Goal: Information Seeking & Learning: Find specific fact

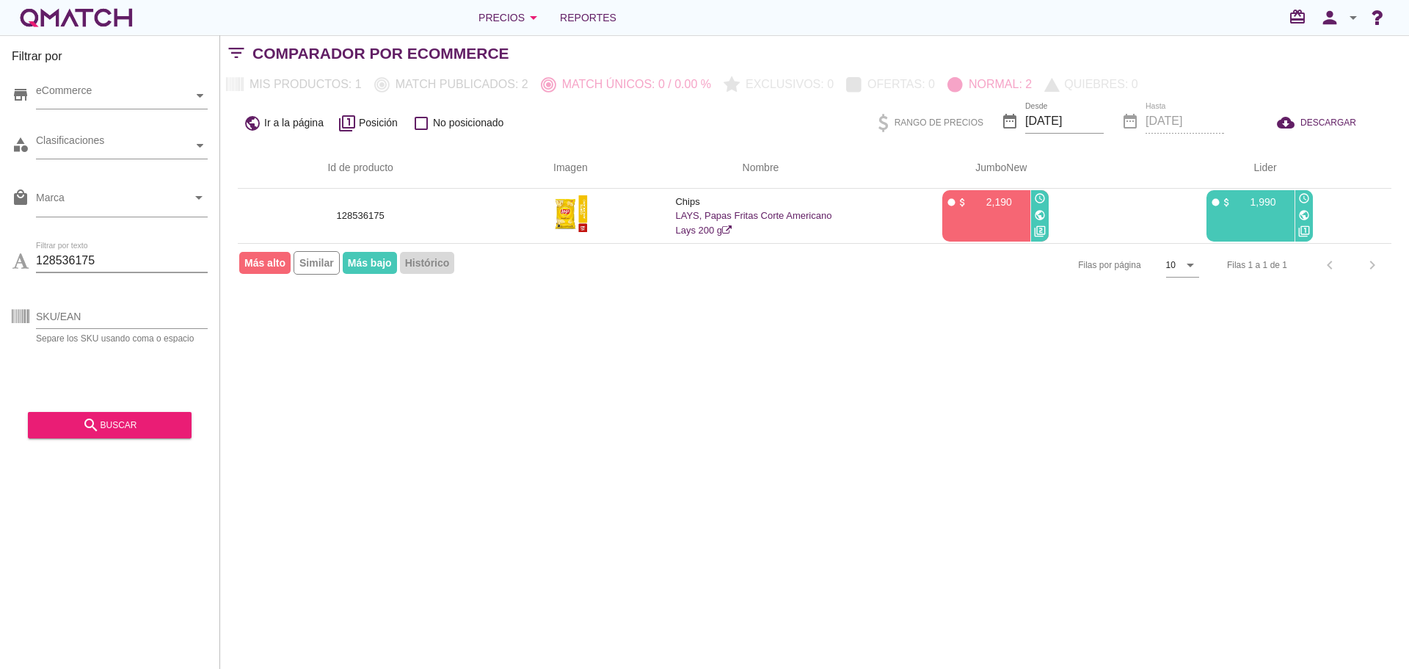
click at [139, 262] on input "128536175" at bounding box center [122, 260] width 172 height 23
click at [109, 426] on div "search buscar" at bounding box center [110, 425] width 140 height 18
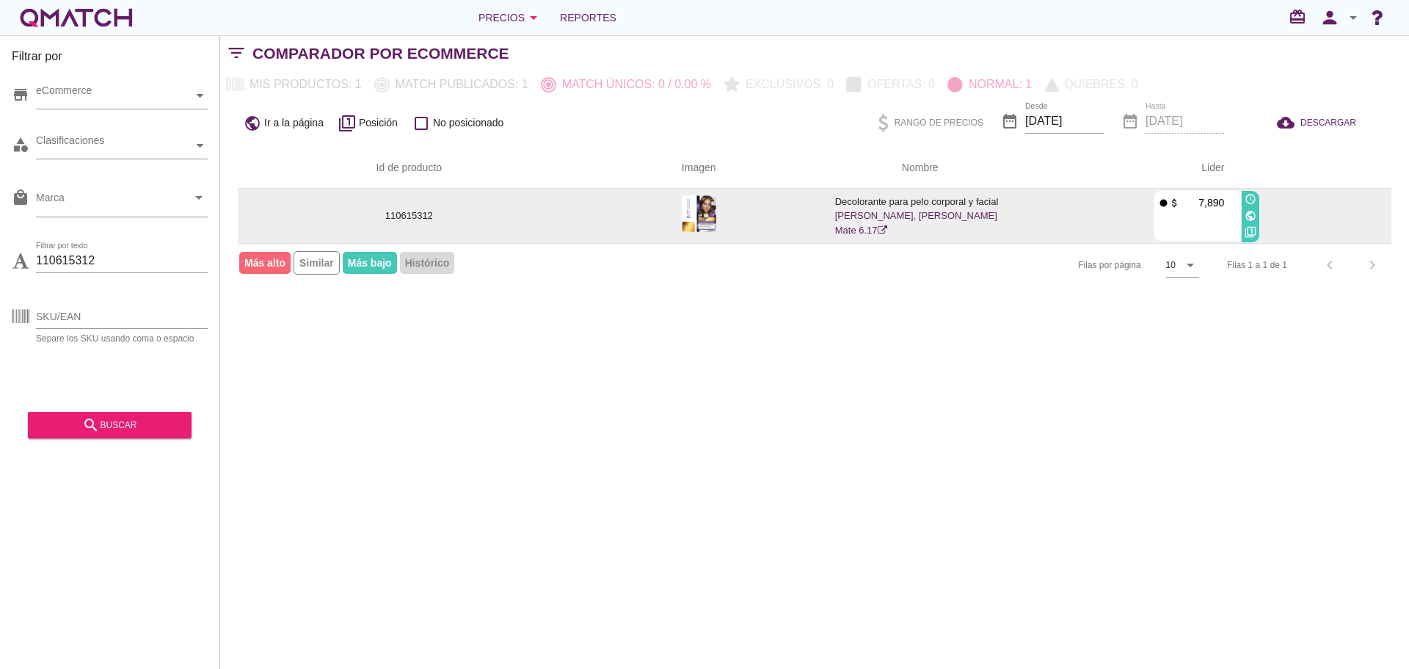
click at [696, 214] on img at bounding box center [699, 213] width 34 height 37
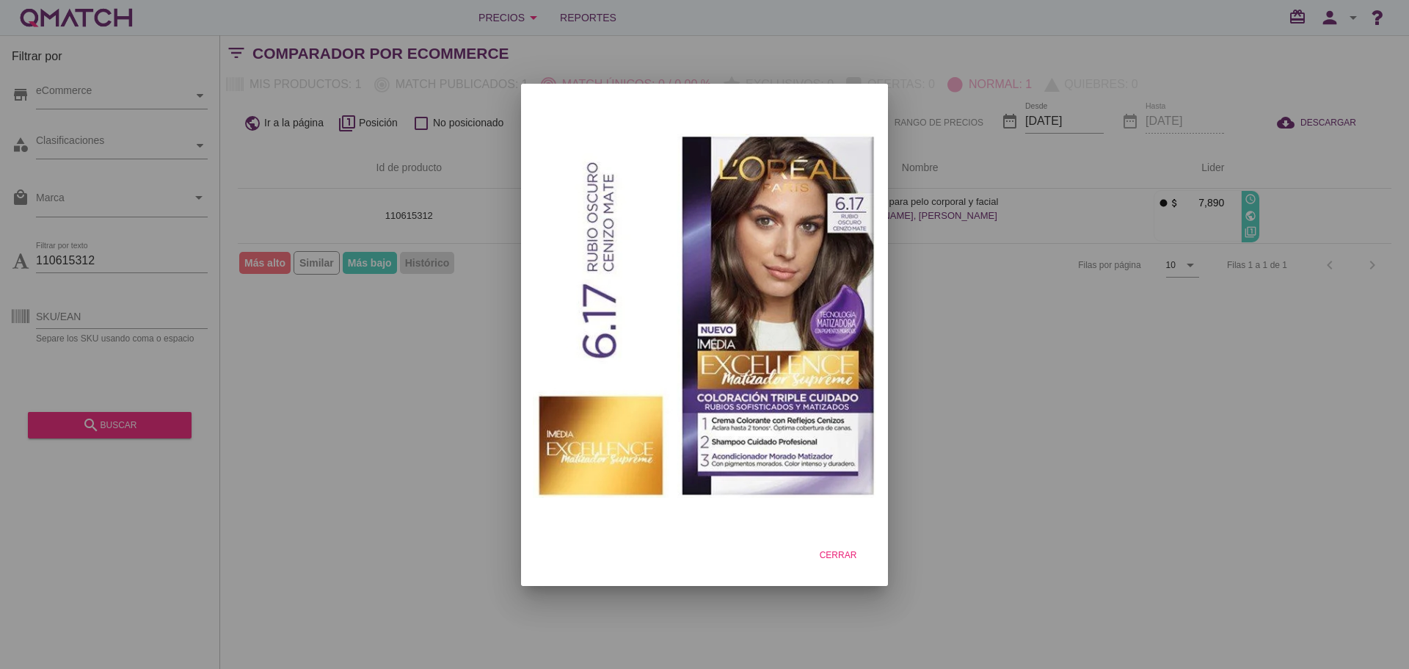
click at [241, 134] on div at bounding box center [704, 334] width 1409 height 669
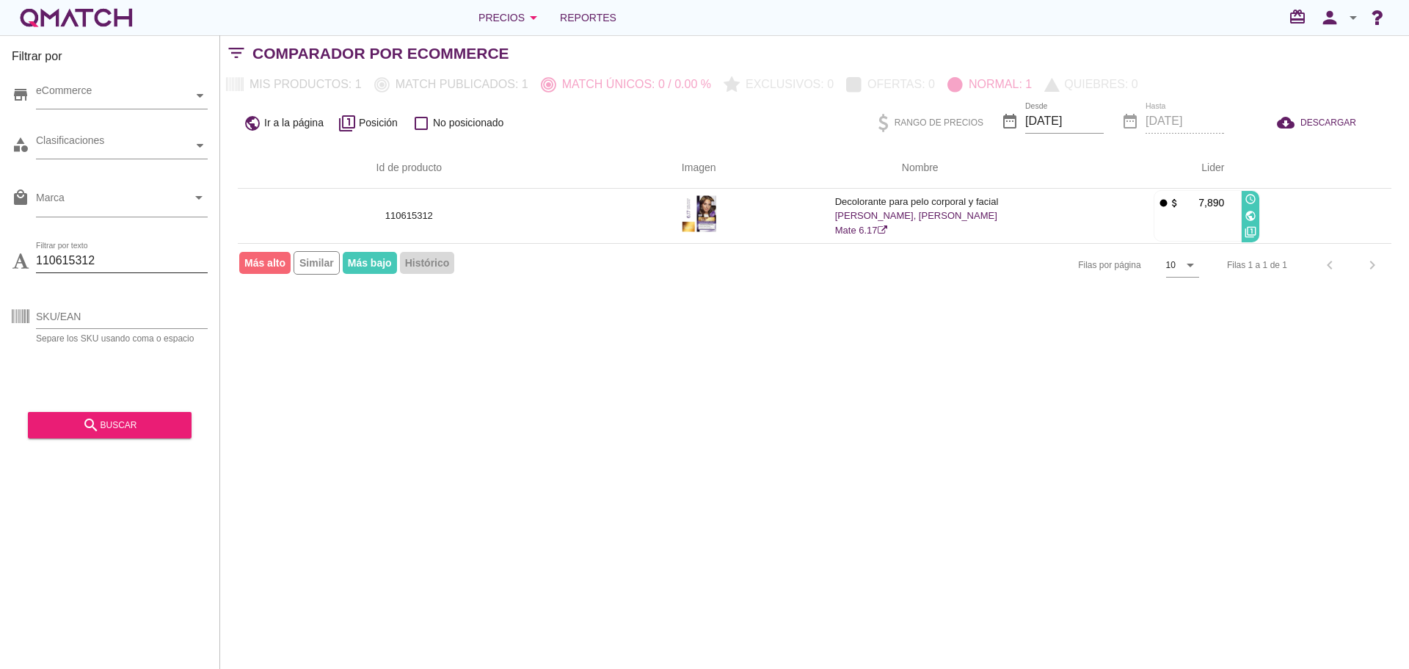
click at [134, 255] on input "110615312" at bounding box center [122, 260] width 172 height 23
paste input "110615095"
type input "110615312 110615095"
click at [132, 403] on div "search buscar" at bounding box center [110, 419] width 164 height 37
click at [126, 418] on div "search buscar" at bounding box center [110, 425] width 140 height 18
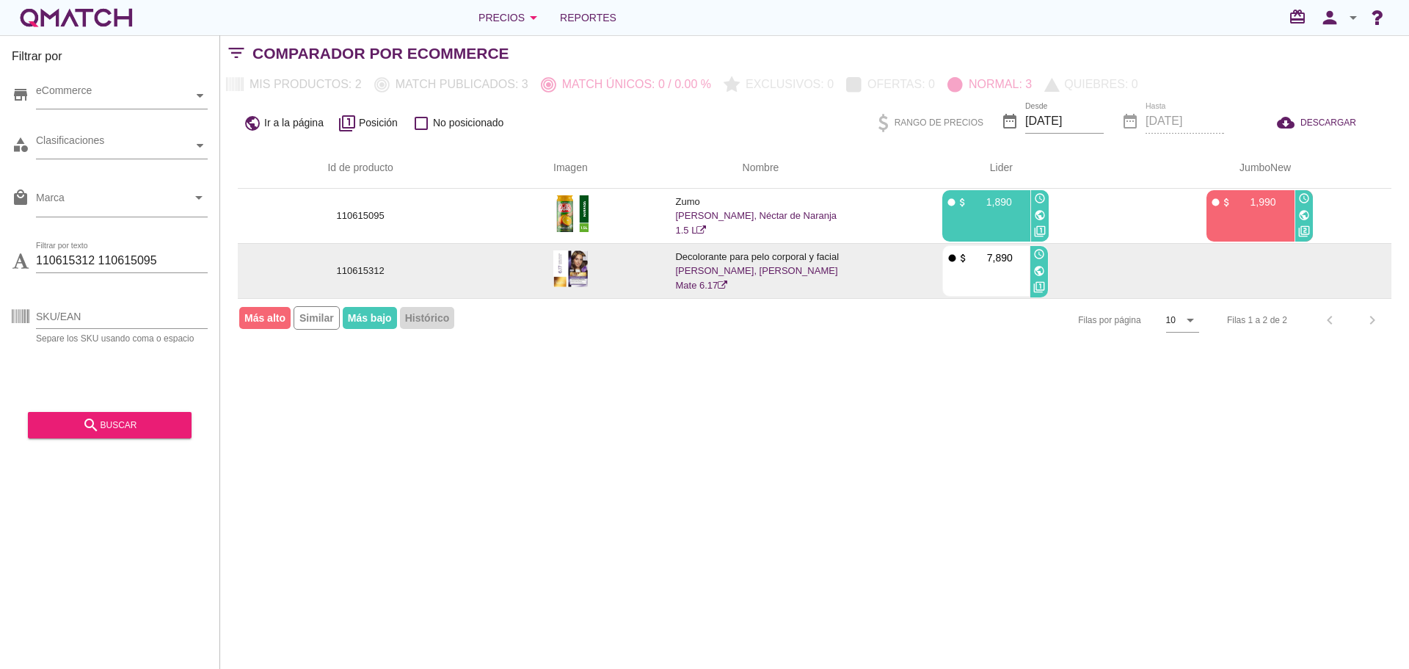
click at [575, 268] on img at bounding box center [570, 268] width 34 height 37
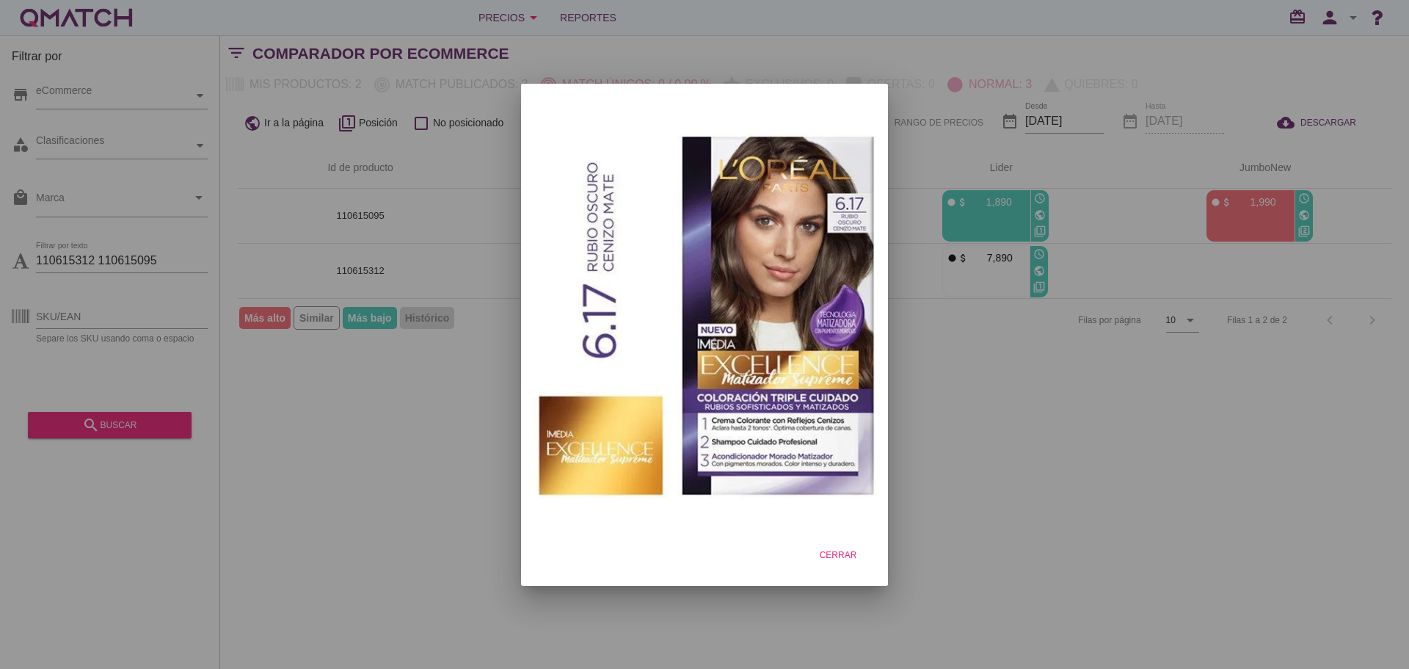
click at [1024, 200] on div at bounding box center [704, 334] width 1409 height 669
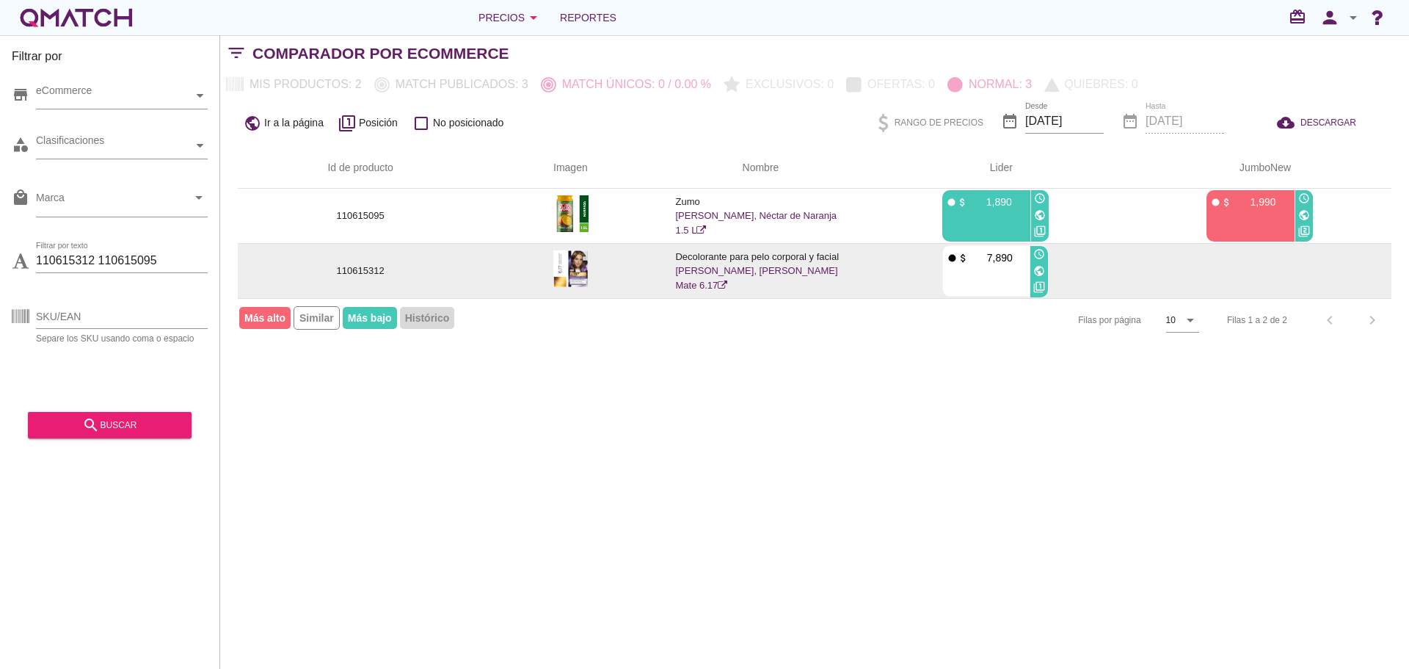
click at [576, 261] on img at bounding box center [570, 268] width 34 height 37
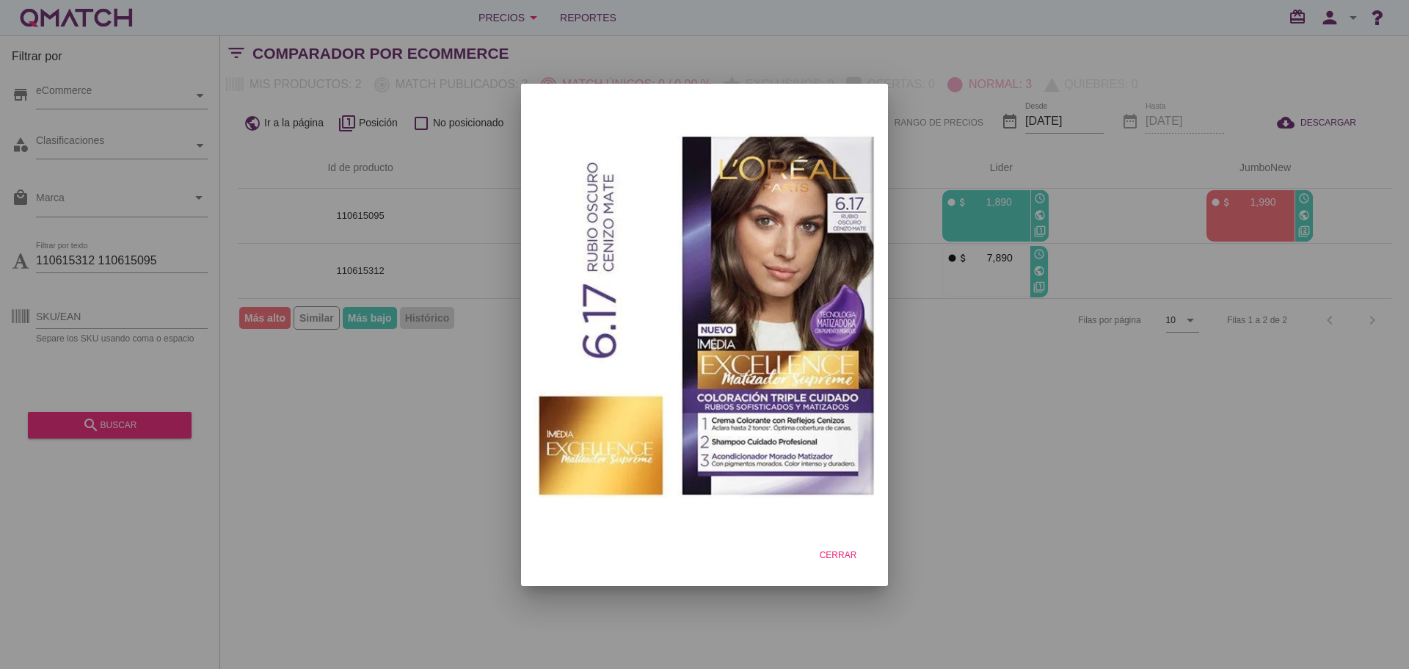
click at [1037, 333] on div at bounding box center [704, 334] width 1409 height 669
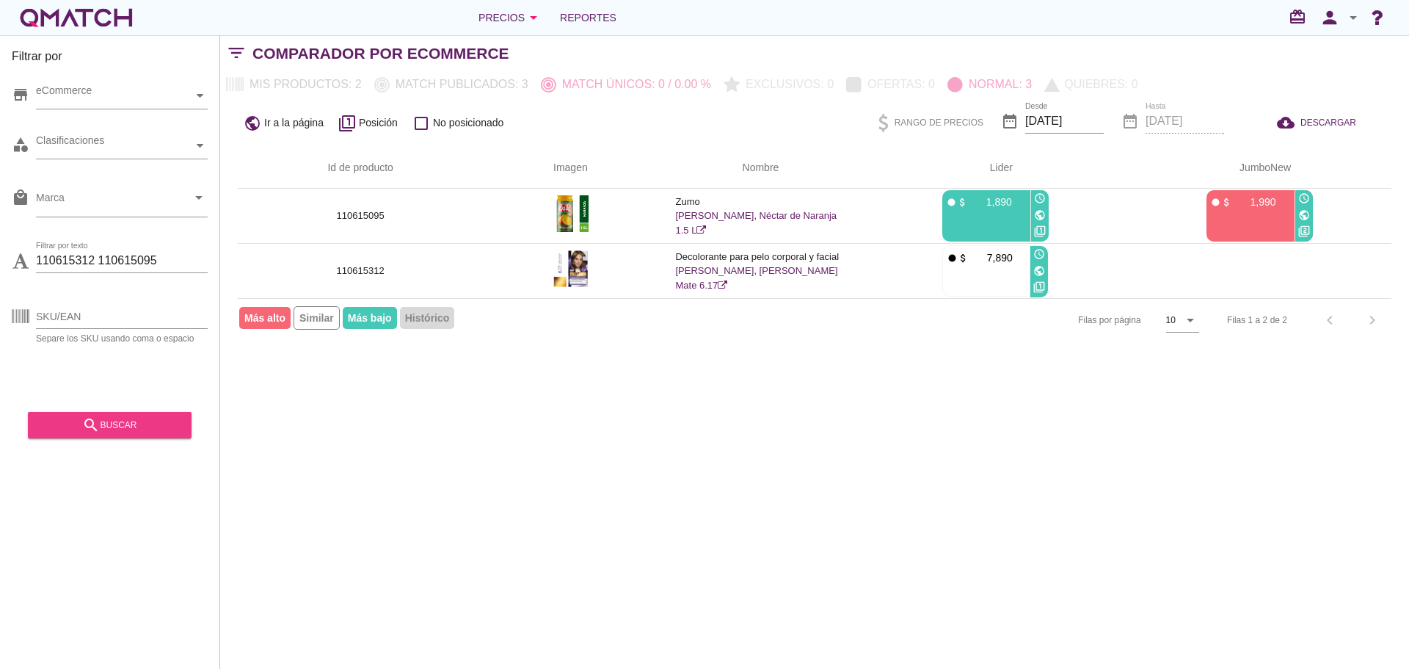
click at [154, 417] on div "search buscar" at bounding box center [110, 425] width 140 height 18
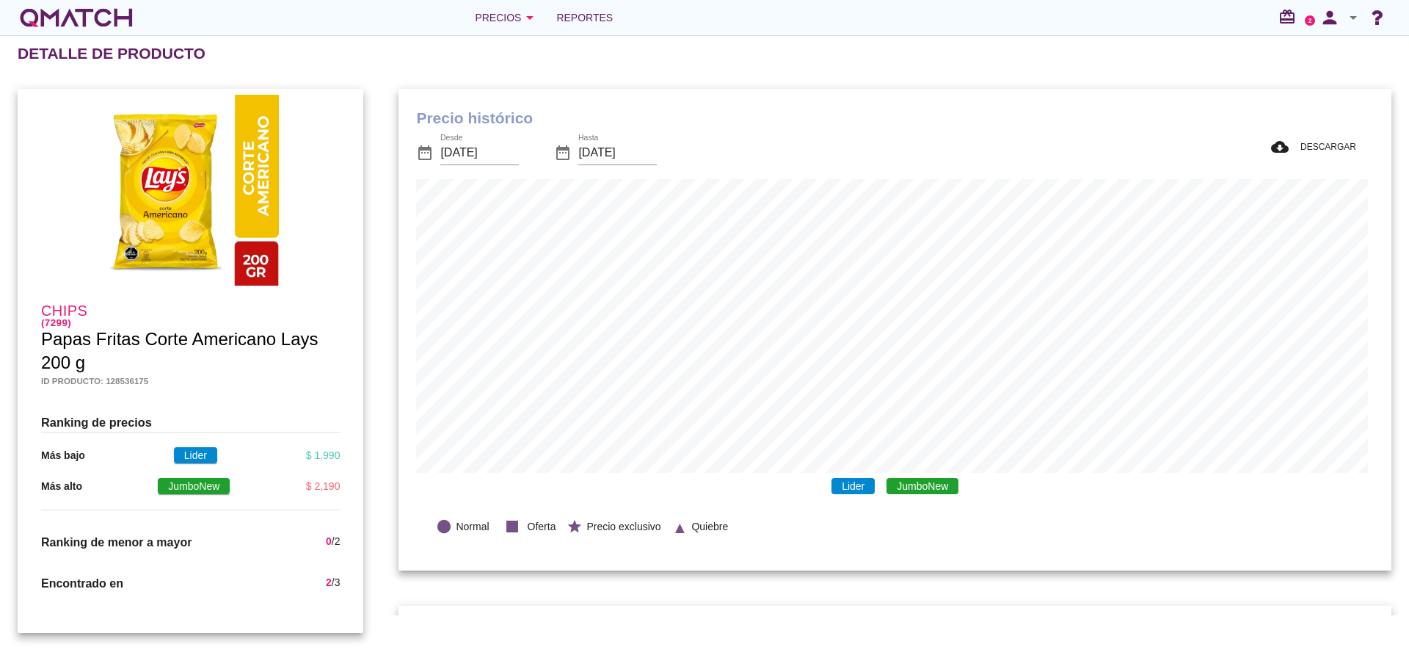
scroll to position [429, 987]
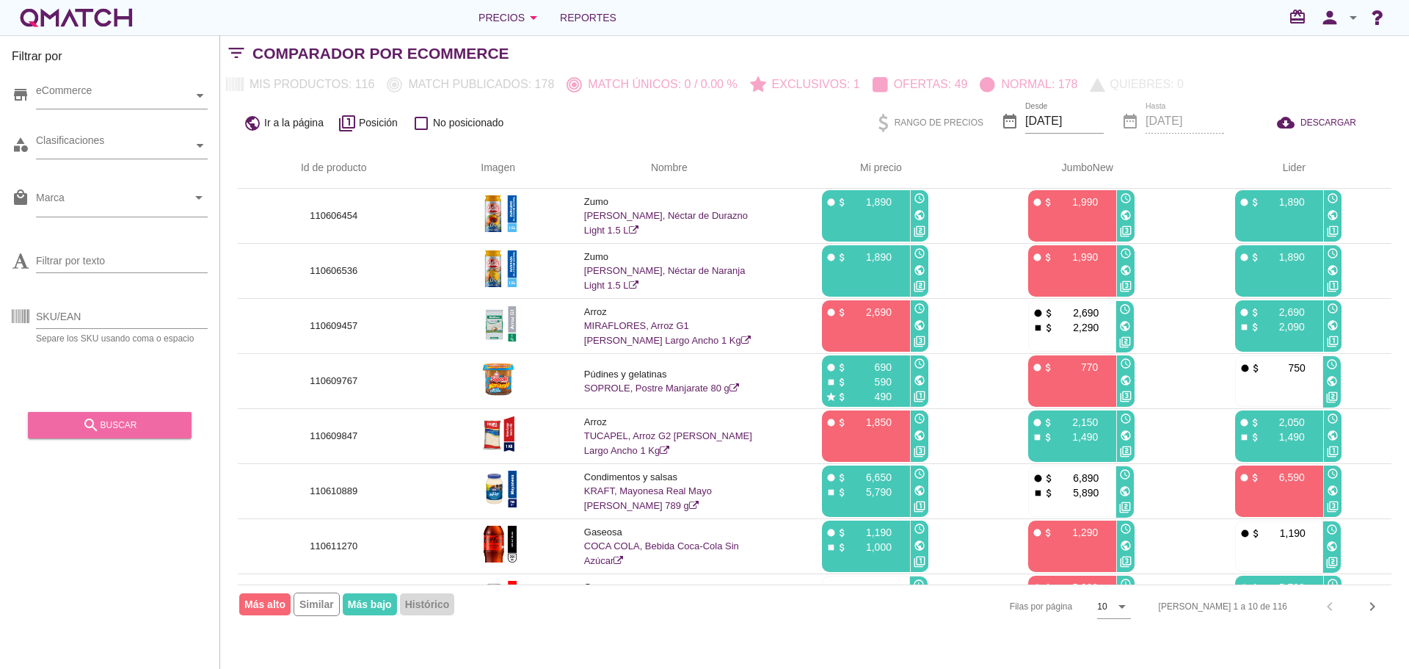
click at [131, 418] on div "search buscar" at bounding box center [110, 425] width 140 height 18
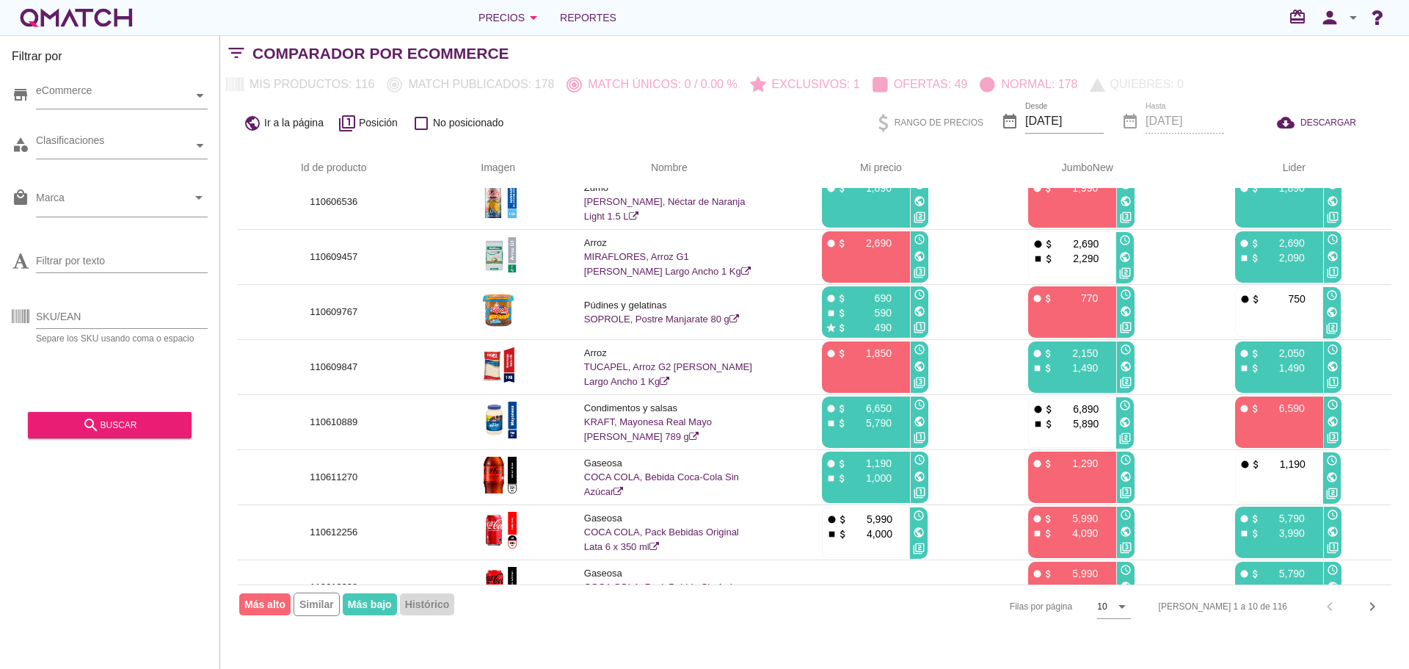
scroll to position [154, 0]
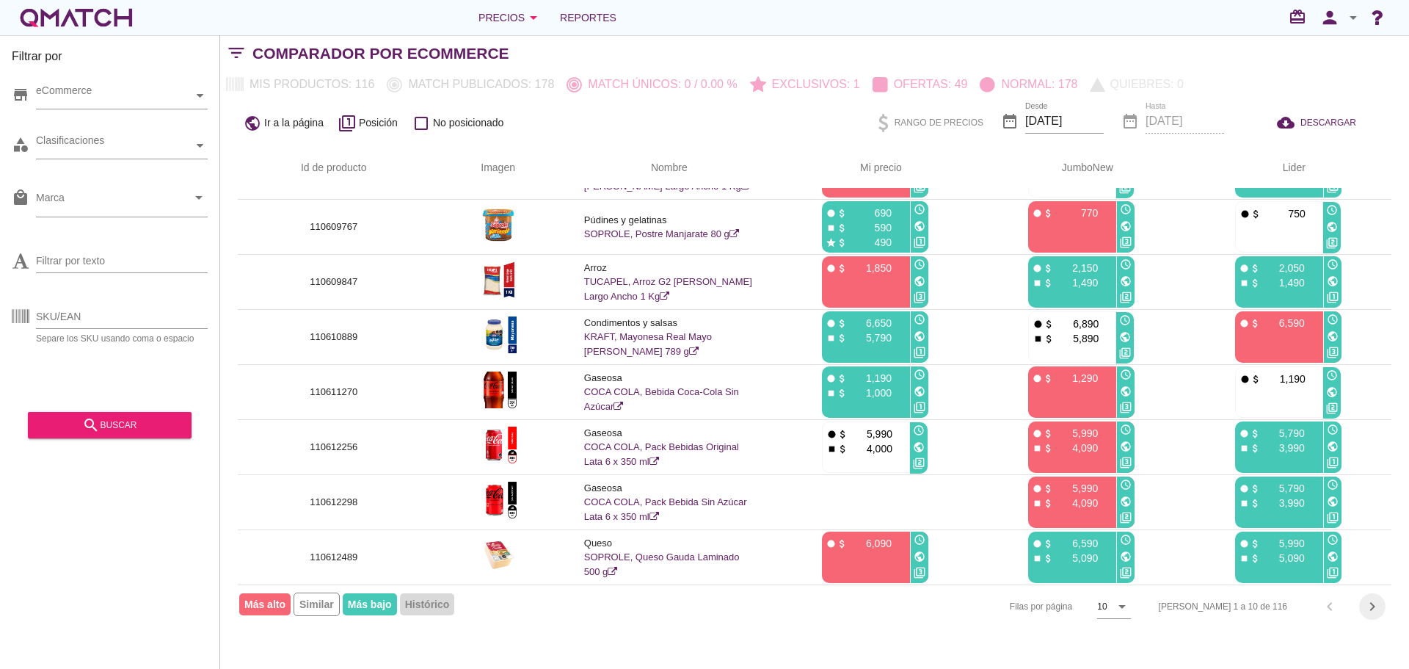
click at [1362, 610] on div "chevron_right" at bounding box center [1372, 606] width 26 height 18
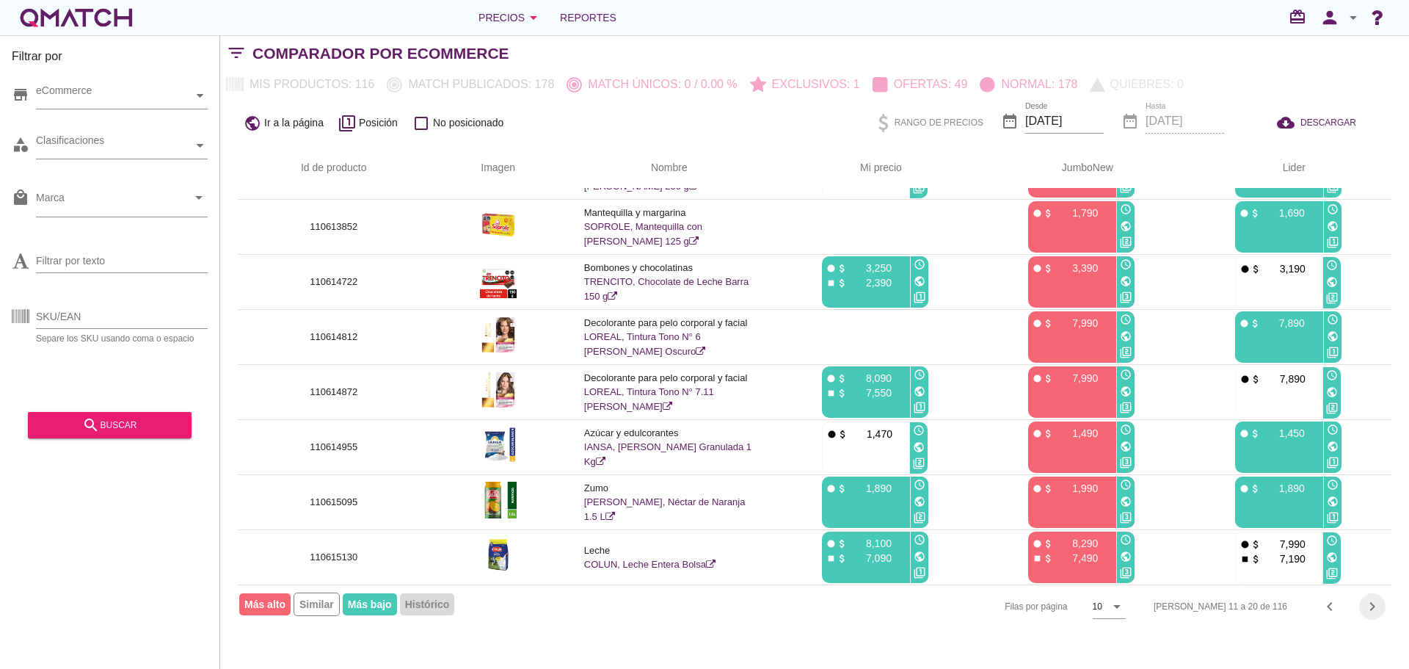
click at [1367, 606] on icon "chevron_right" at bounding box center [1373, 606] width 18 height 18
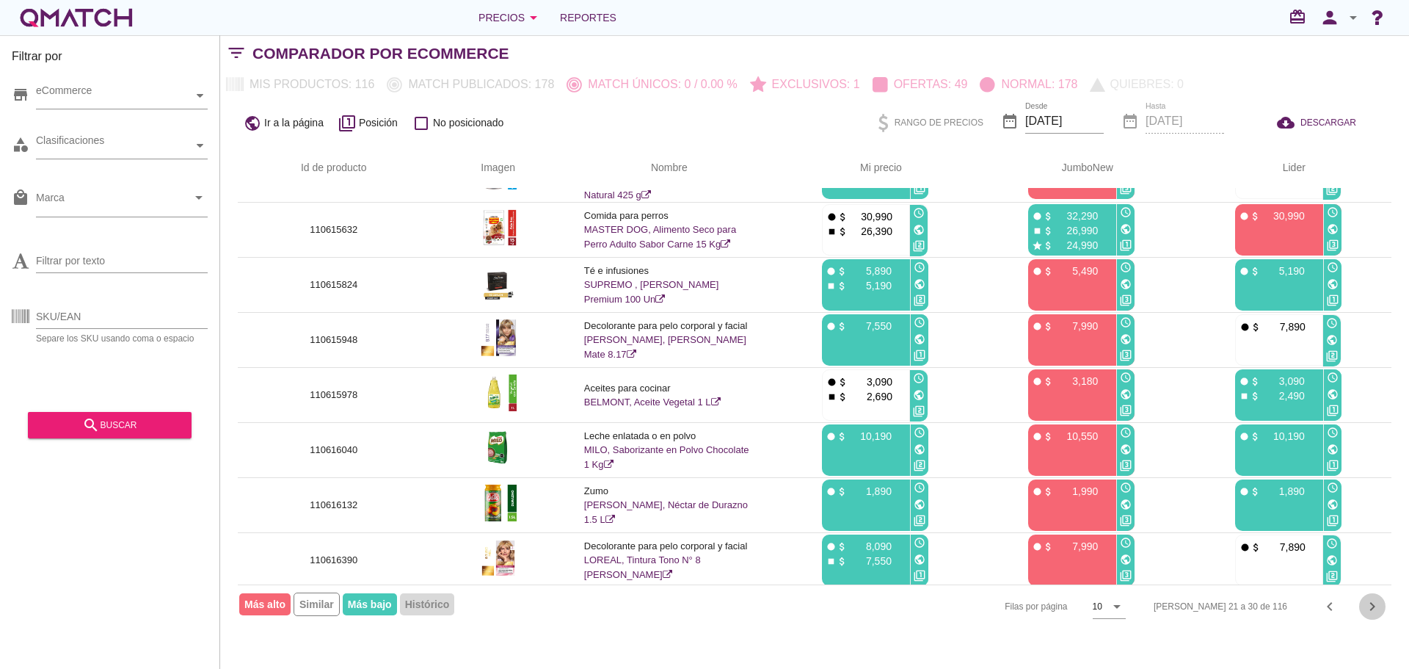
click at [1372, 612] on icon "chevron_right" at bounding box center [1373, 606] width 18 height 18
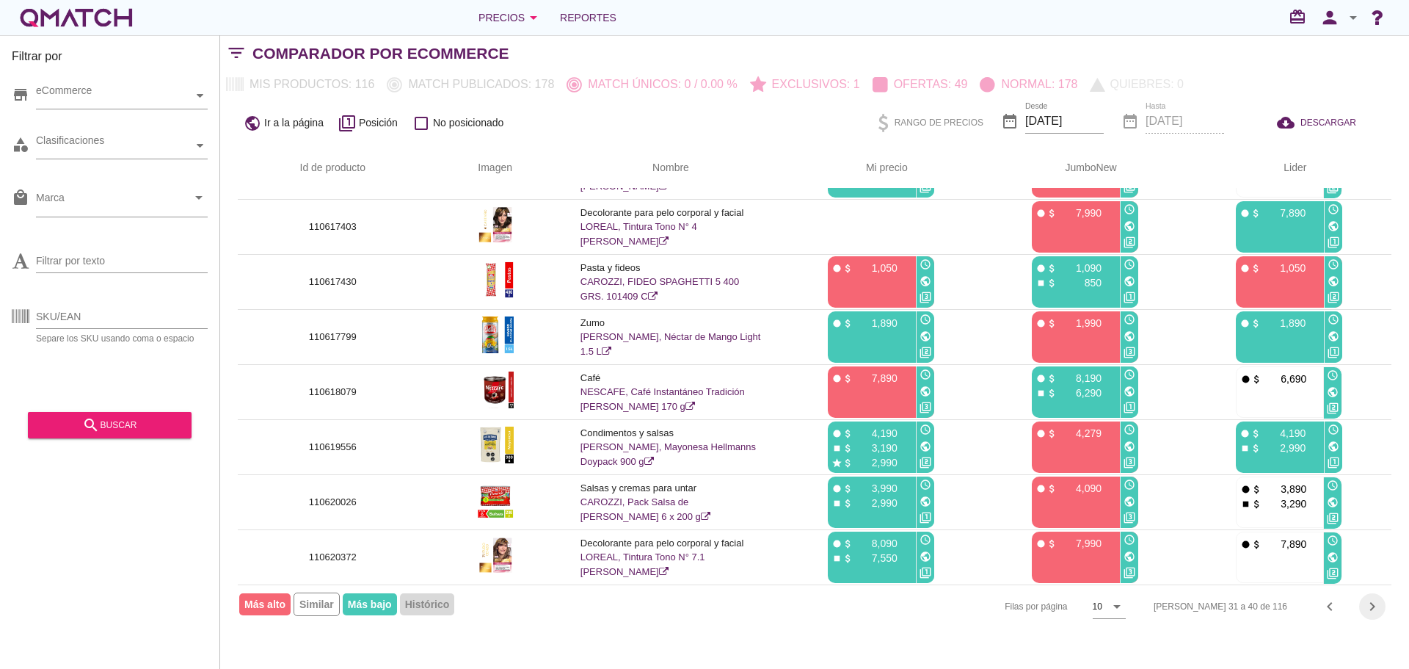
click at [1378, 608] on icon "chevron_right" at bounding box center [1373, 606] width 18 height 18
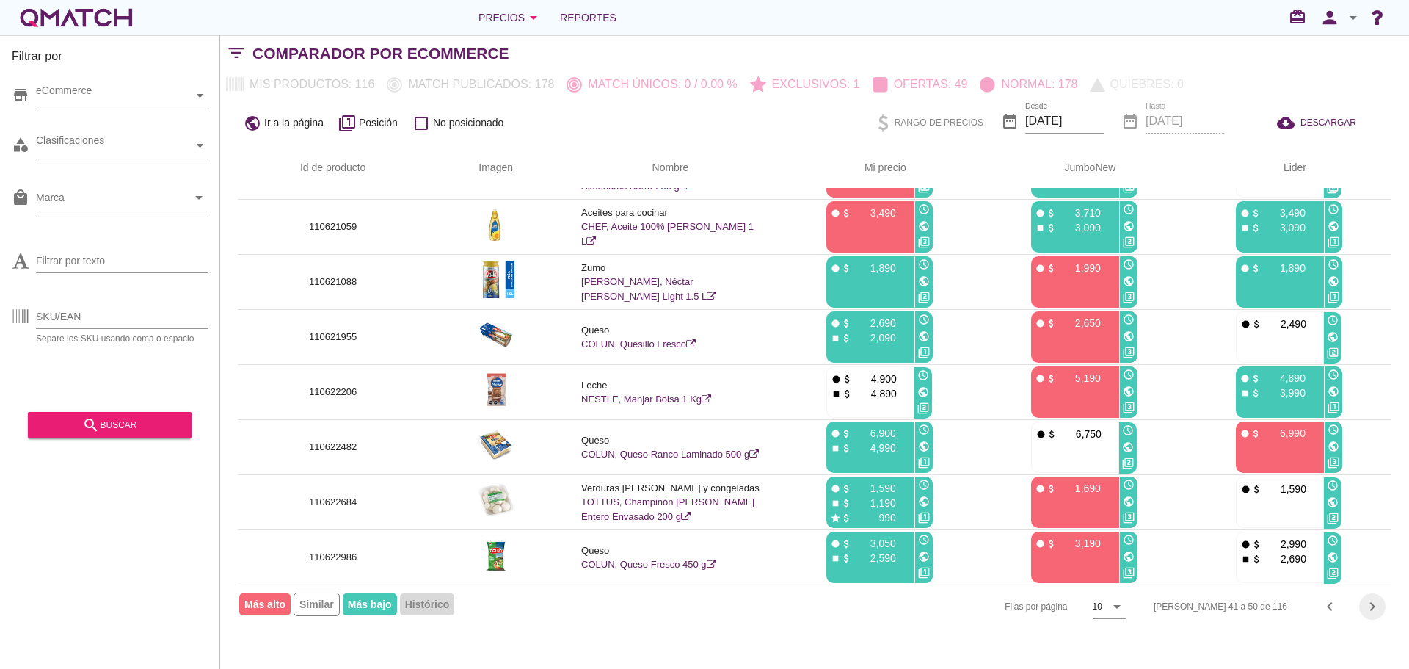
click at [1374, 602] on icon "chevron_right" at bounding box center [1373, 606] width 18 height 18
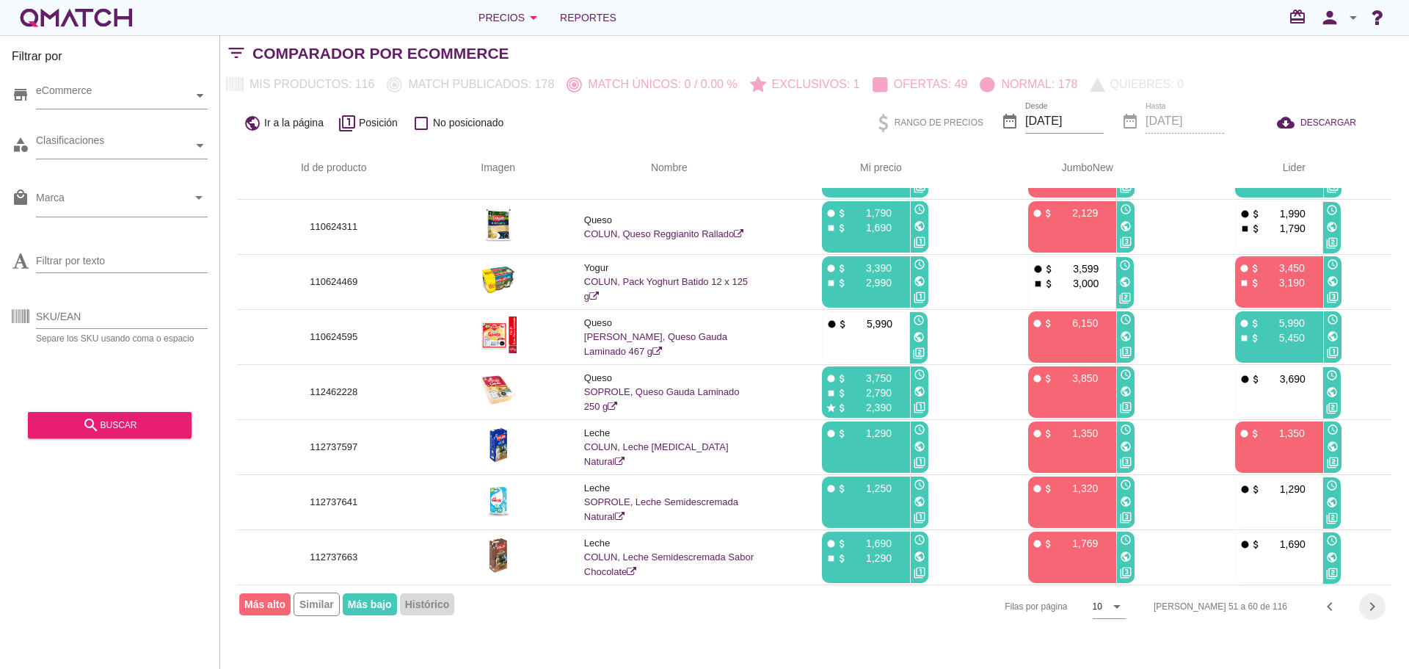
click at [1369, 605] on icon "chevron_right" at bounding box center [1373, 606] width 18 height 18
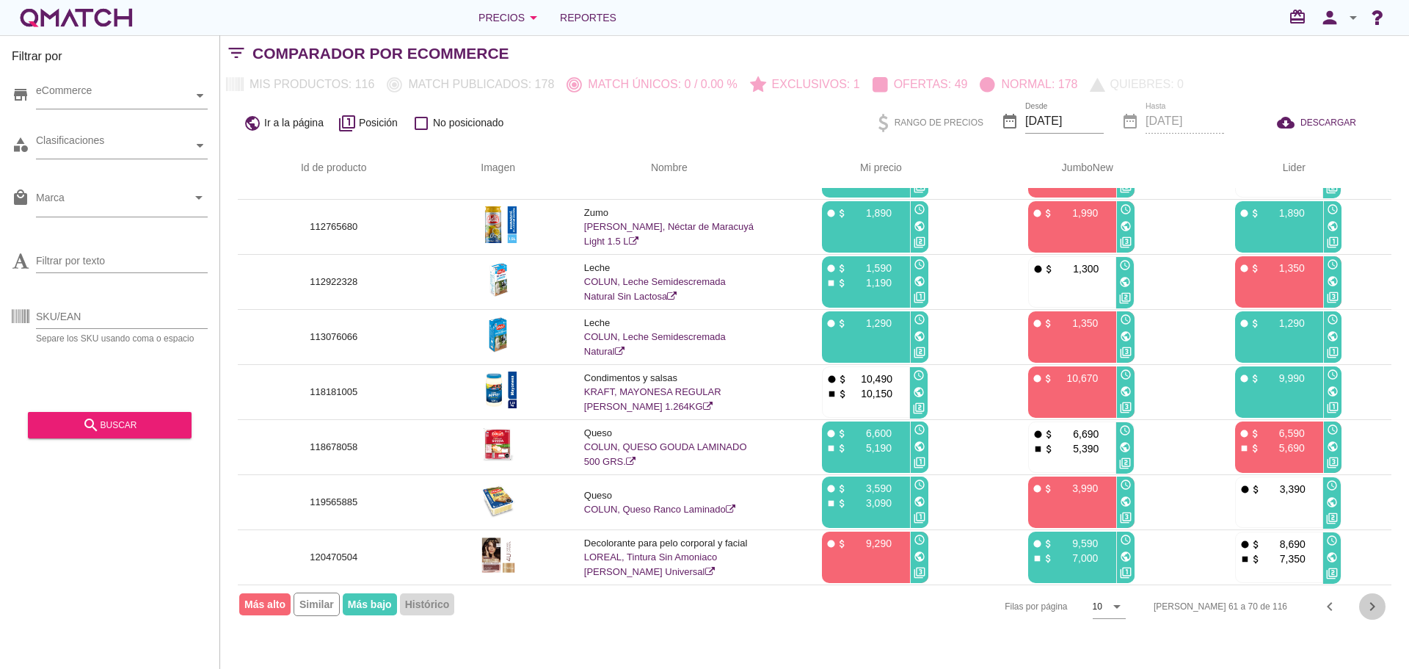
click at [1368, 604] on icon "chevron_right" at bounding box center [1373, 606] width 18 height 18
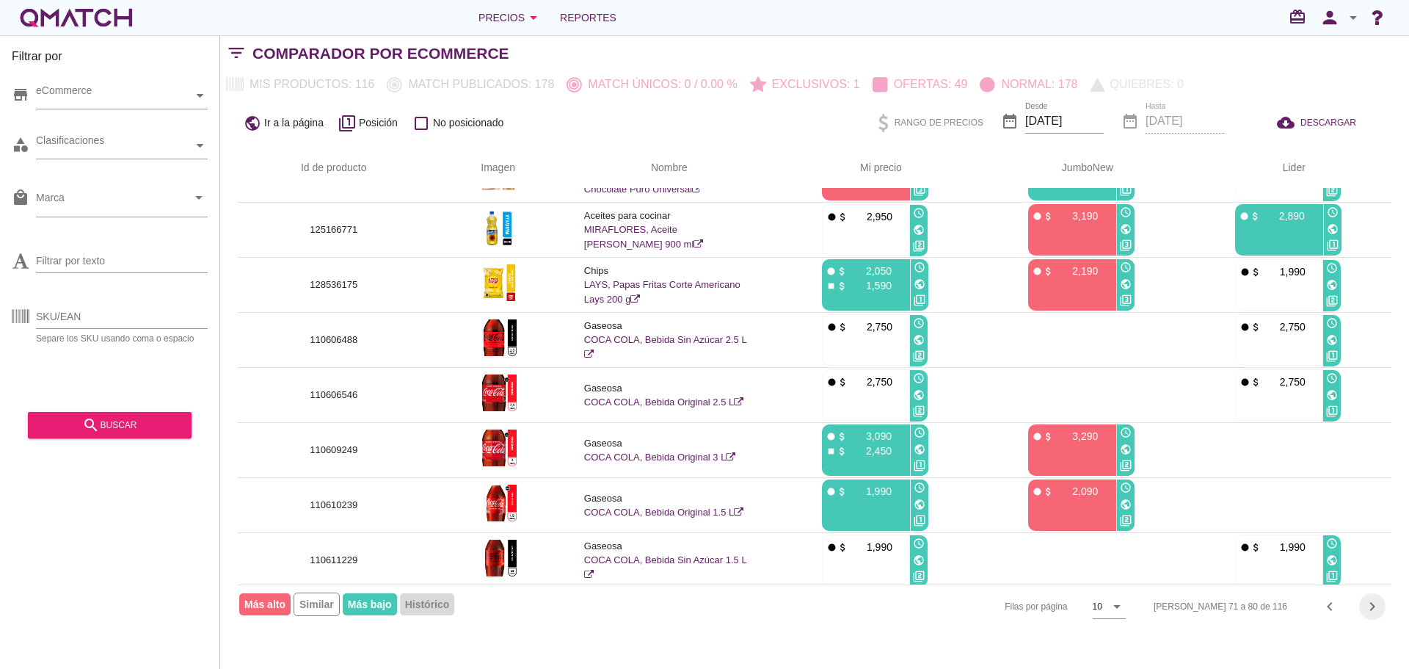
click at [1367, 608] on icon "chevron_right" at bounding box center [1373, 606] width 18 height 18
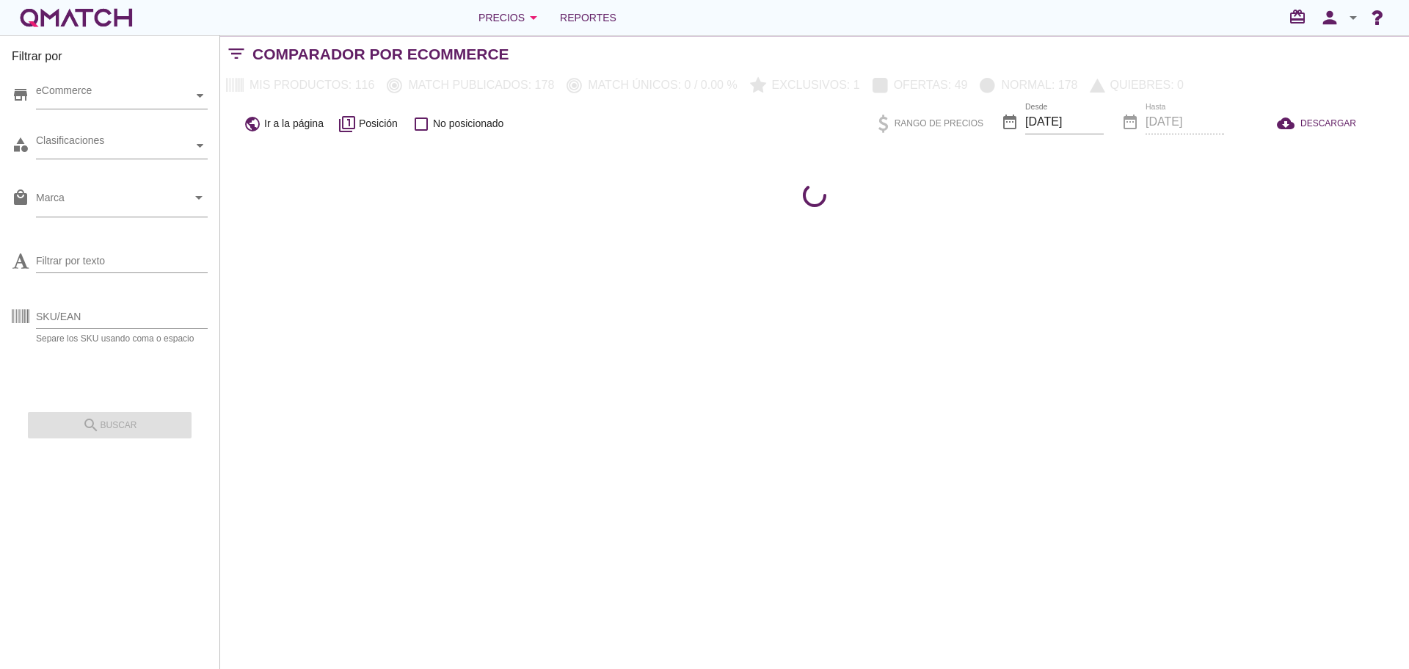
scroll to position [0, 0]
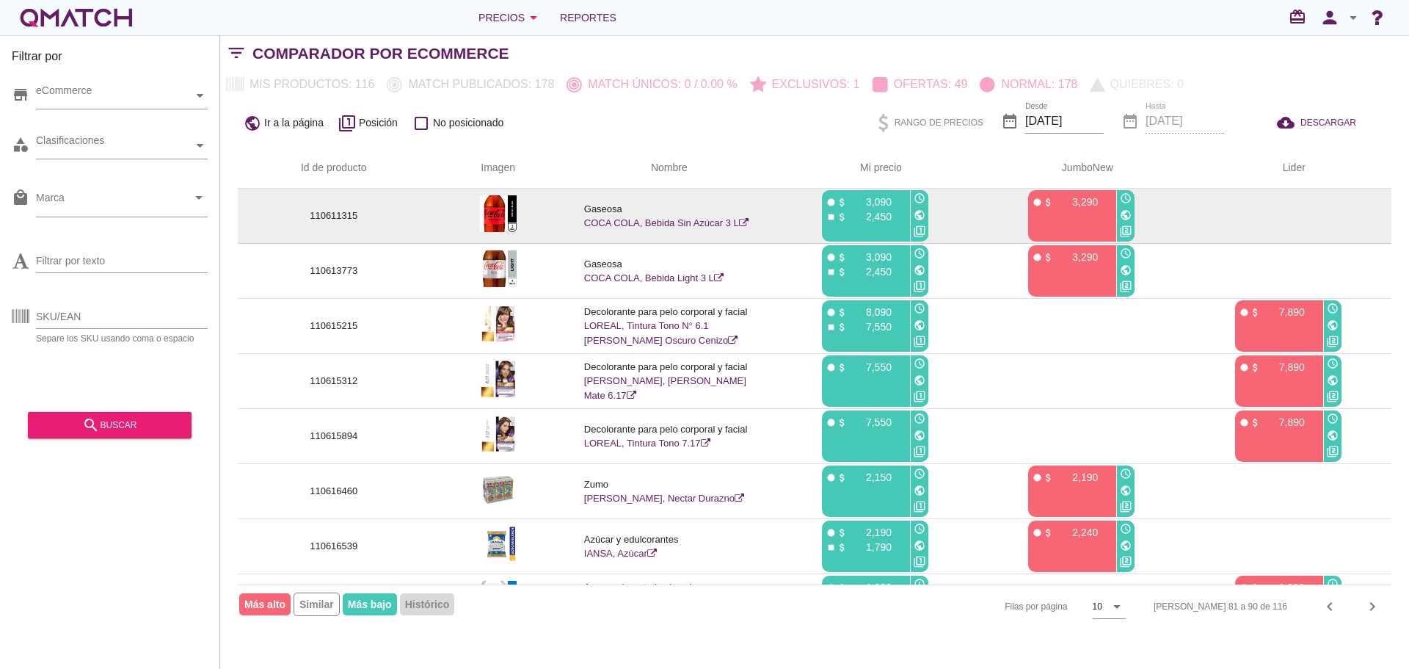
click at [1123, 214] on icon "public" at bounding box center [1126, 215] width 12 height 12
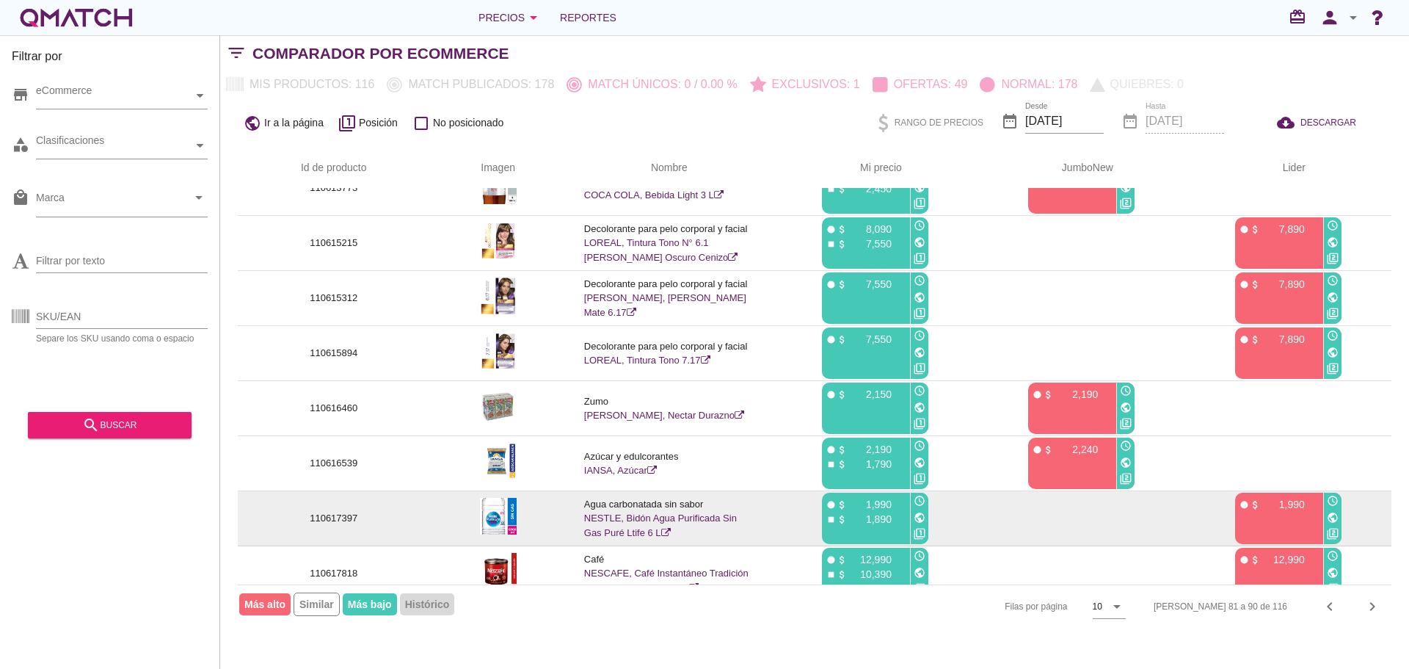
scroll to position [154, 0]
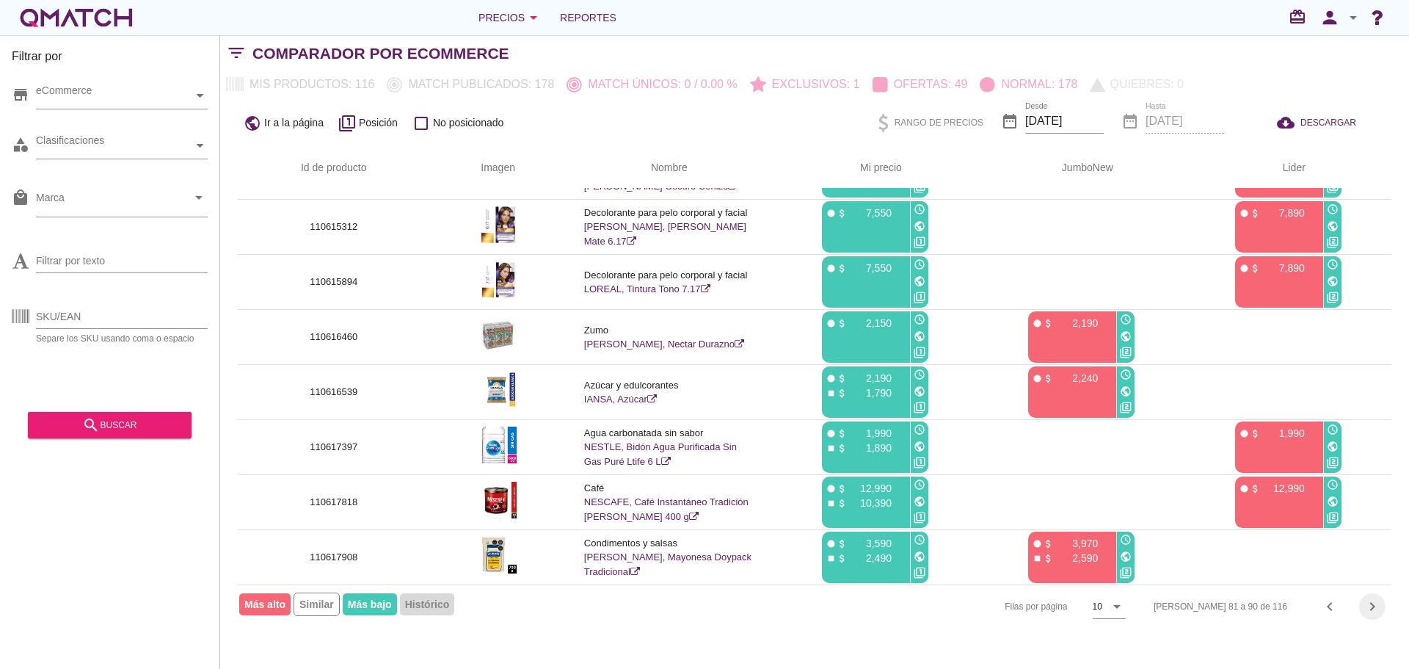
click at [1378, 610] on icon "chevron_right" at bounding box center [1373, 606] width 18 height 18
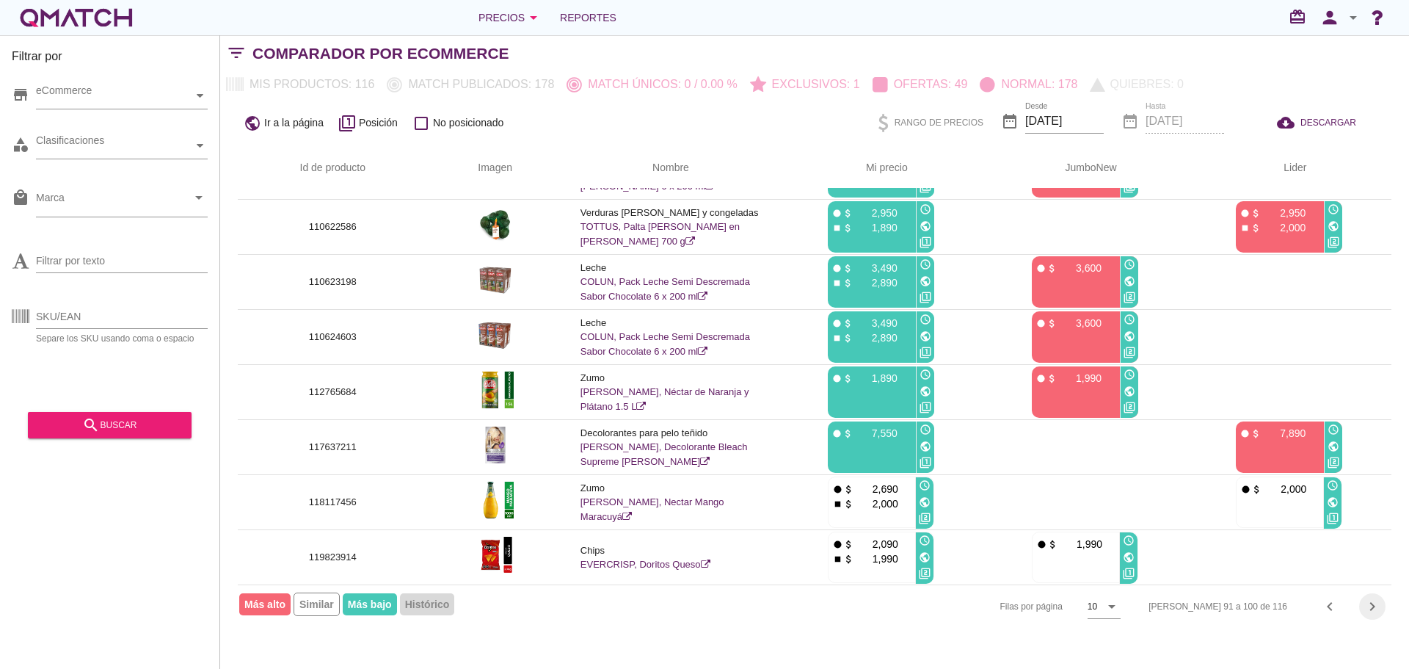
click at [1369, 604] on icon "chevron_right" at bounding box center [1373, 606] width 18 height 18
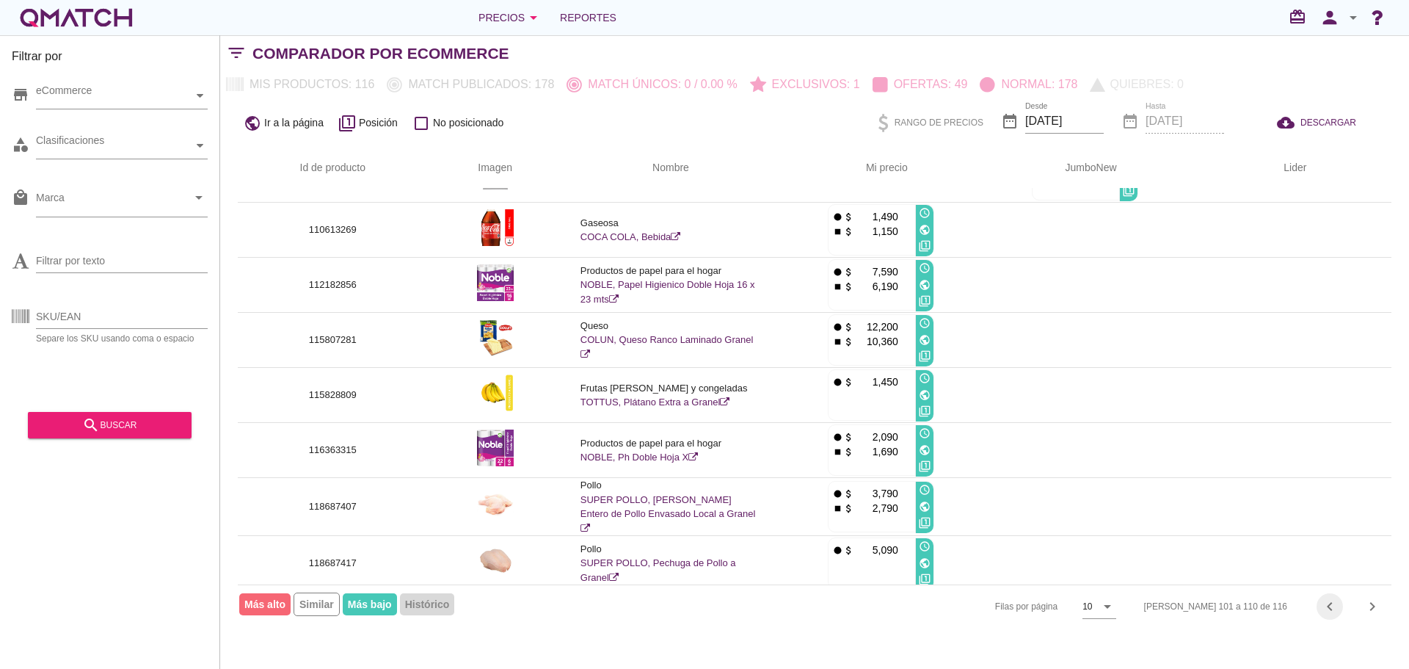
click at [1331, 609] on icon "chevron_left" at bounding box center [1330, 606] width 18 height 18
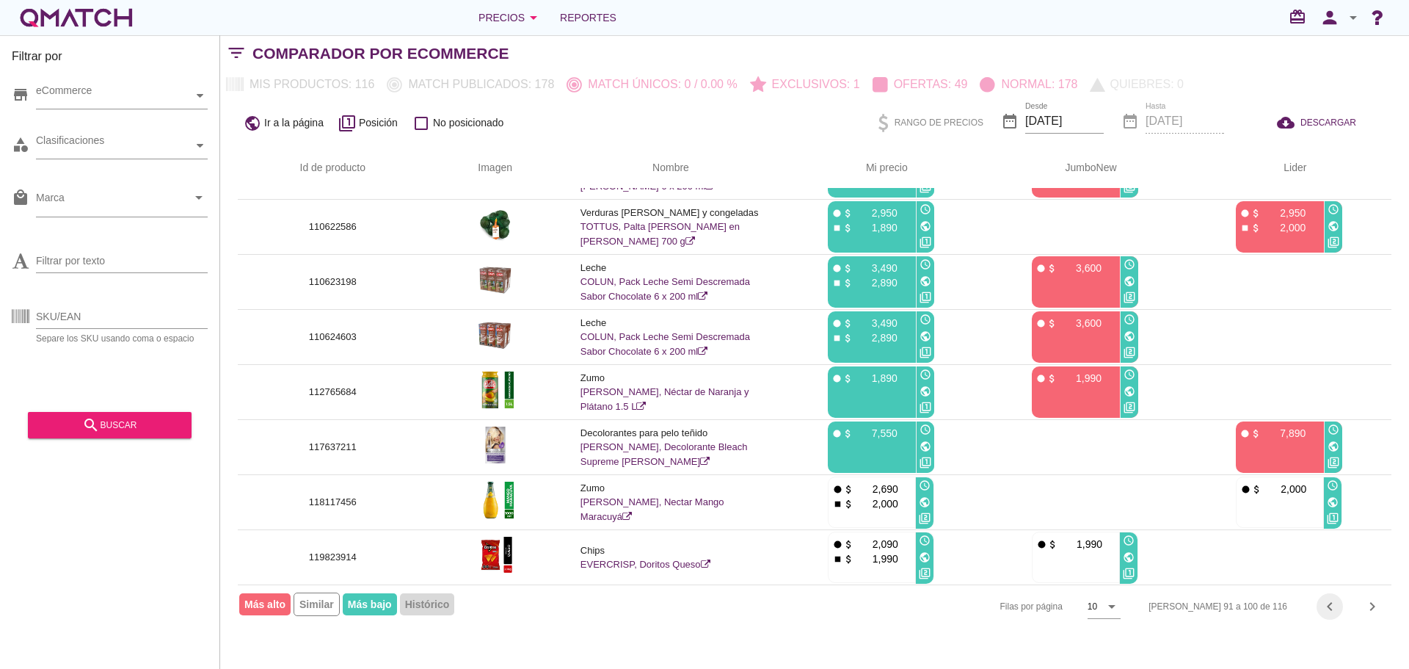
click at [1327, 608] on icon "chevron_left" at bounding box center [1330, 606] width 18 height 18
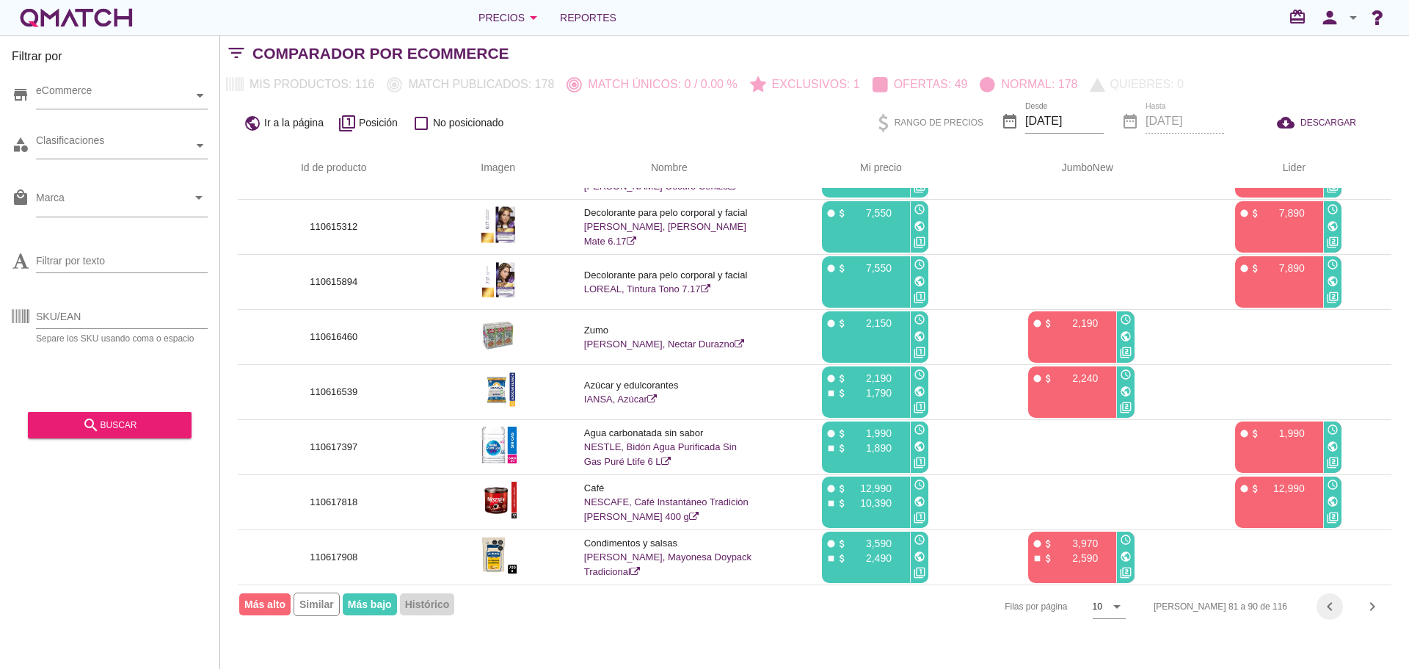
click at [1327, 608] on icon "chevron_left" at bounding box center [1330, 606] width 18 height 18
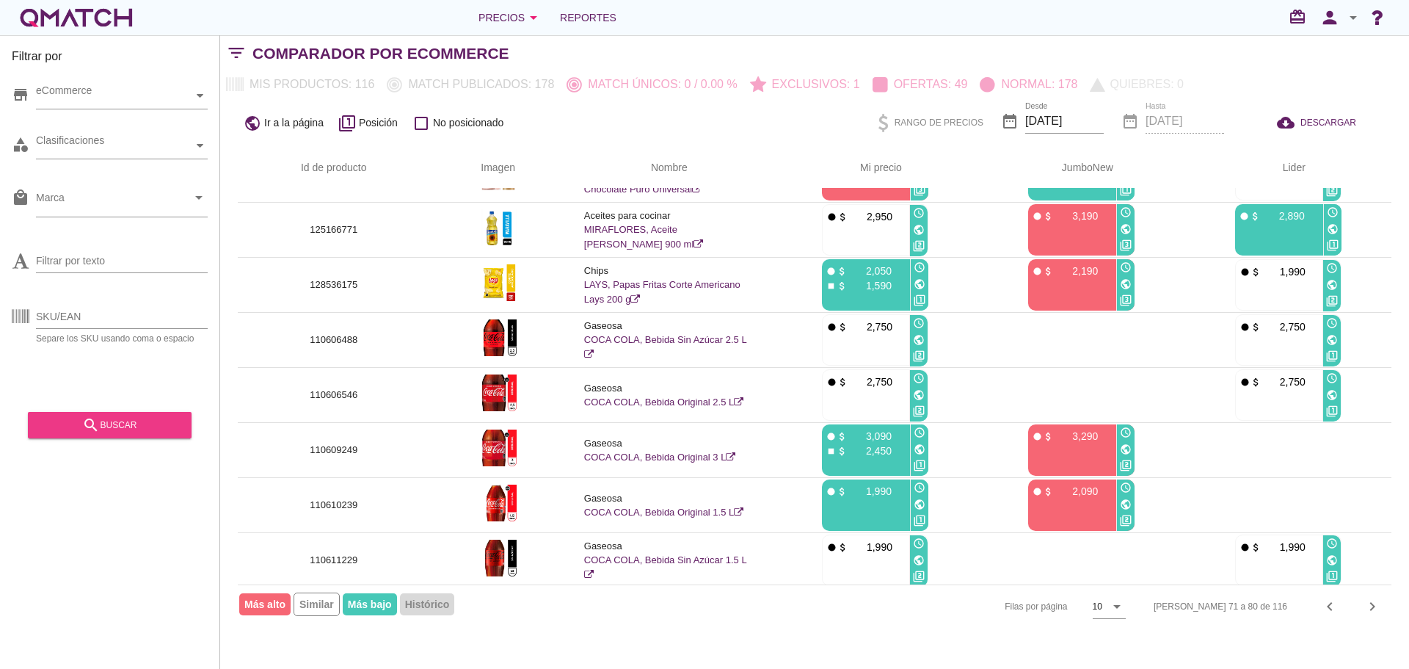
click at [128, 426] on div "search buscar" at bounding box center [110, 425] width 140 height 18
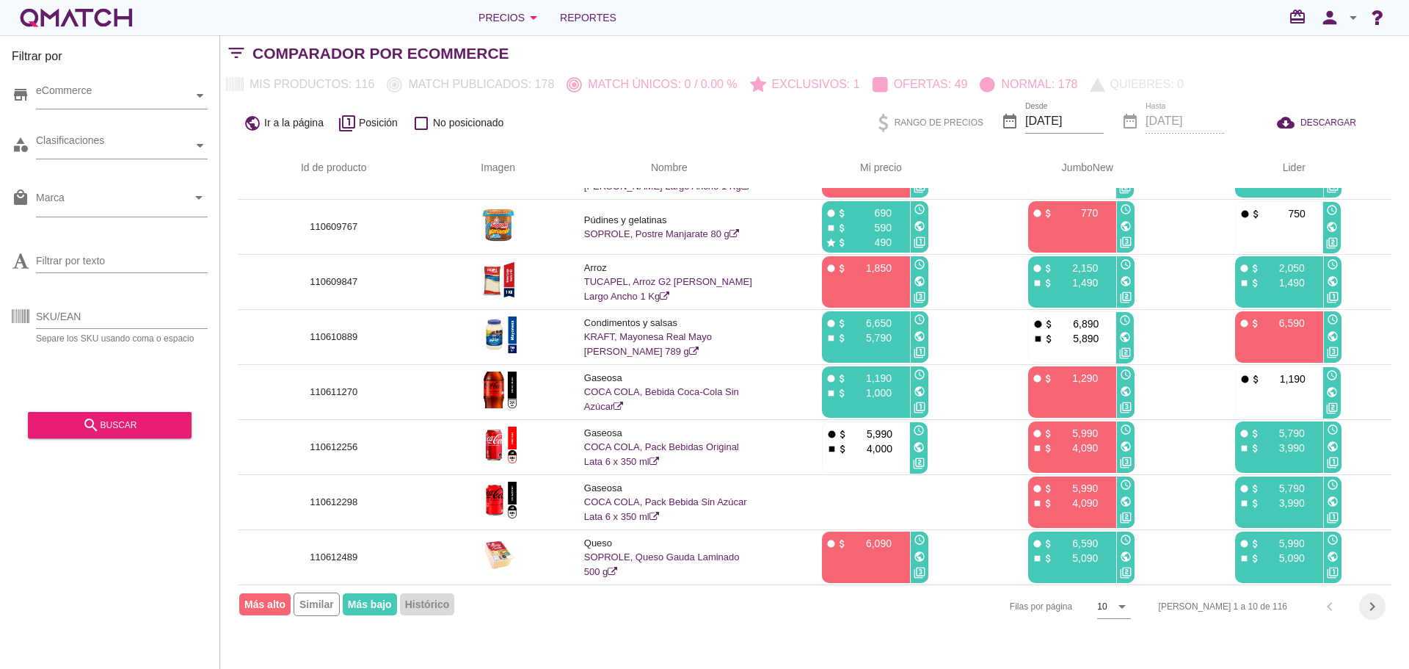
click at [1368, 605] on icon "chevron_right" at bounding box center [1373, 606] width 18 height 18
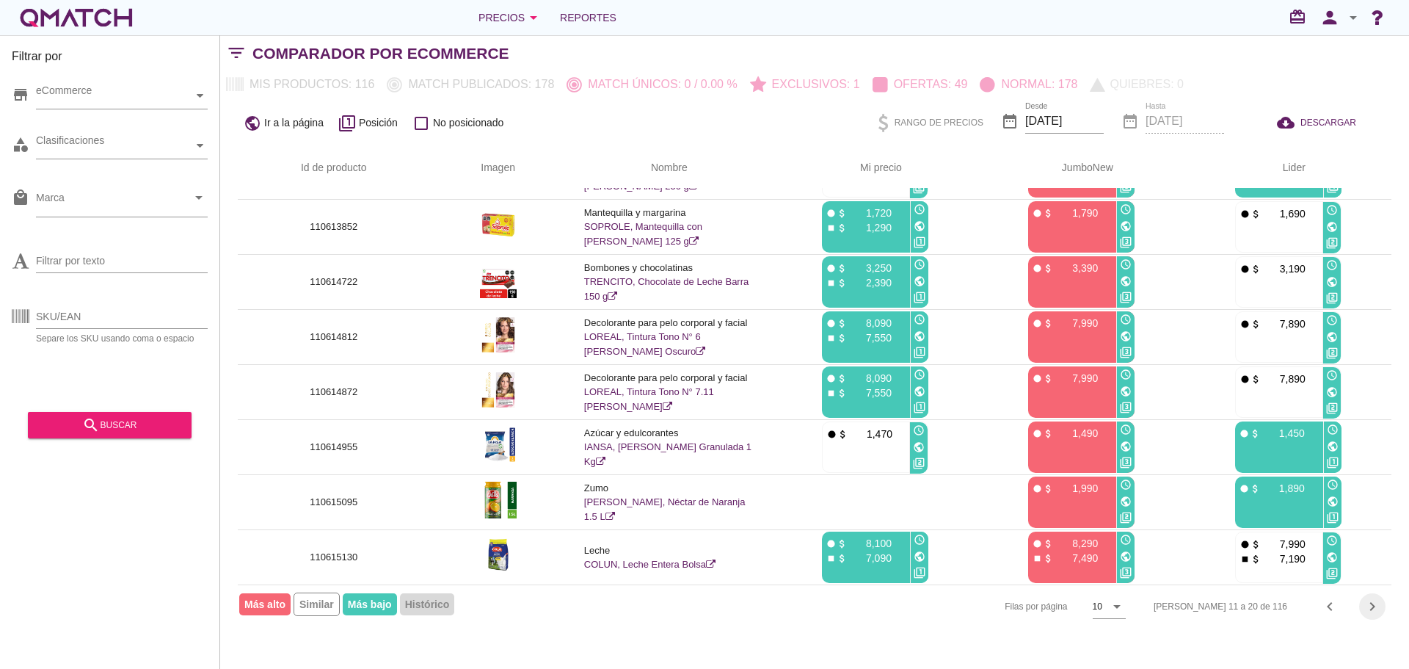
click at [1371, 601] on icon "chevron_right" at bounding box center [1373, 606] width 18 height 18
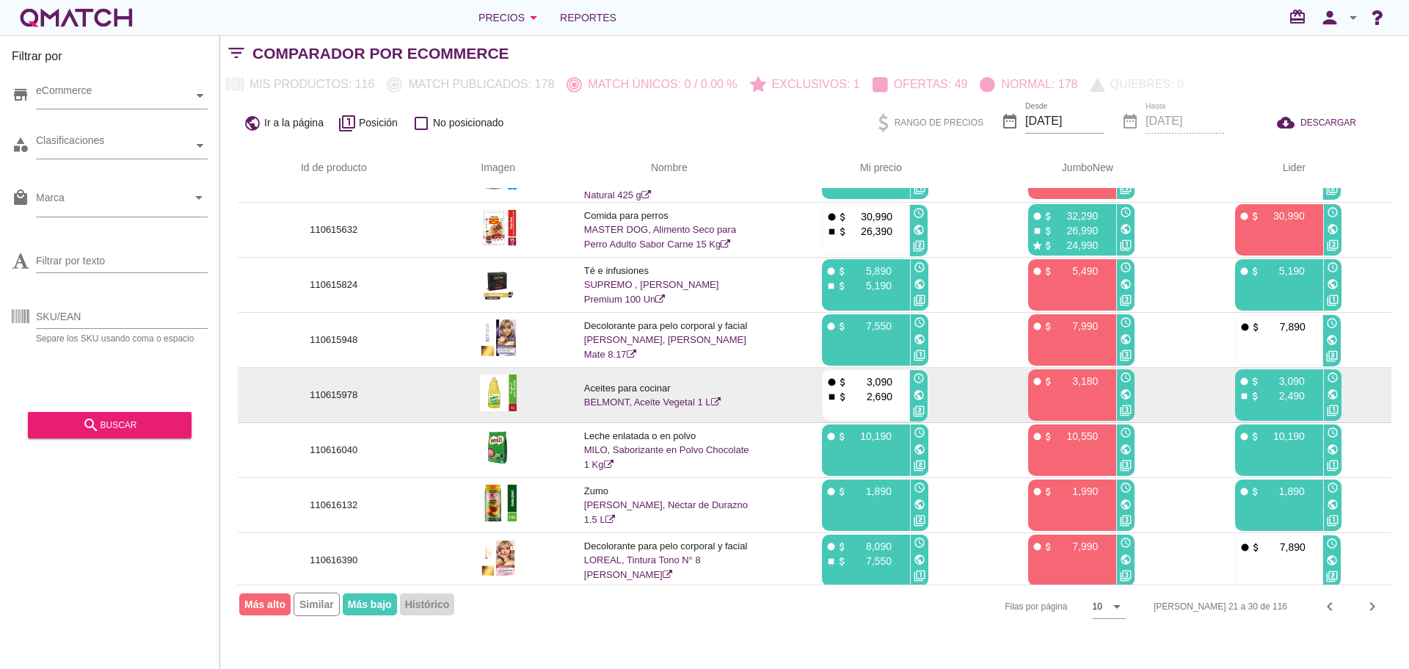
scroll to position [0, 0]
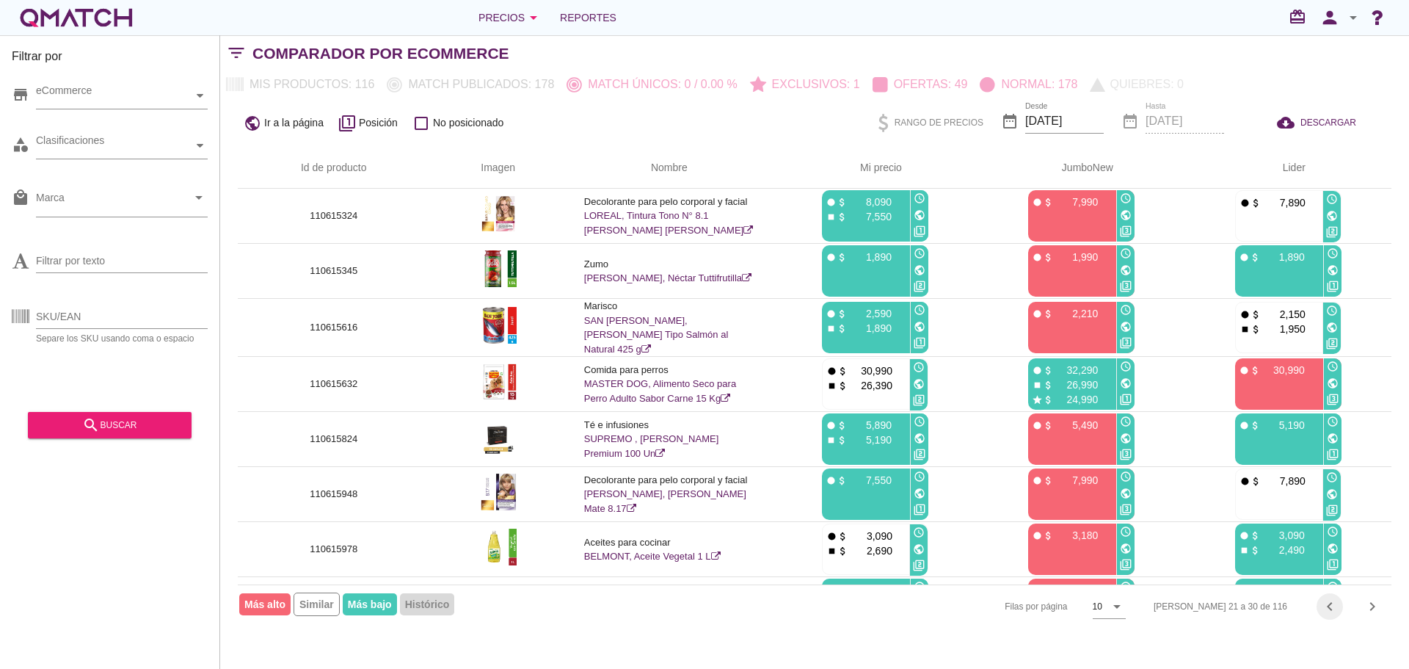
click at [1324, 605] on icon "chevron_left" at bounding box center [1330, 606] width 18 height 18
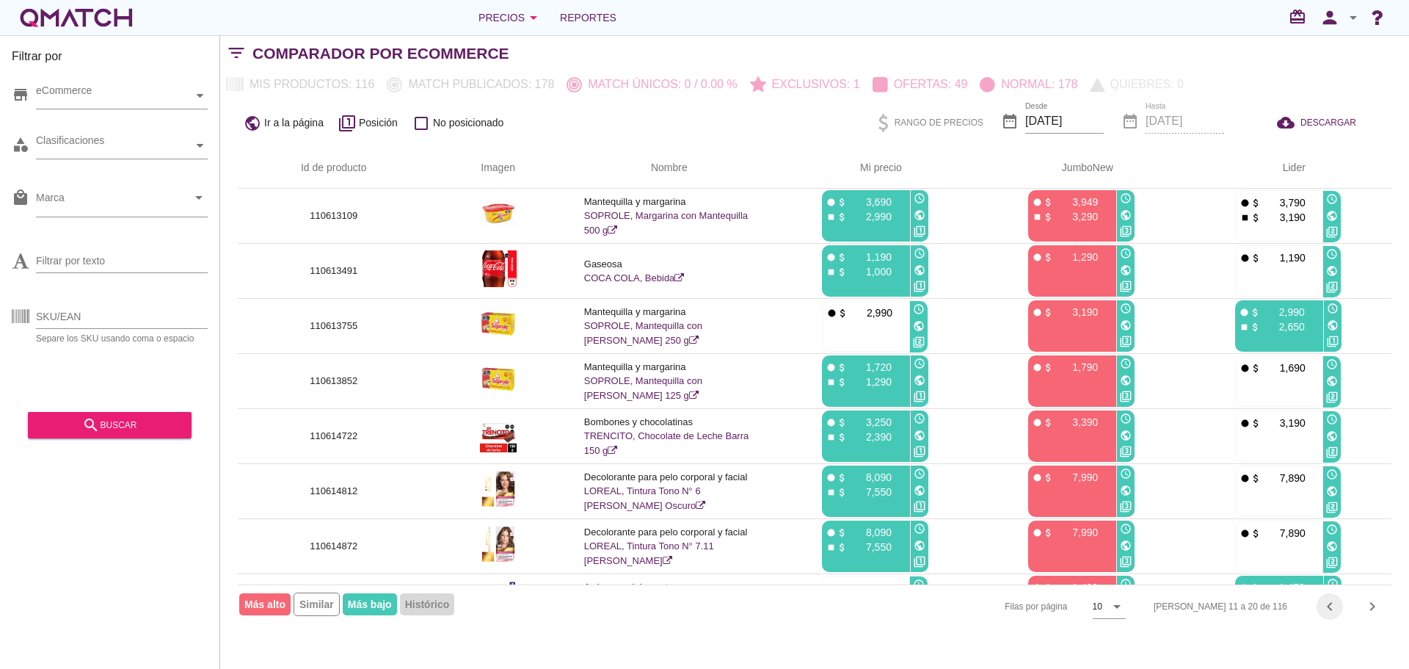
click at [1328, 606] on icon "chevron_left" at bounding box center [1330, 606] width 18 height 18
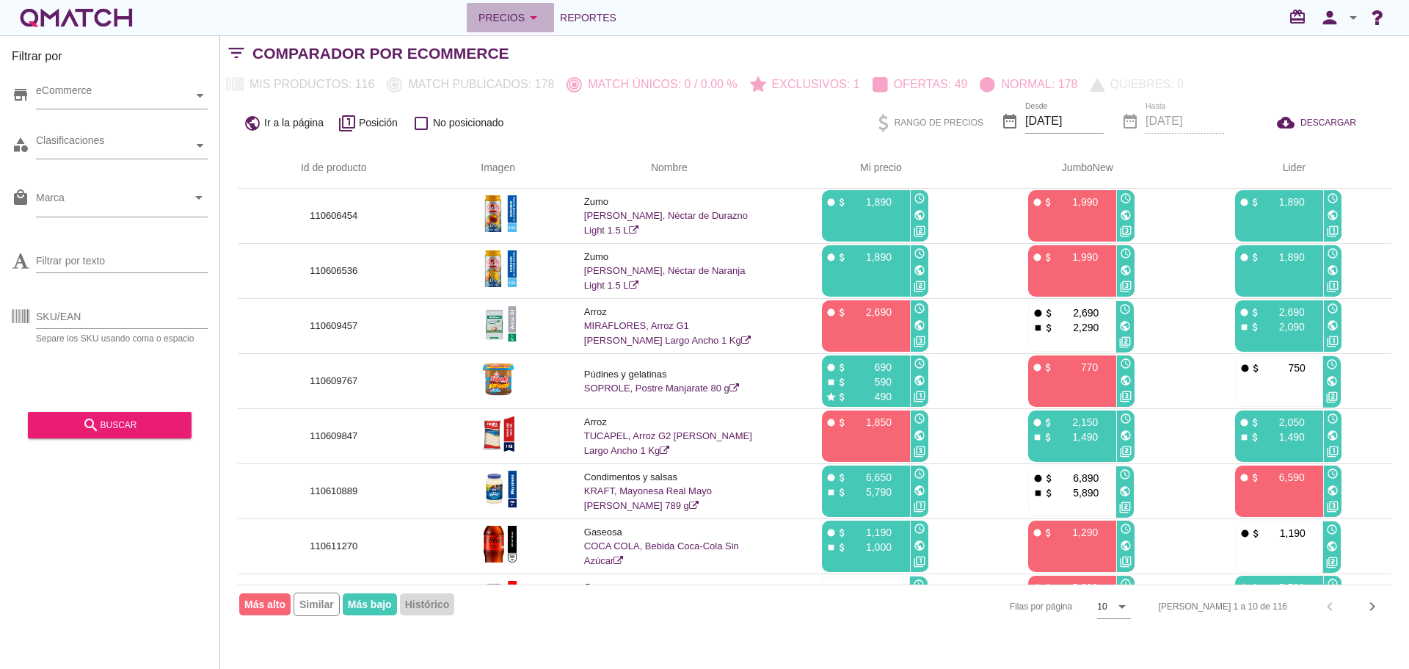
click at [531, 19] on icon "arrow_drop_down" at bounding box center [534, 18] width 18 height 18
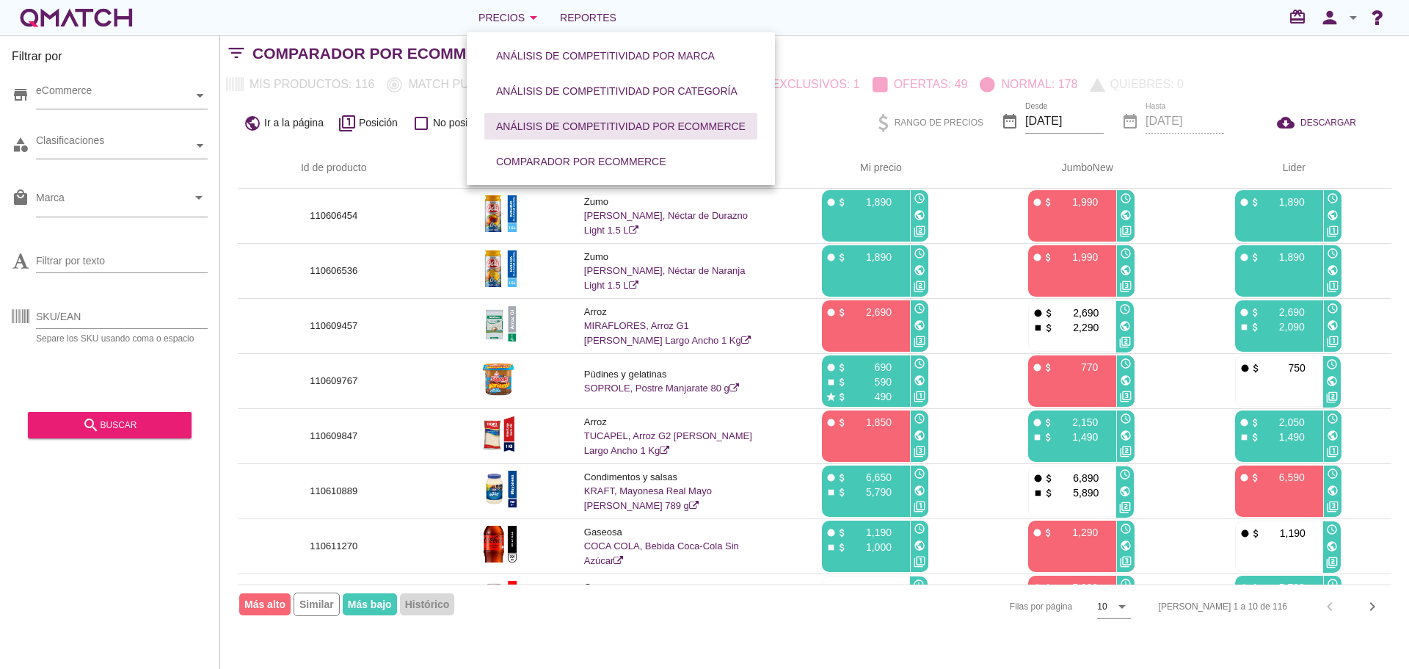
click at [600, 133] on div "Análisis de competitividad por eCommerce" at bounding box center [621, 126] width 250 height 15
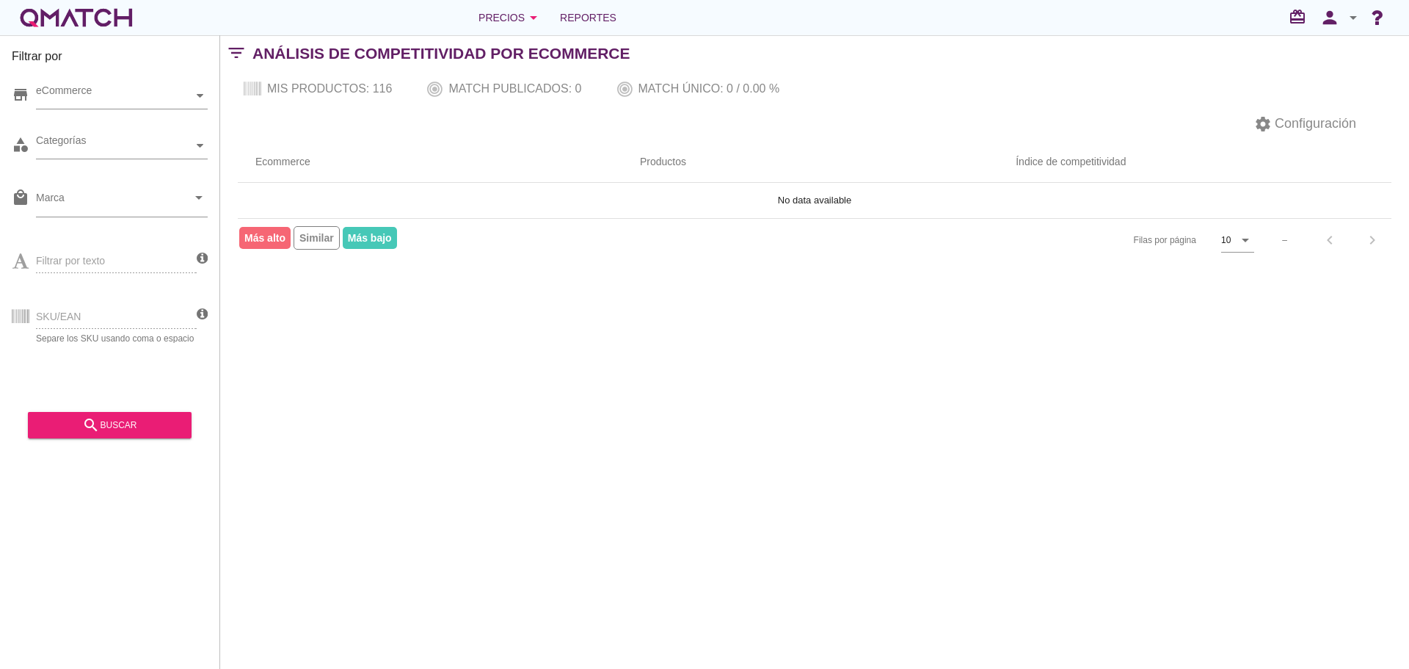
click at [644, 276] on div "Filtrar por store eCommerce category Categorías local_mall Marca arrow_drop_dow…" at bounding box center [814, 351] width 1189 height 633
click at [131, 426] on div "search buscar" at bounding box center [110, 425] width 140 height 18
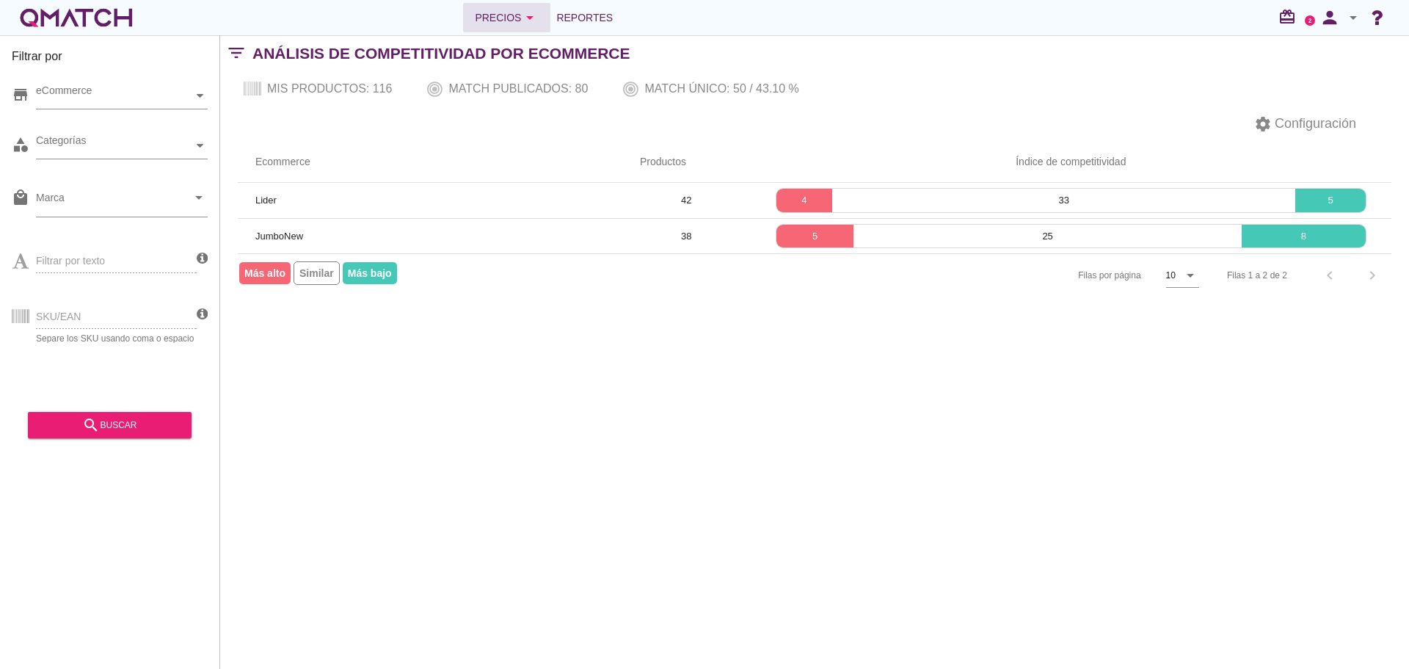
drag, startPoint x: 508, startPoint y: 26, endPoint x: 524, endPoint y: 29, distance: 16.4
click at [508, 26] on div "Precios arrow_drop_down" at bounding box center [507, 18] width 64 height 18
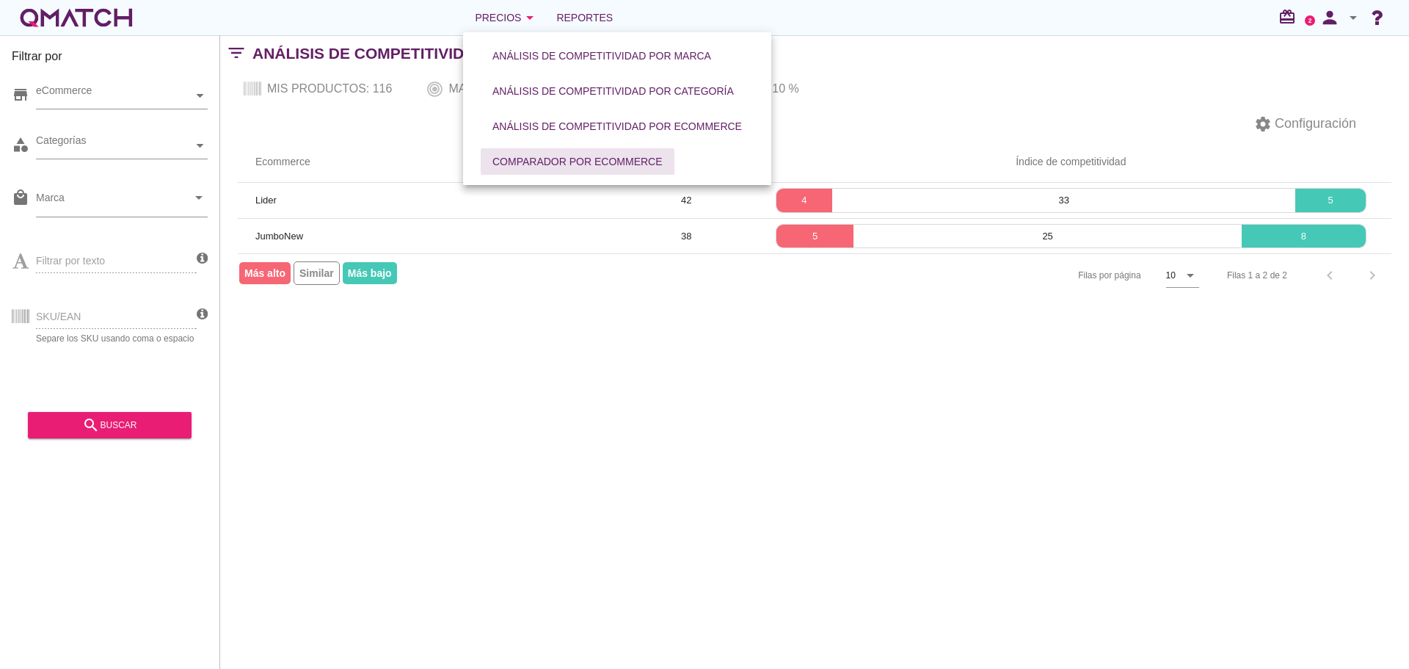
click at [562, 152] on button "Comparador por eCommerce" at bounding box center [578, 161] width 194 height 26
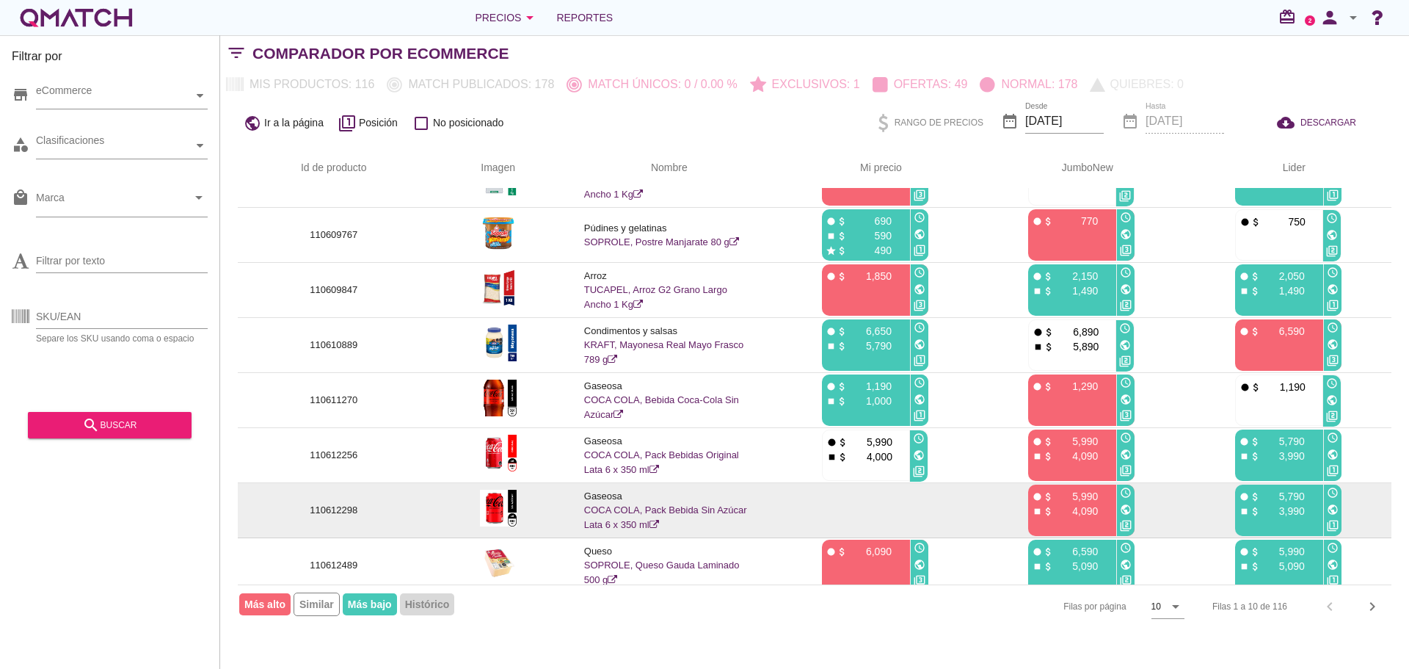
scroll to position [154, 0]
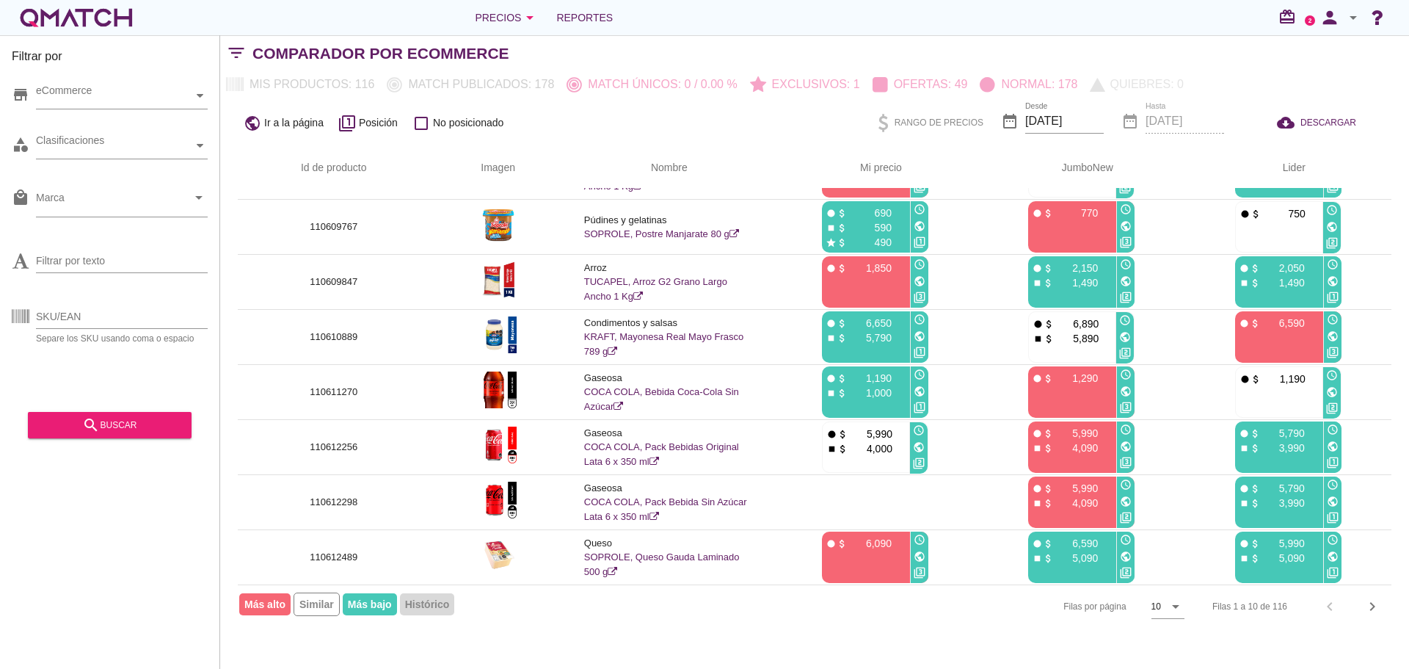
click at [1355, 605] on div "Filas 1 a 10 de 116 chevron_left chevron_right" at bounding box center [1293, 606] width 197 height 35
click at [1371, 607] on icon "chevron_right" at bounding box center [1373, 606] width 18 height 18
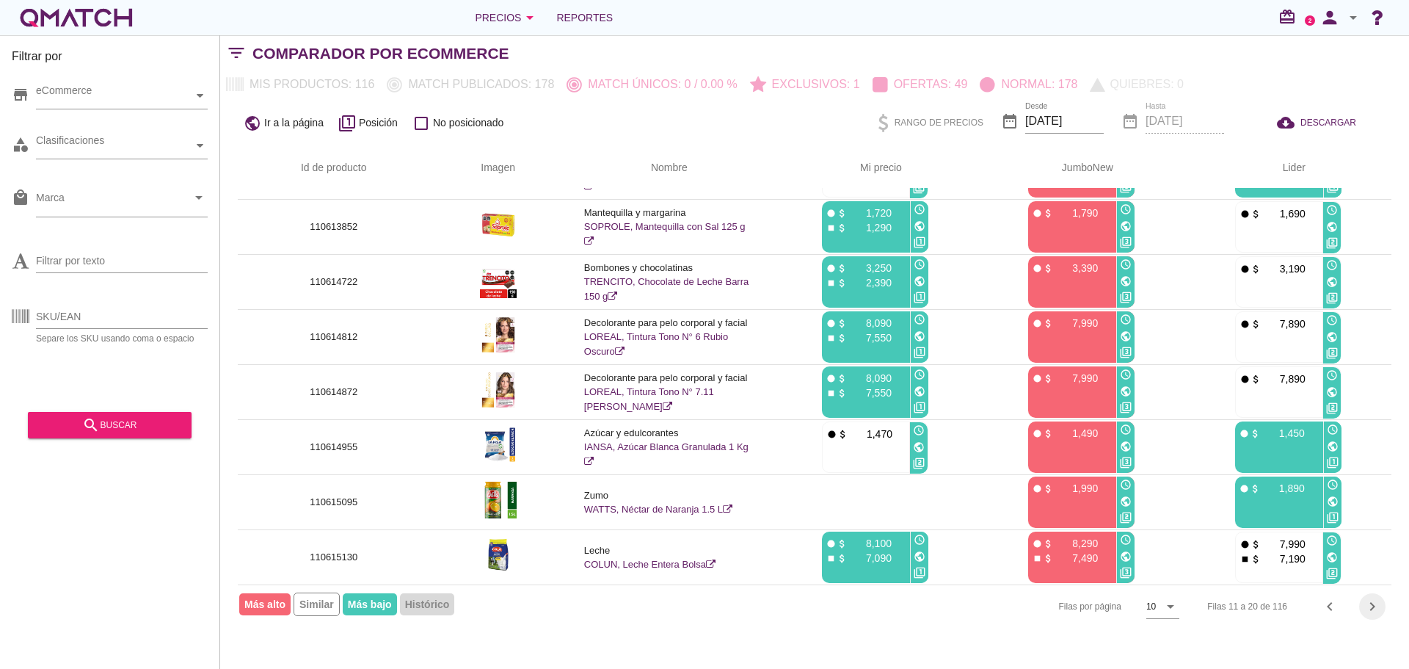
click at [1374, 607] on icon "chevron_right" at bounding box center [1373, 606] width 18 height 18
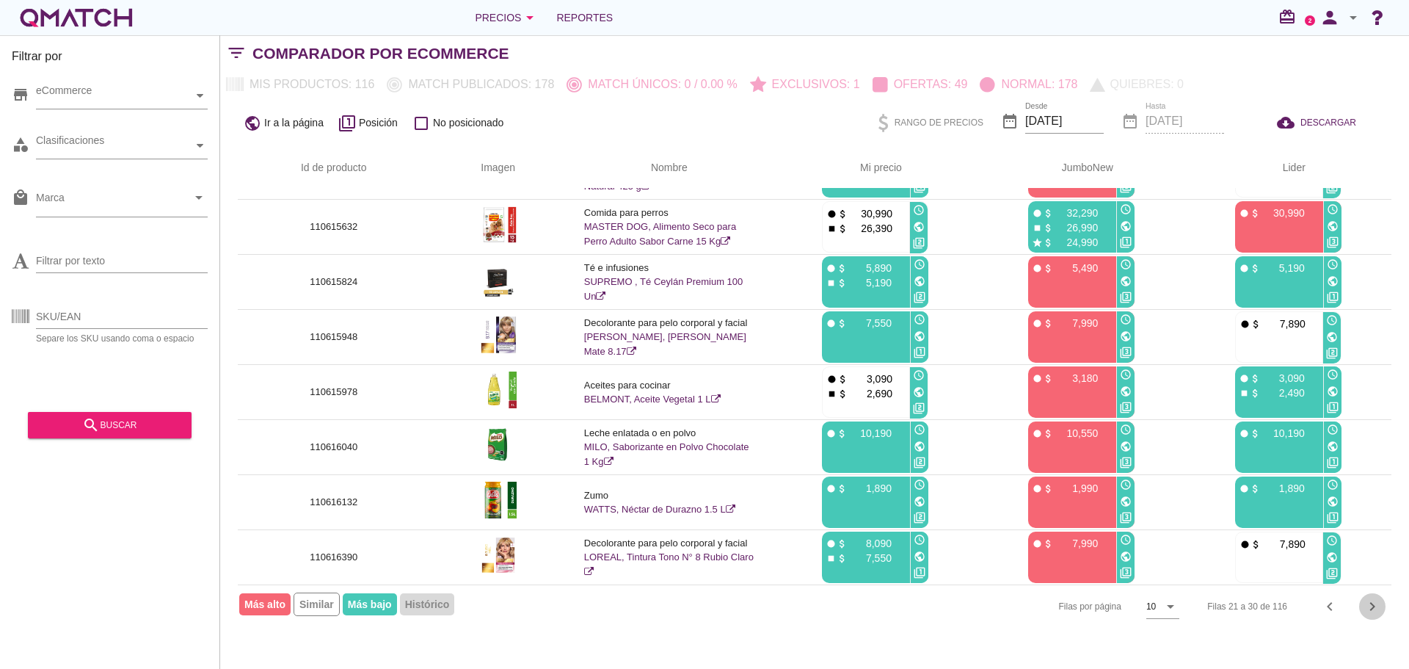
click at [1369, 610] on icon "chevron_right" at bounding box center [1373, 606] width 18 height 18
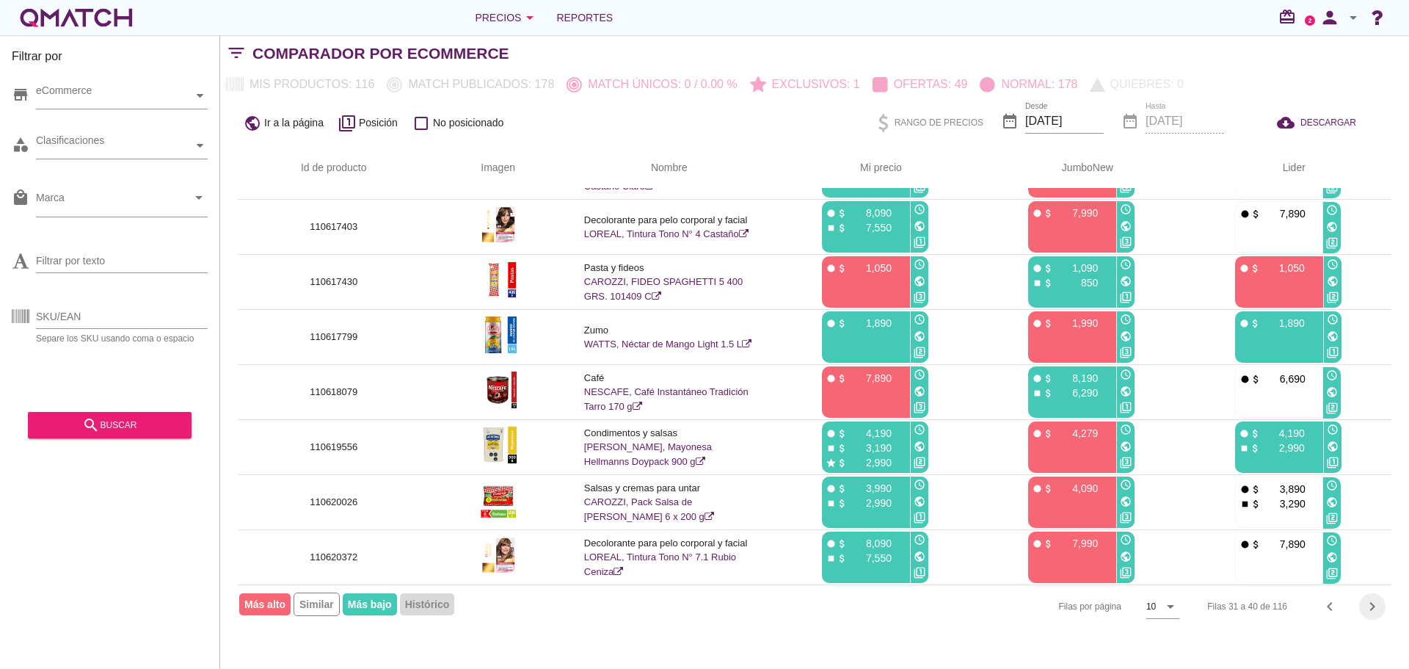
click at [1372, 610] on icon "chevron_right" at bounding box center [1373, 606] width 18 height 18
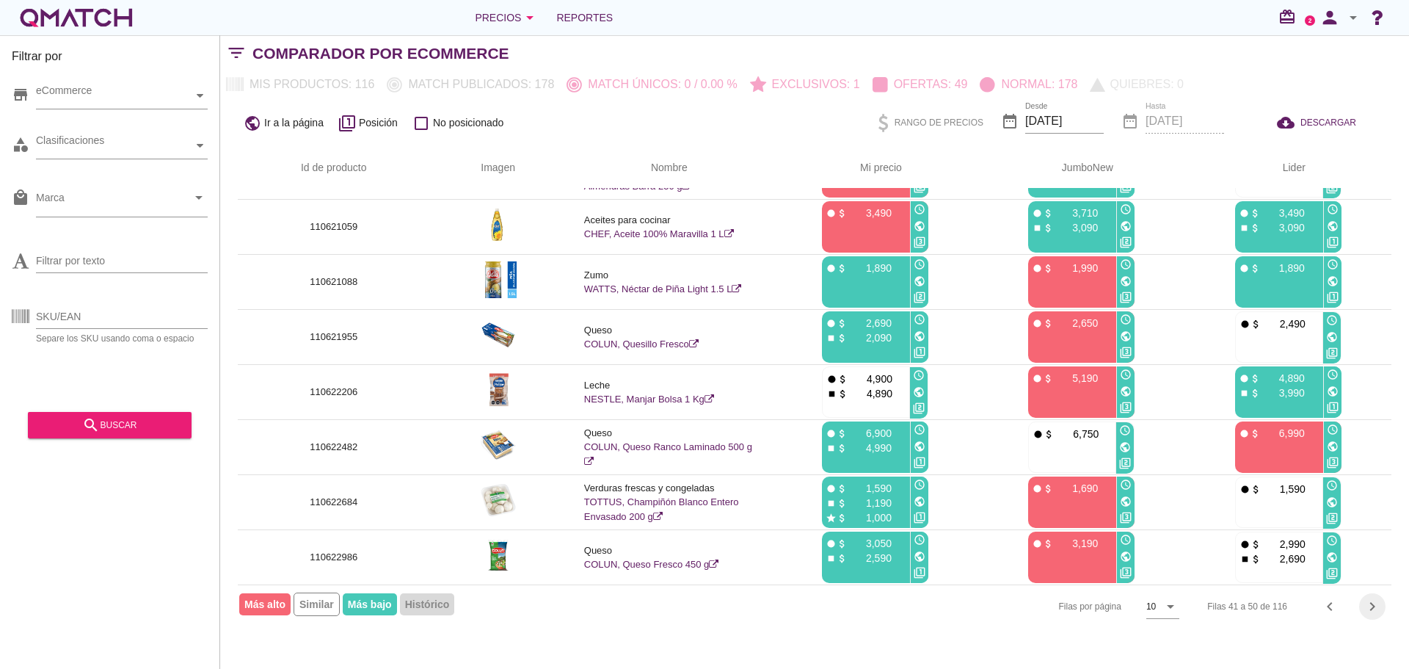
click at [1371, 608] on icon "chevron_right" at bounding box center [1373, 606] width 18 height 18
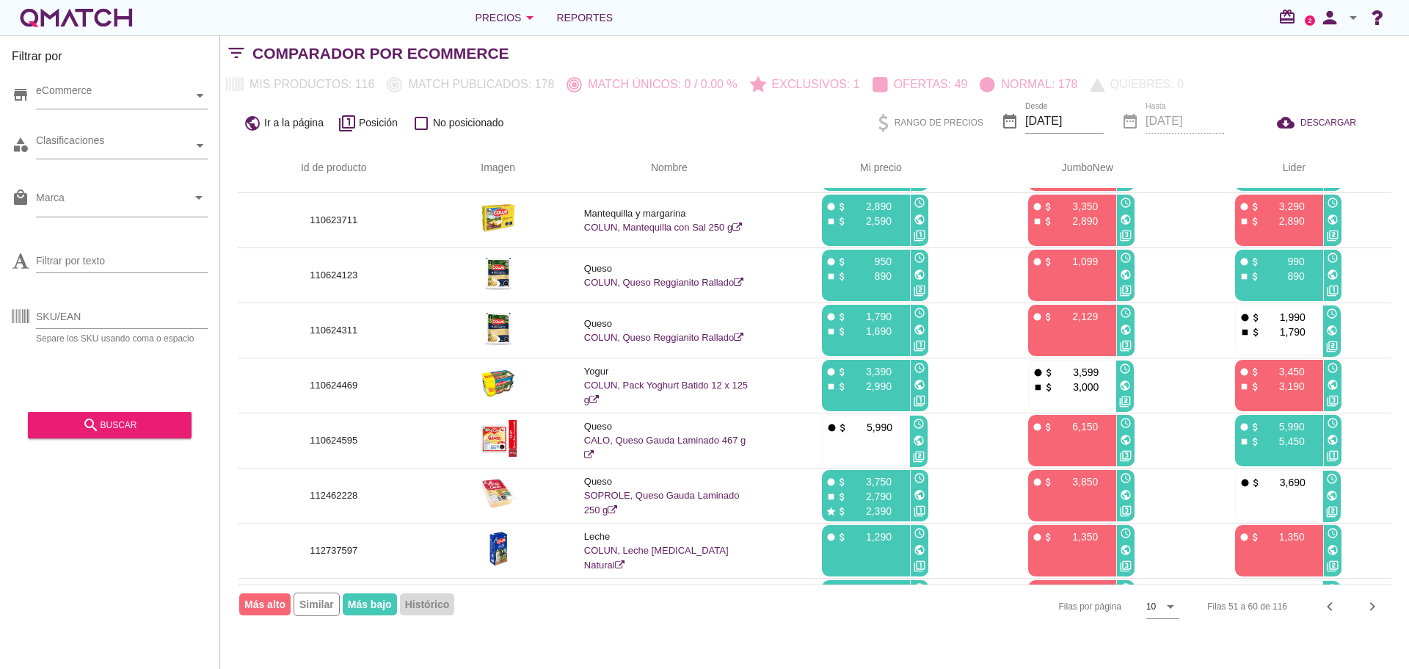
scroll to position [0, 0]
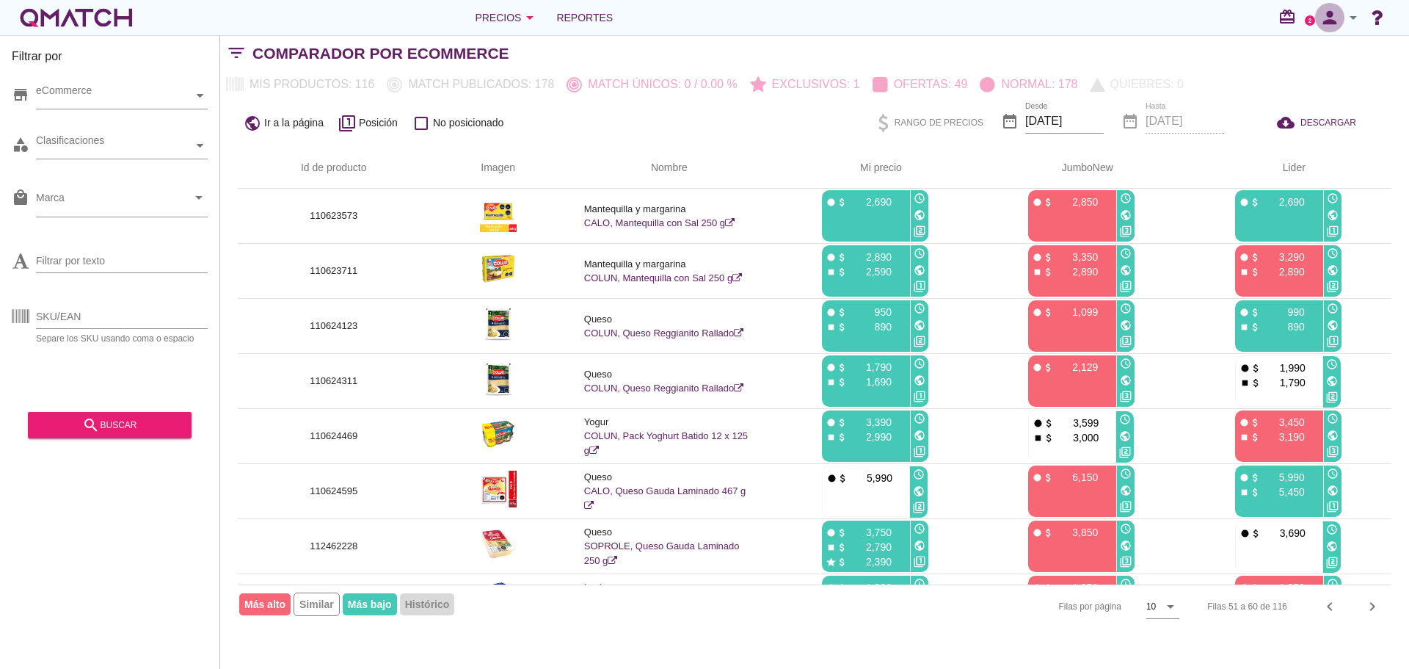
click at [1340, 26] on icon "person" at bounding box center [1329, 17] width 29 height 21
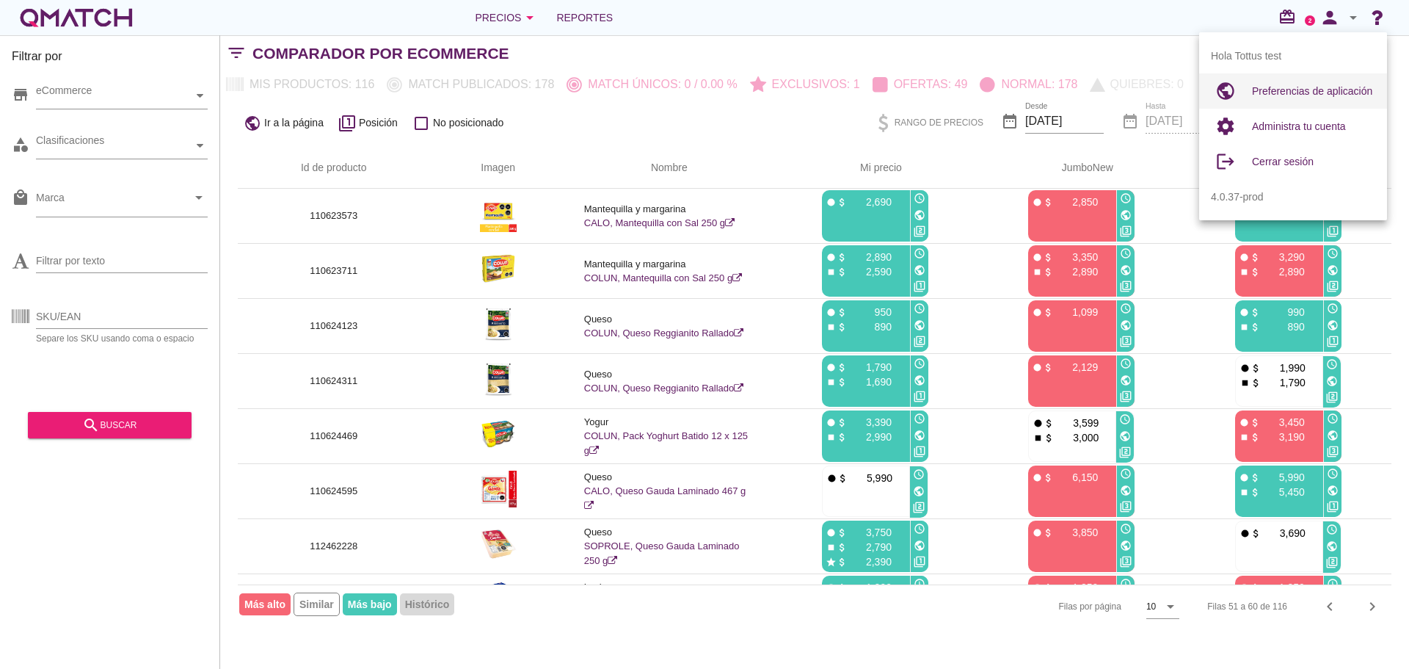
click at [1318, 90] on span "Preferencias de aplicación" at bounding box center [1312, 91] width 120 height 12
radio input "true"
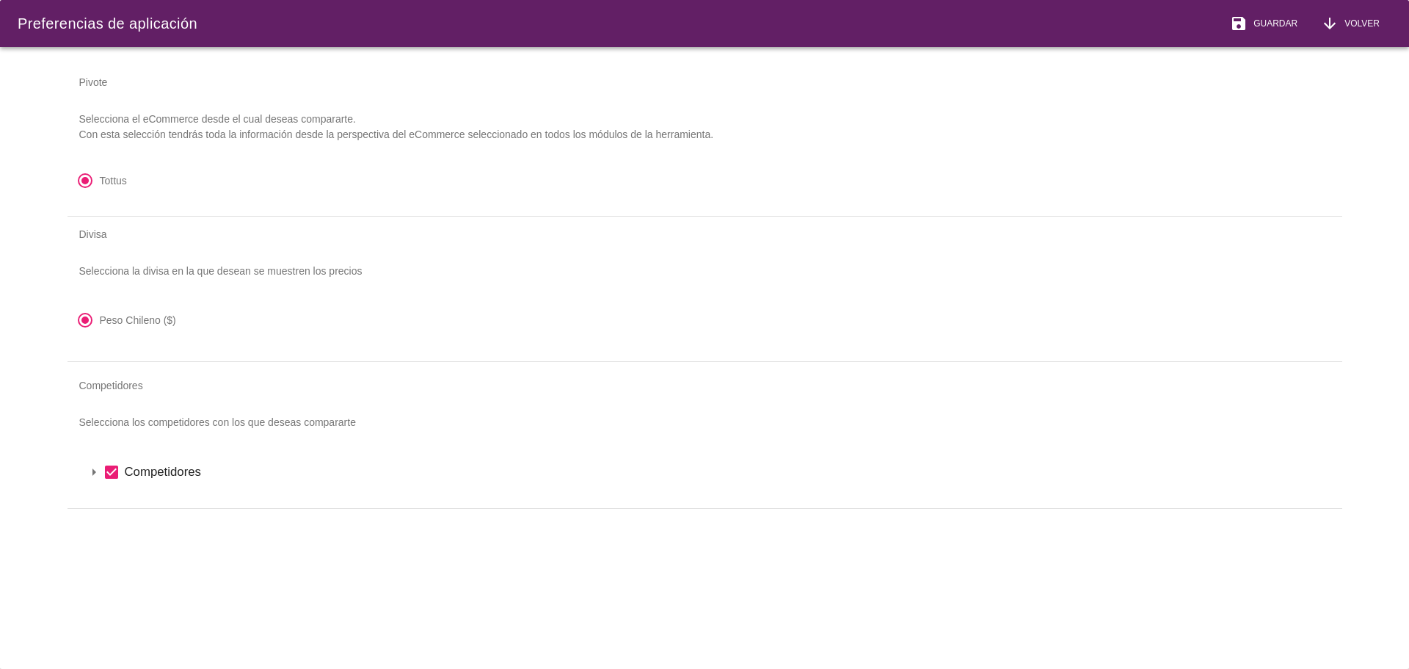
click at [87, 472] on icon "arrow_drop_down" at bounding box center [94, 472] width 18 height 18
click at [112, 498] on icon "arrow_drop_down" at bounding box center [113, 497] width 18 height 18
click at [150, 545] on icon "check_box" at bounding box center [150, 547] width 18 height 18
click at [153, 526] on icon "check_box" at bounding box center [150, 522] width 18 height 18
click at [188, 522] on label "Tottus" at bounding box center [744, 521] width 1162 height 18
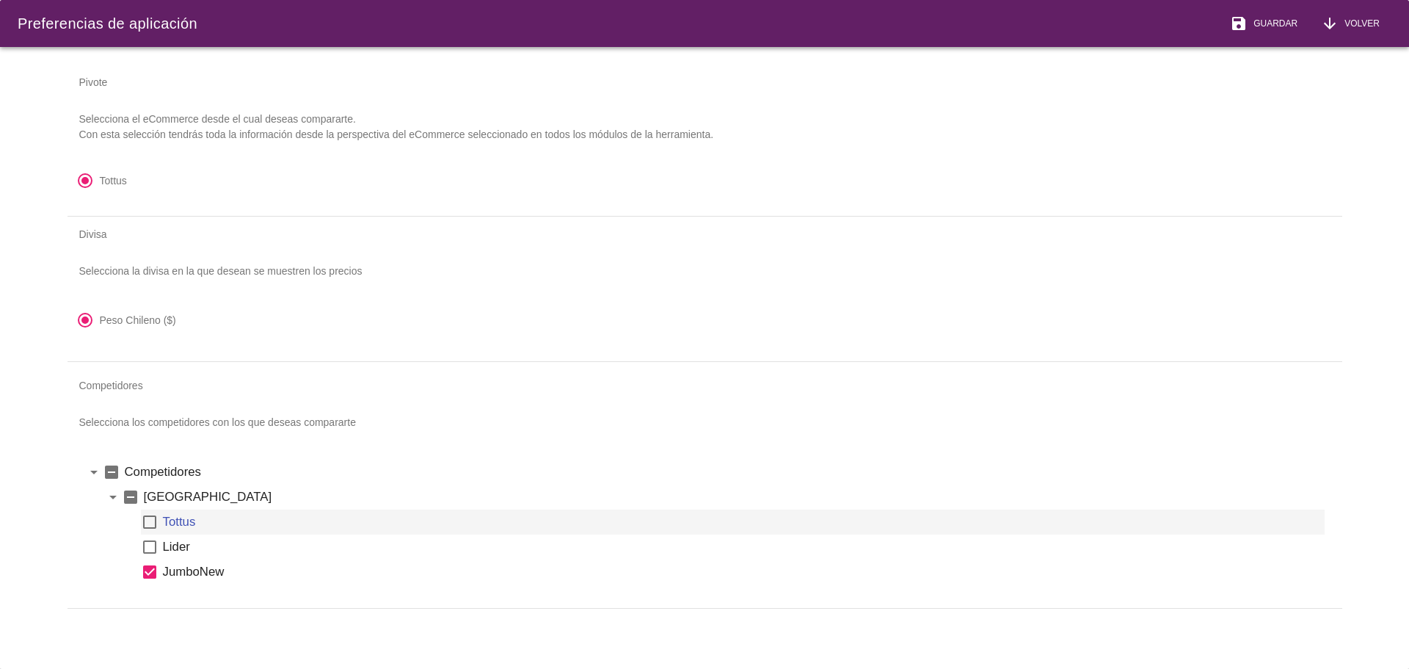
click at [153, 523] on icon "check_box_outline_blank" at bounding box center [150, 522] width 18 height 18
click at [1242, 20] on icon "save" at bounding box center [1239, 24] width 18 height 18
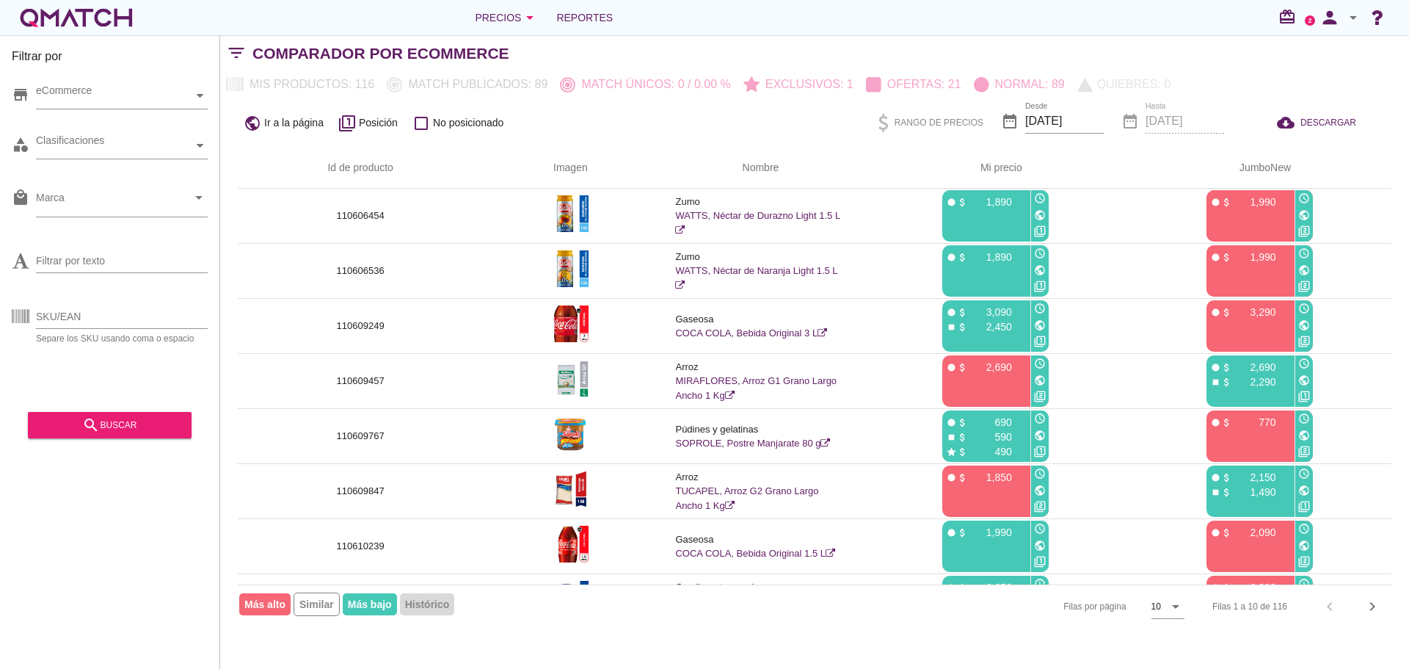
scroll to position [154, 0]
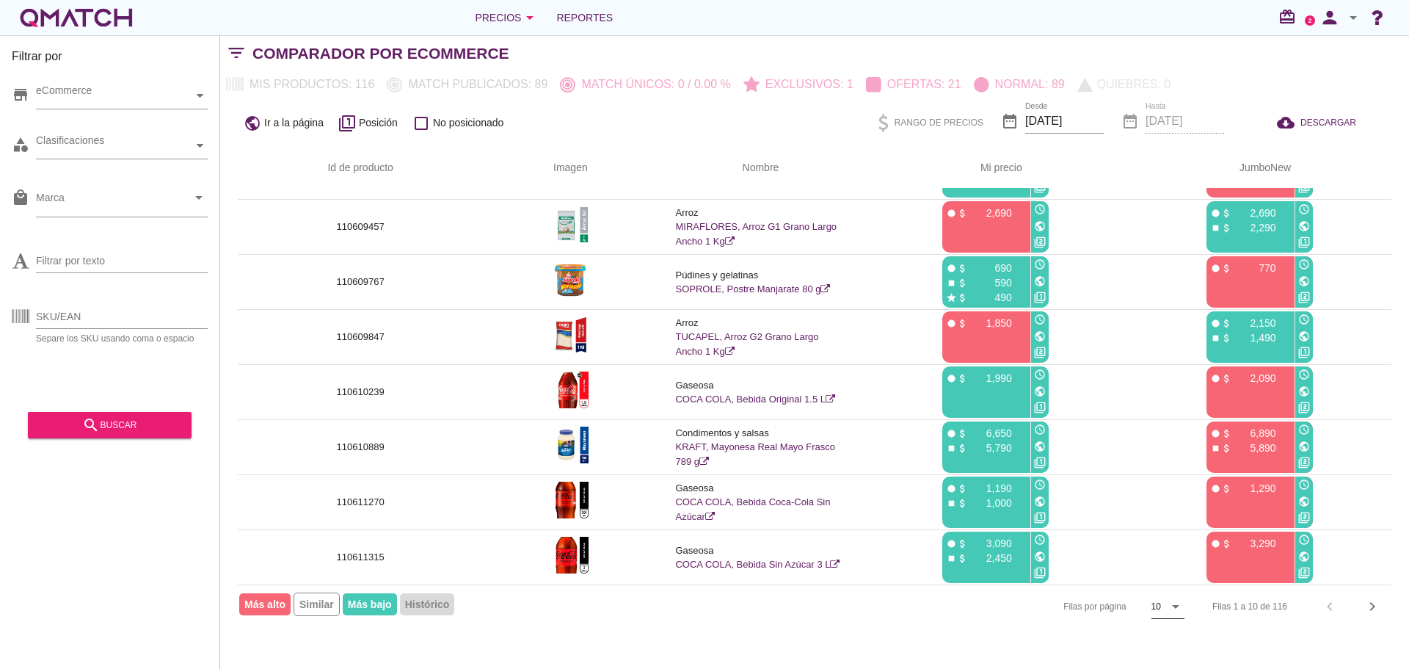
click at [1173, 610] on icon "arrow_drop_down" at bounding box center [1176, 606] width 18 height 18
click at [1170, 647] on div "20" at bounding box center [1168, 642] width 32 height 18
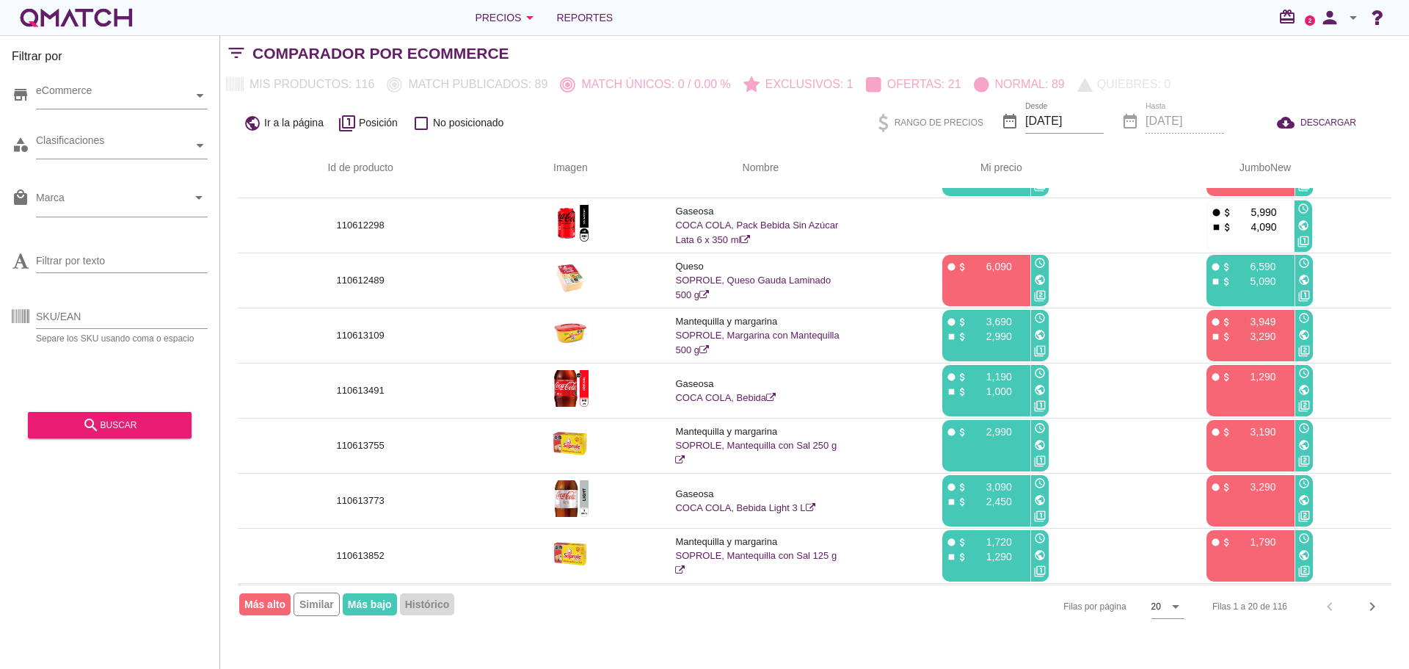
scroll to position [705, 0]
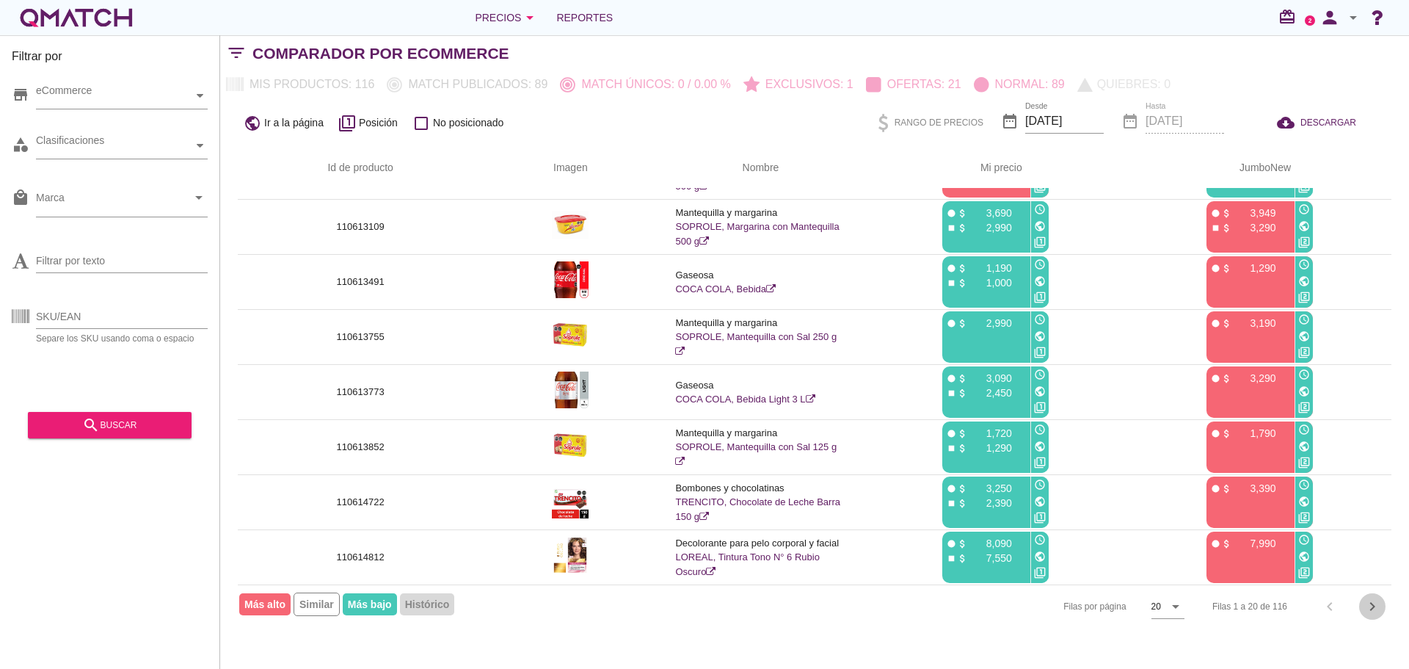
click at [1374, 613] on icon "chevron_right" at bounding box center [1373, 606] width 18 height 18
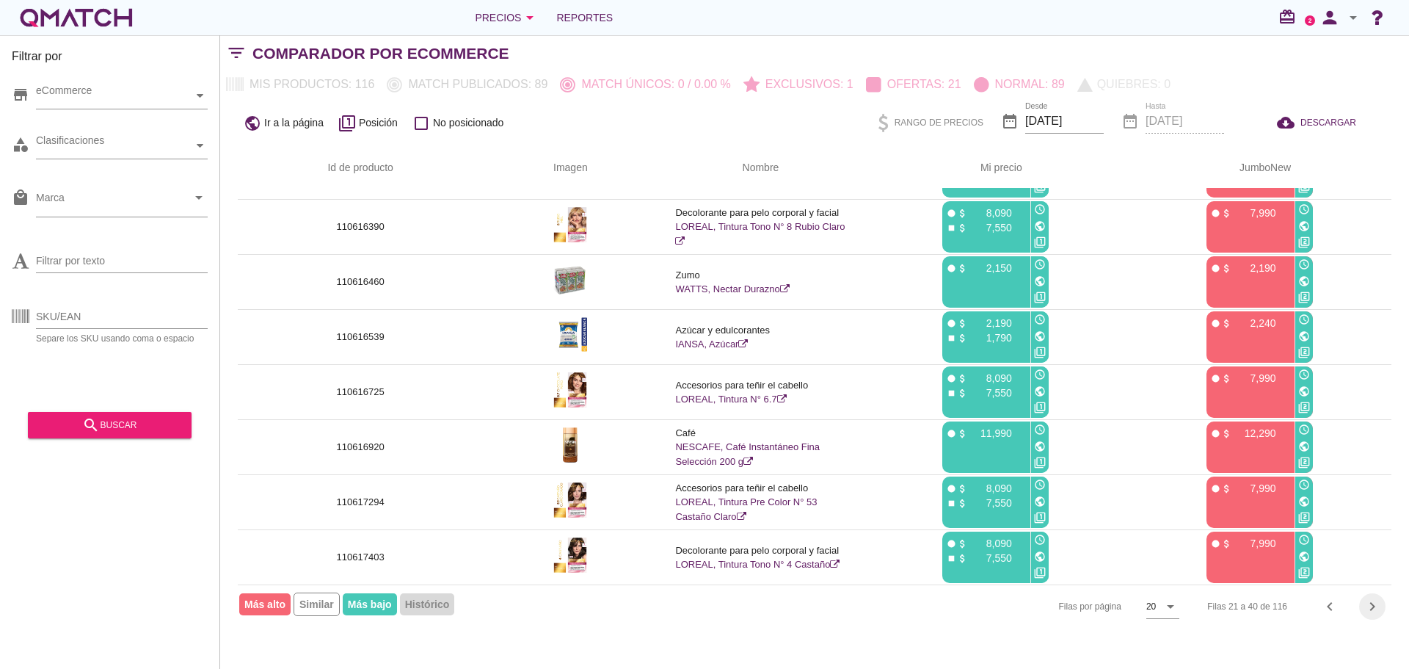
click at [1372, 610] on icon "chevron_right" at bounding box center [1373, 606] width 18 height 18
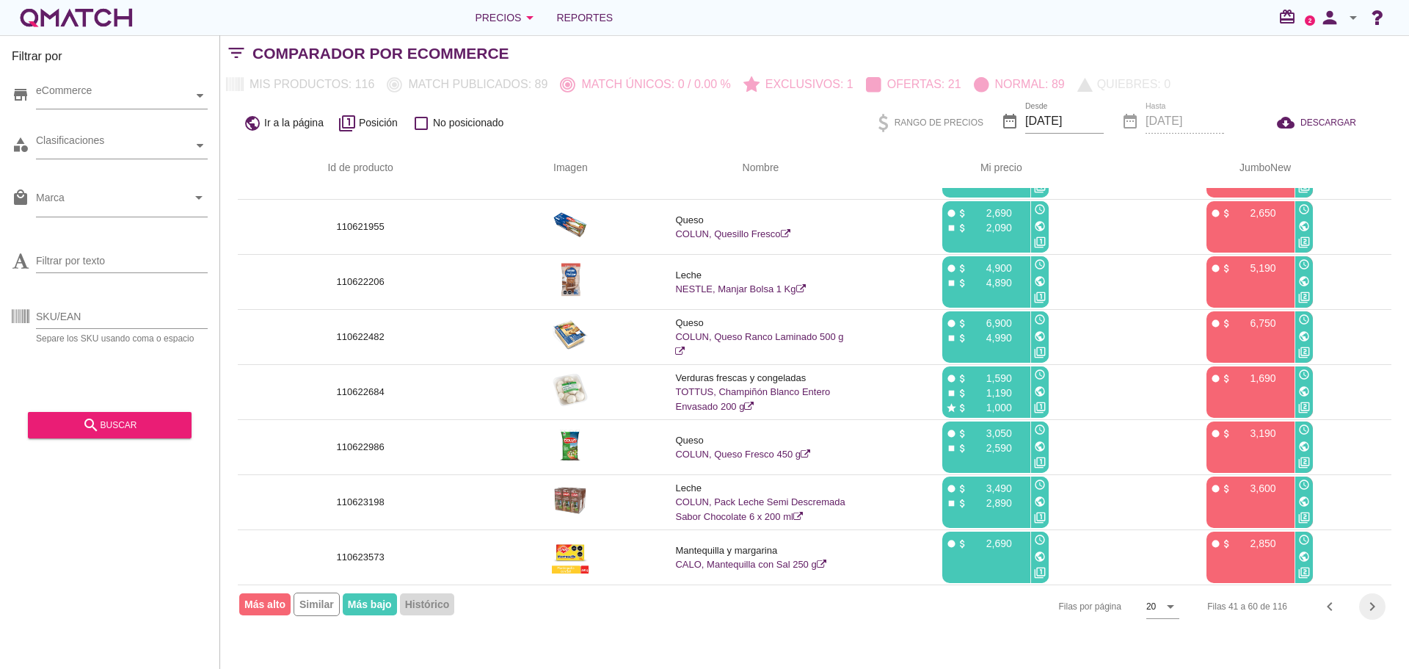
click at [1368, 608] on icon "chevron_right" at bounding box center [1373, 606] width 18 height 18
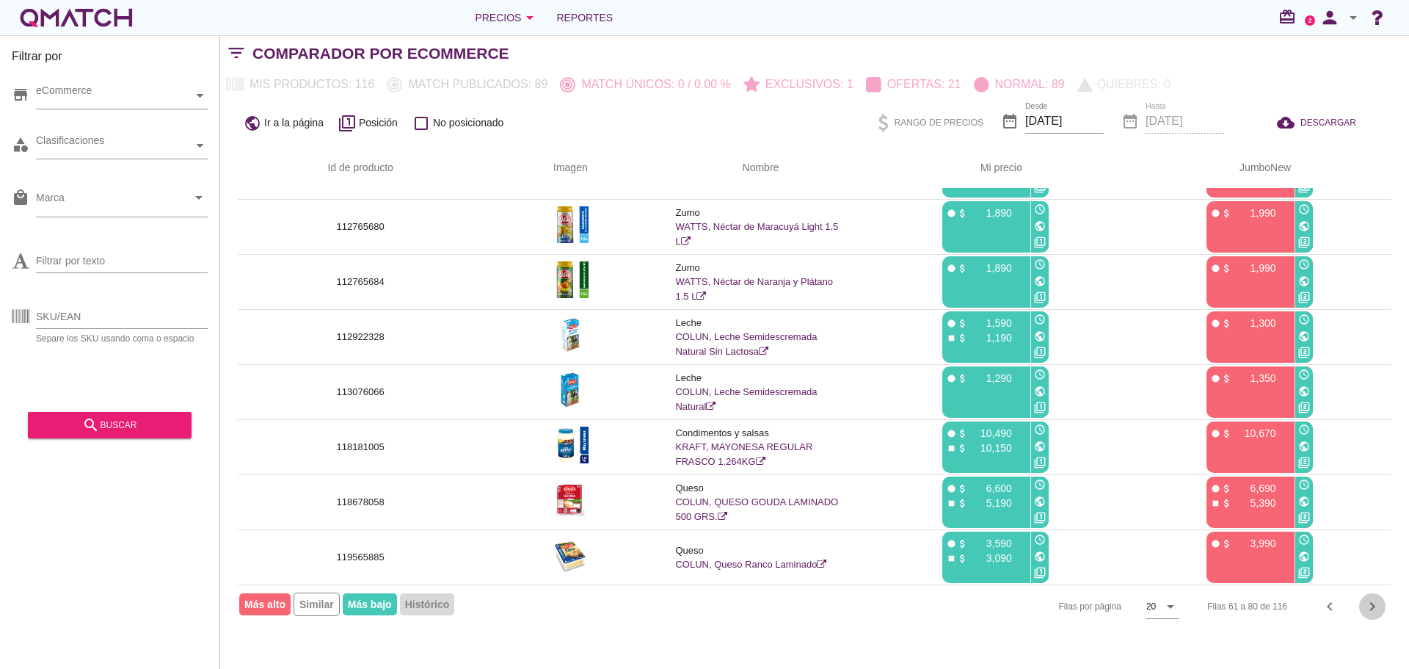
click at [1368, 611] on icon "chevron_right" at bounding box center [1373, 606] width 18 height 18
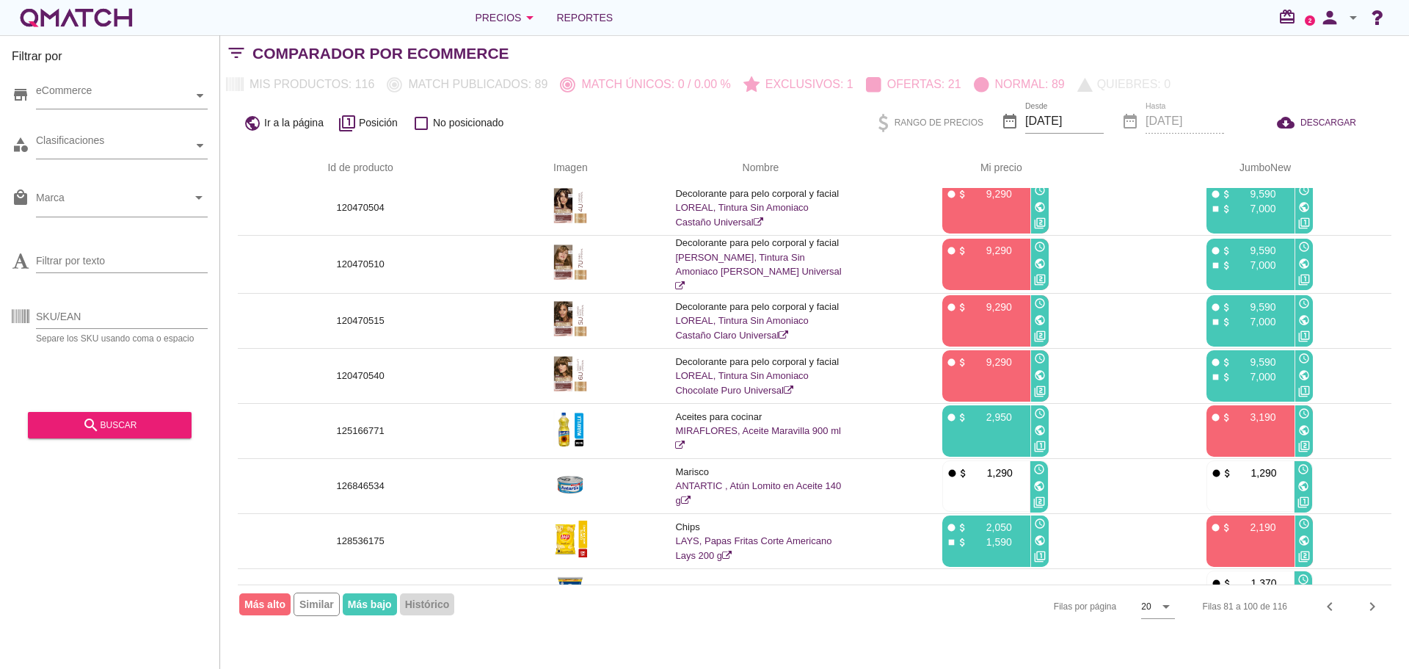
scroll to position [0, 0]
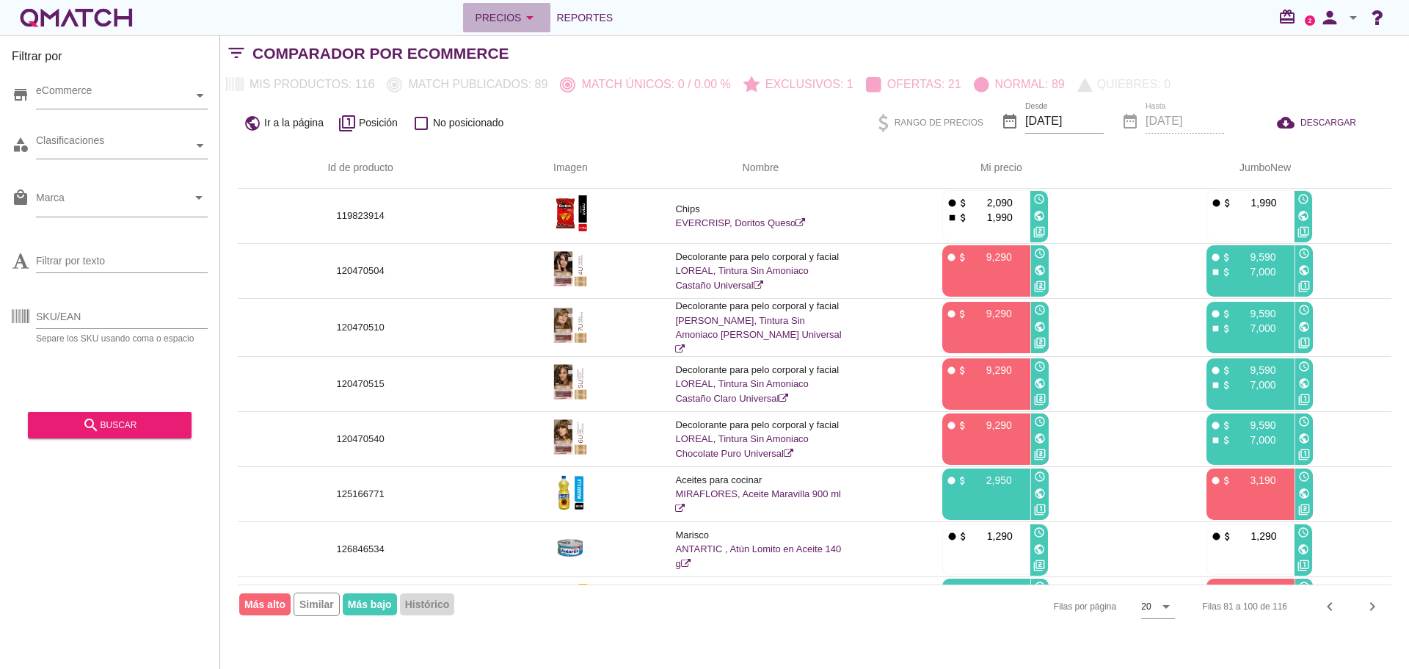
click at [505, 12] on div "Precios arrow_drop_down" at bounding box center [507, 18] width 64 height 18
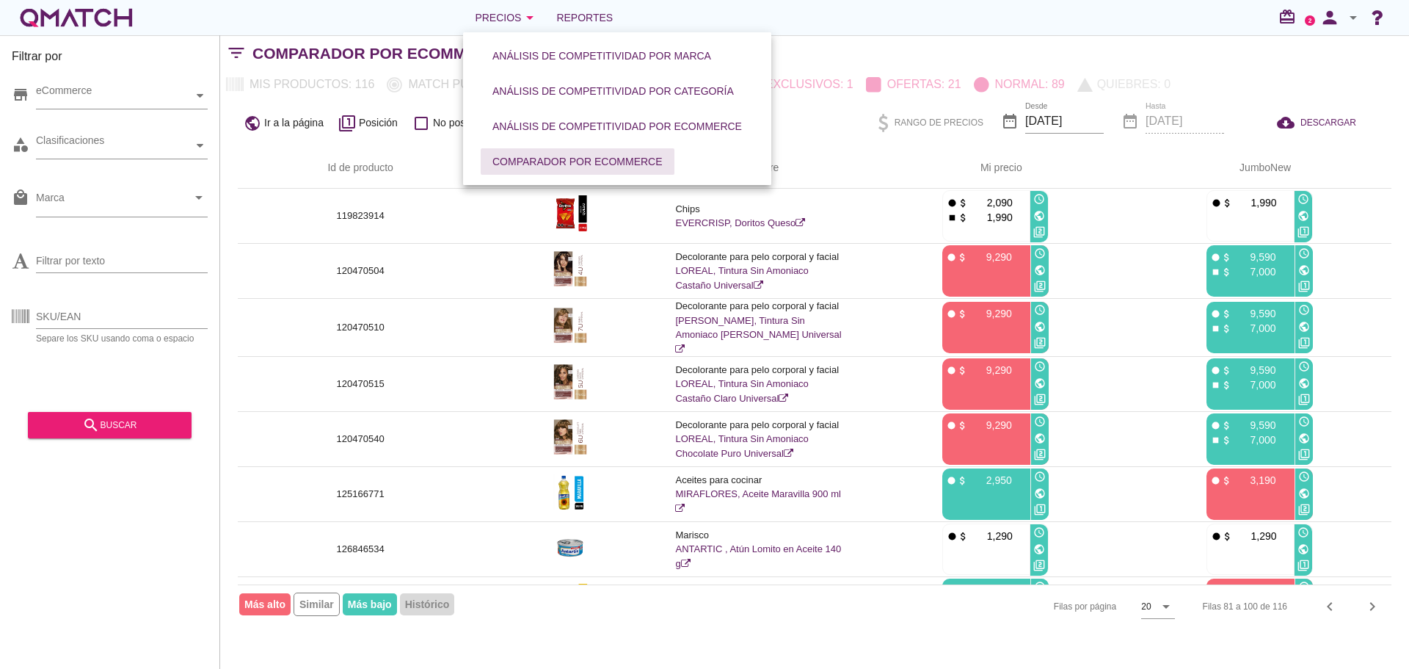
click at [608, 154] on div "Comparador por eCommerce" at bounding box center [577, 161] width 170 height 15
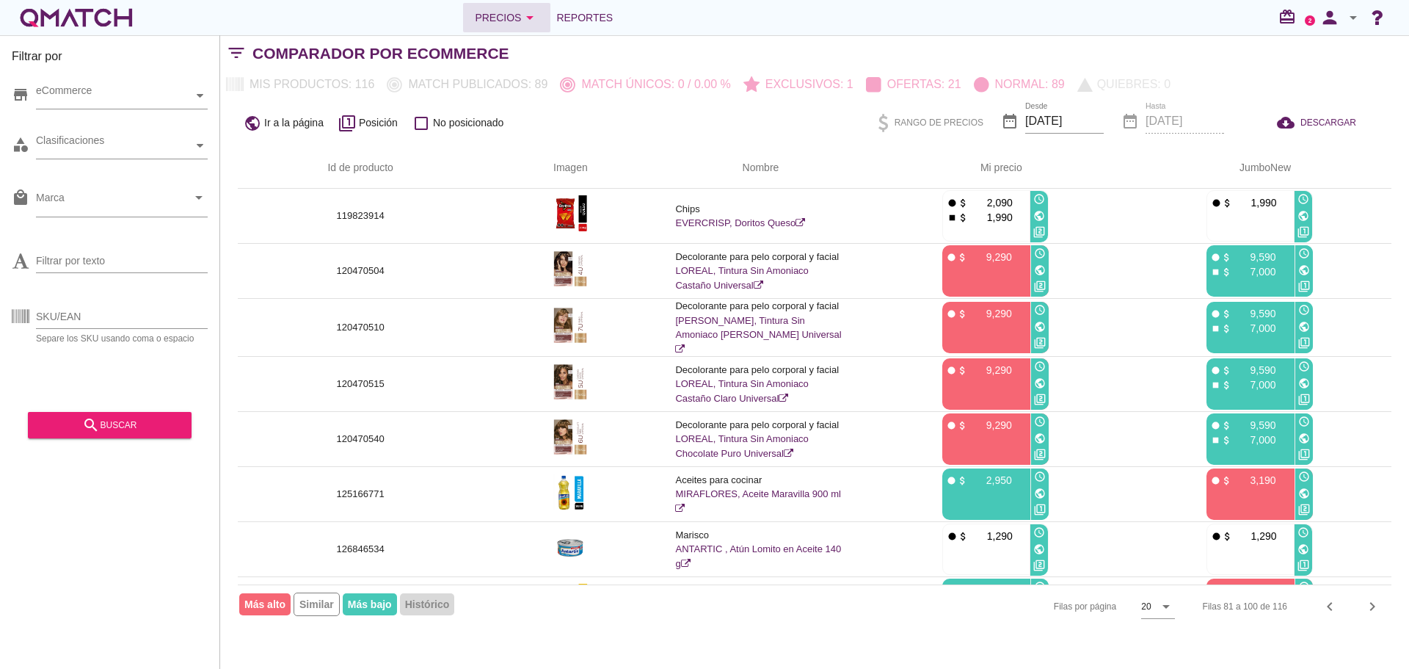
click at [486, 12] on div "Precios arrow_drop_down" at bounding box center [507, 18] width 64 height 18
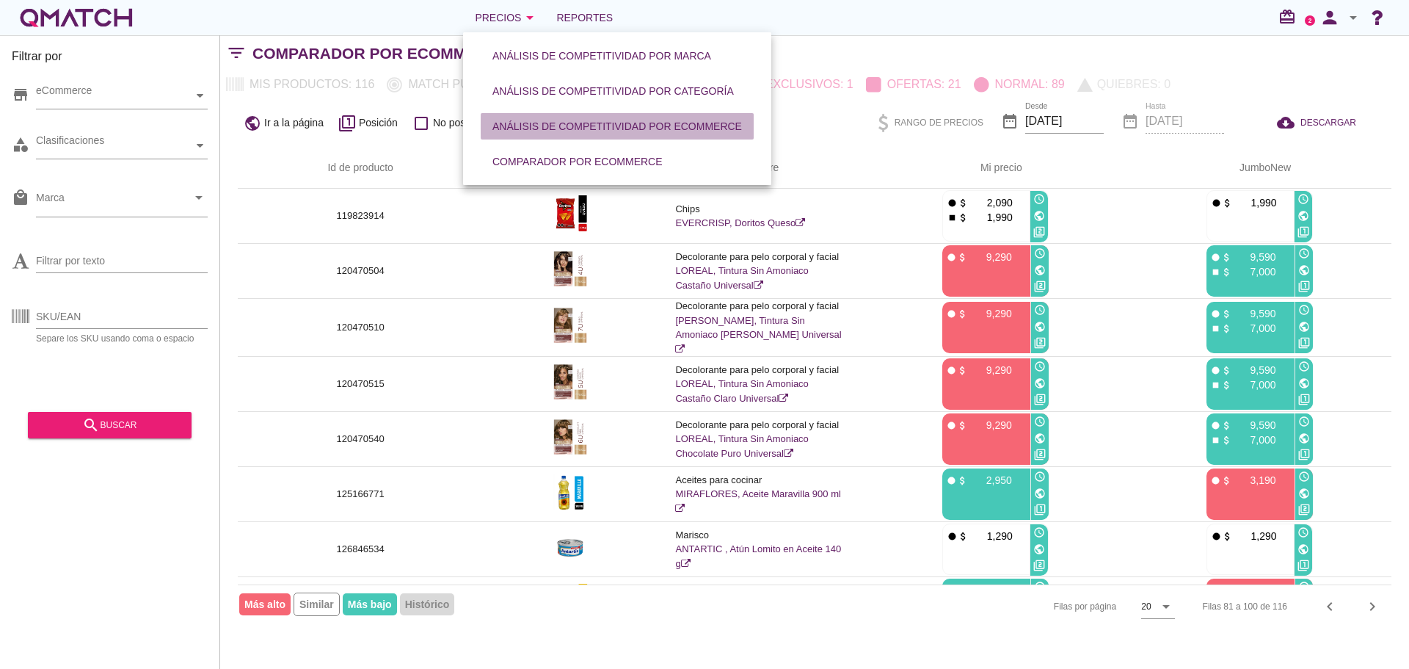
click at [622, 131] on div "Análisis de competitividad por eCommerce" at bounding box center [617, 126] width 250 height 15
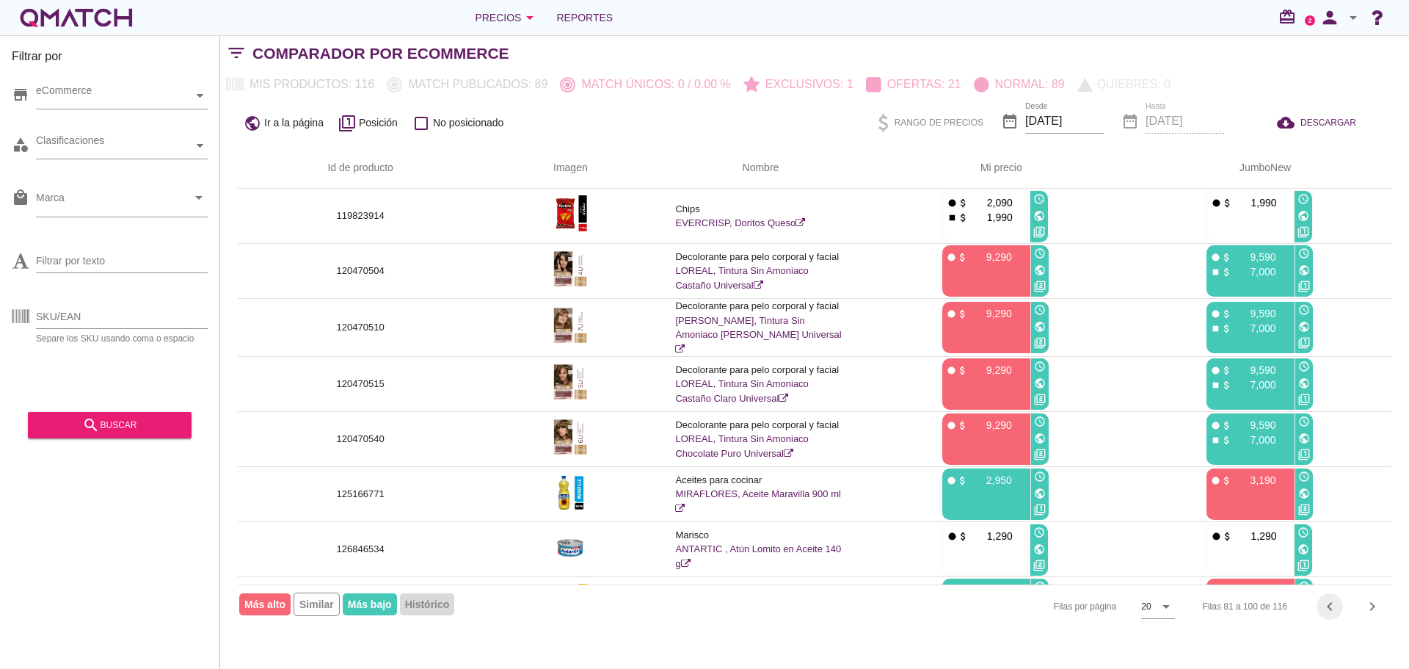
click at [1333, 613] on icon "chevron_left" at bounding box center [1330, 606] width 18 height 18
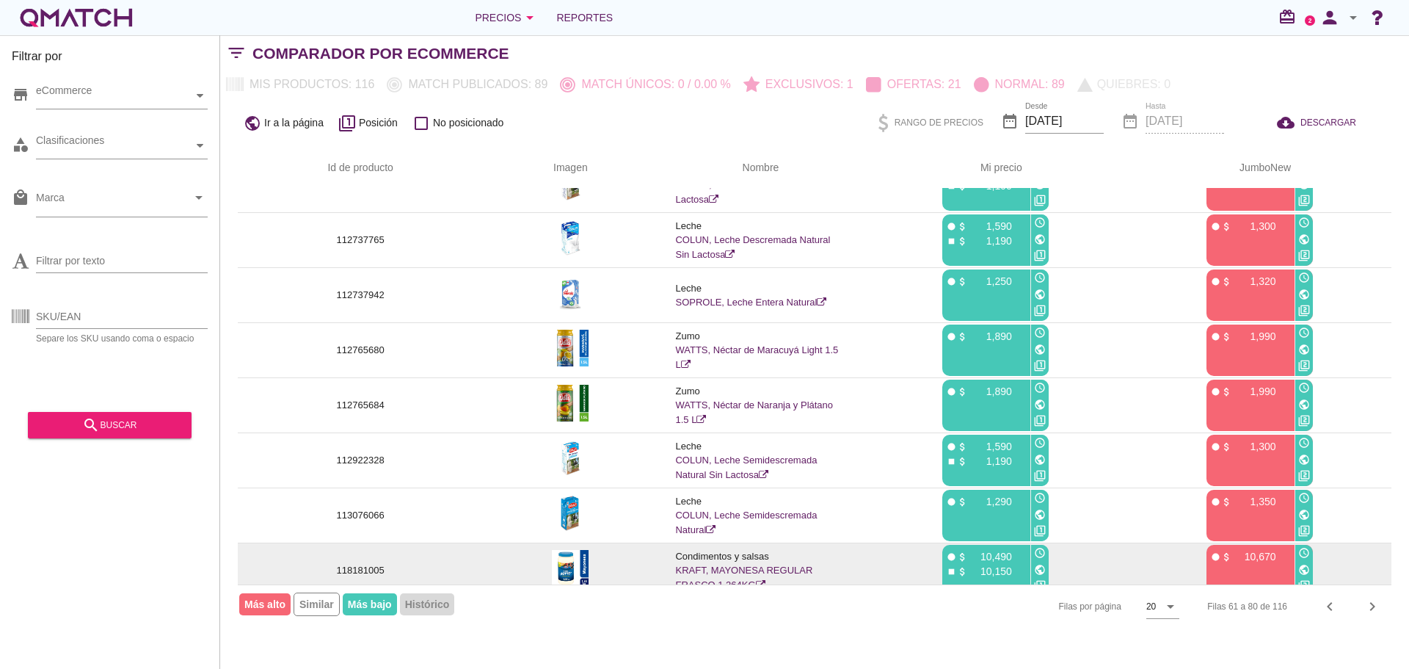
scroll to position [705, 0]
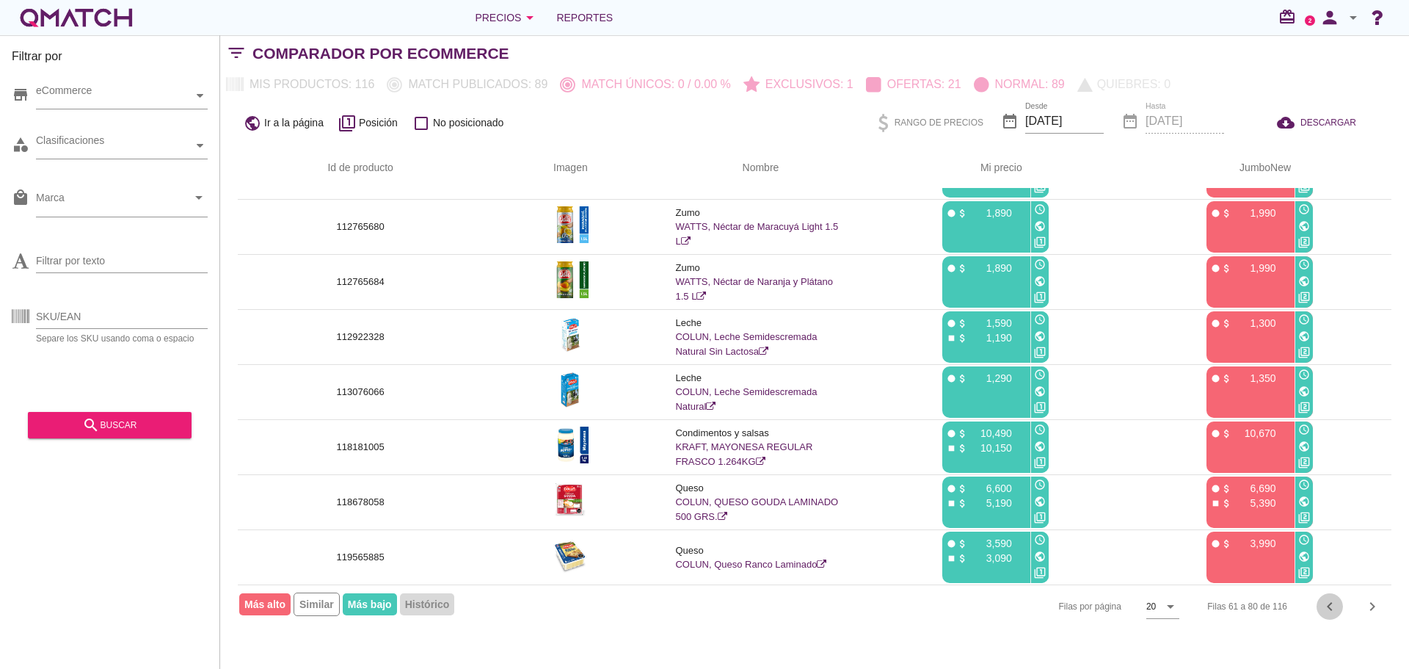
click at [1333, 607] on icon "chevron_left" at bounding box center [1330, 606] width 18 height 18
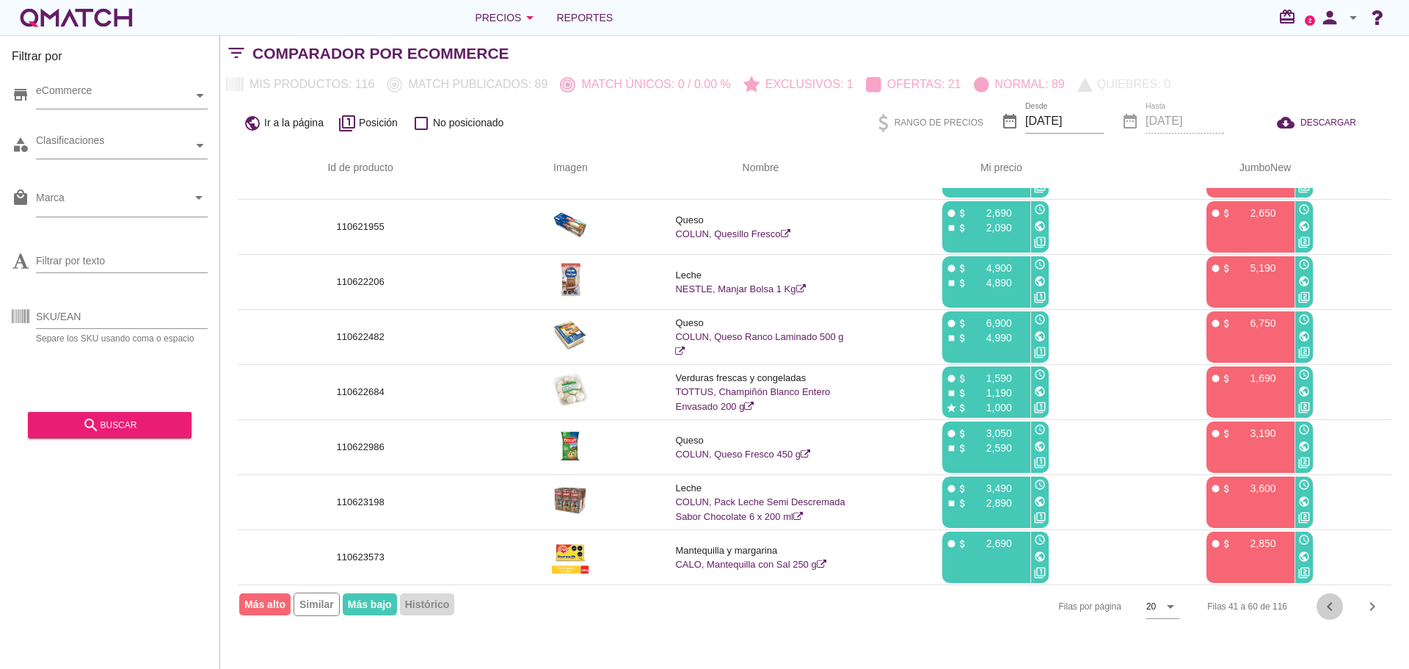
click at [1333, 610] on icon "chevron_left" at bounding box center [1330, 606] width 18 height 18
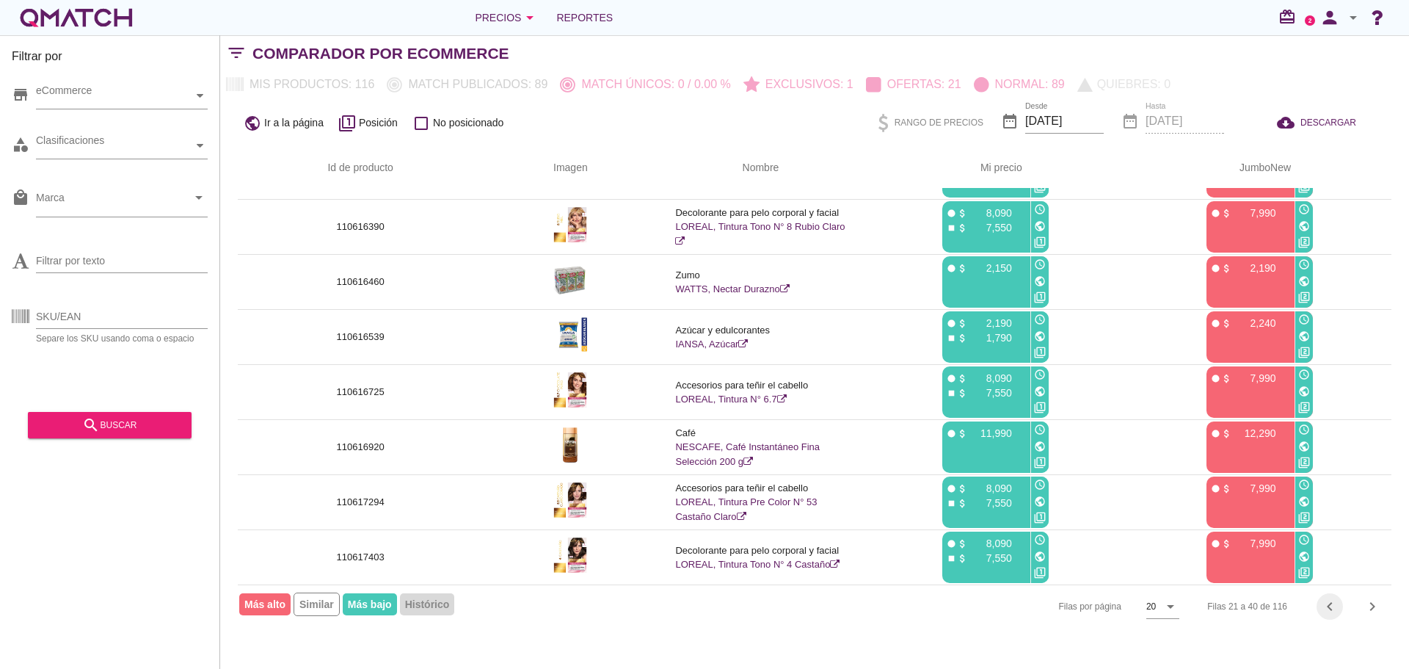
click at [1327, 611] on icon "chevron_left" at bounding box center [1330, 606] width 18 height 18
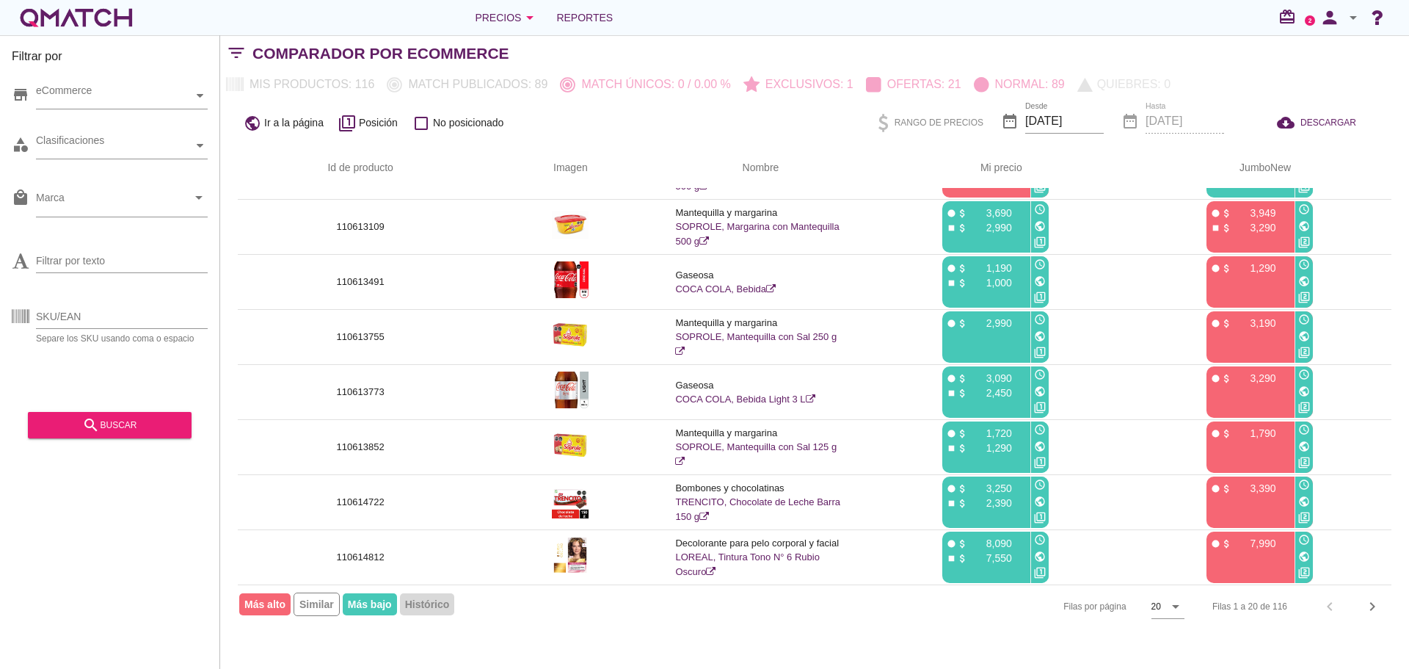
click at [1336, 604] on div "Filas 1 a 20 de 116 chevron_left chevron_right" at bounding box center [1293, 606] width 197 height 35
click at [132, 267] on input "Filtrar por texto" at bounding box center [122, 260] width 172 height 23
paste input "110612298"
type input "110612298"
click at [87, 420] on icon "search" at bounding box center [91, 425] width 18 height 18
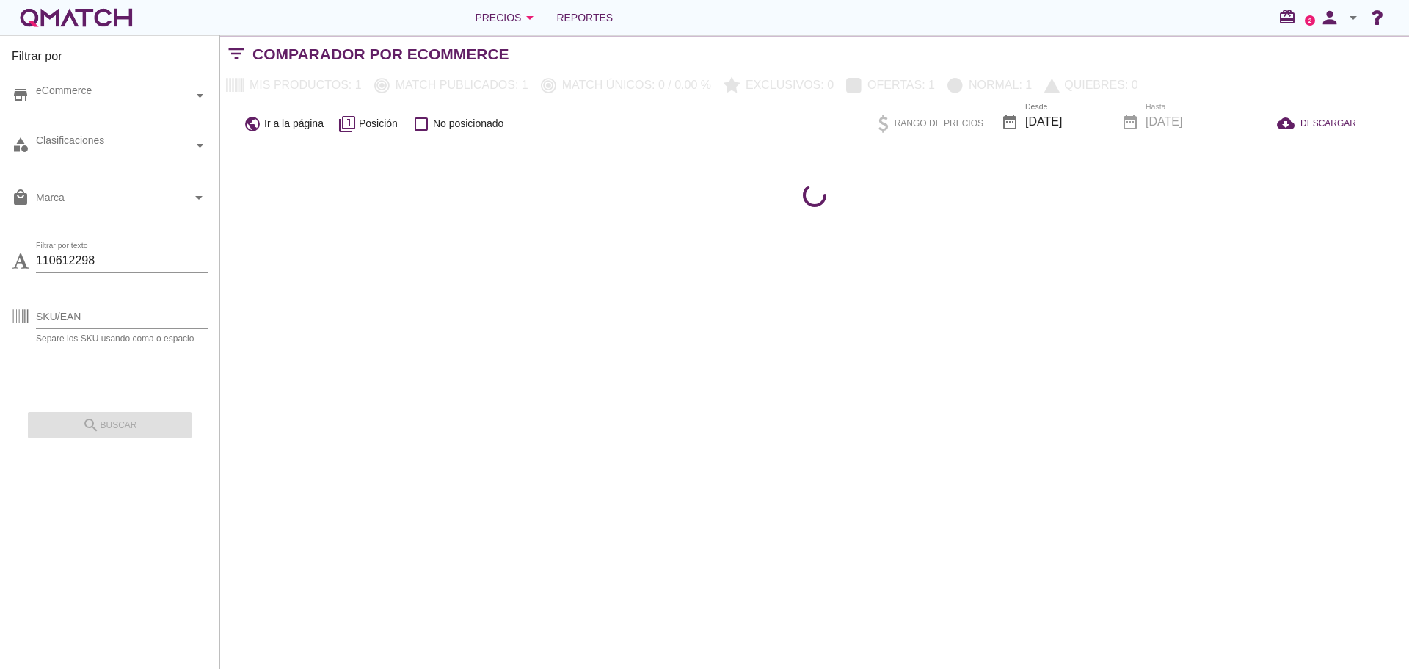
scroll to position [0, 0]
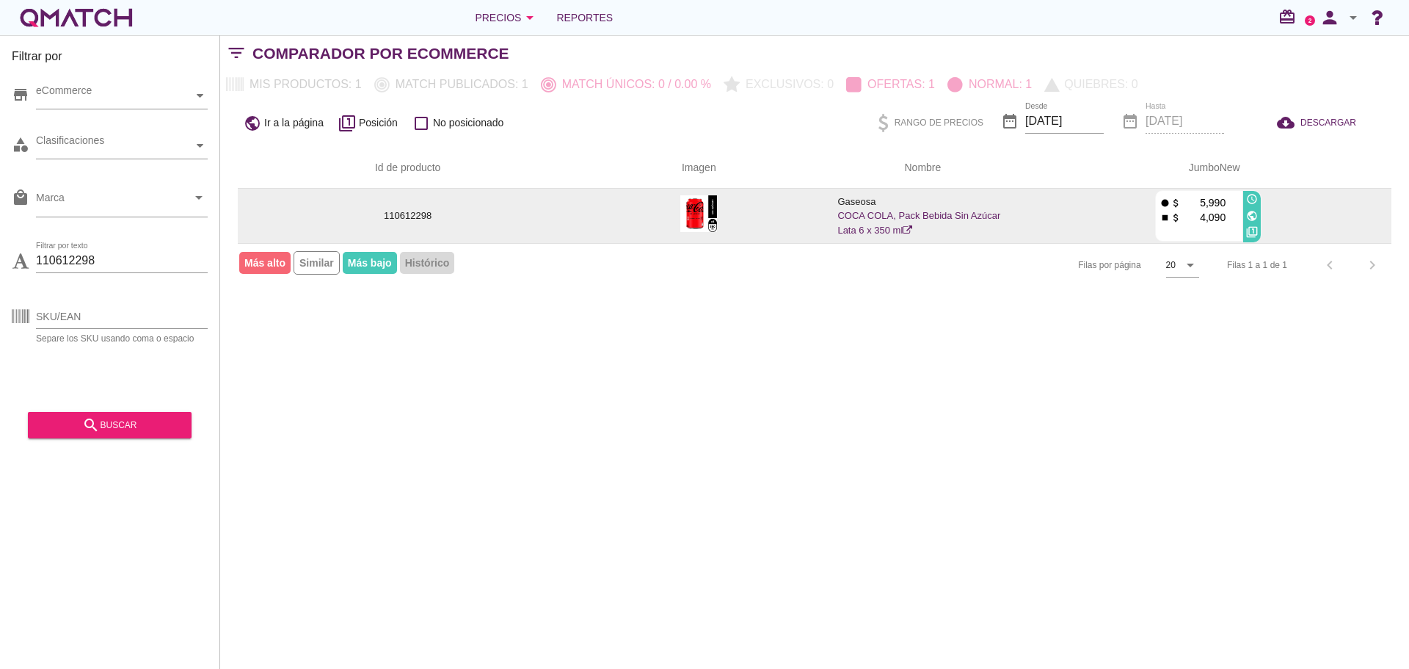
click at [867, 214] on link "COCA COLA, Pack Bebida Sin Azúcar Lata 6 x 350 ml" at bounding box center [918, 223] width 163 height 26
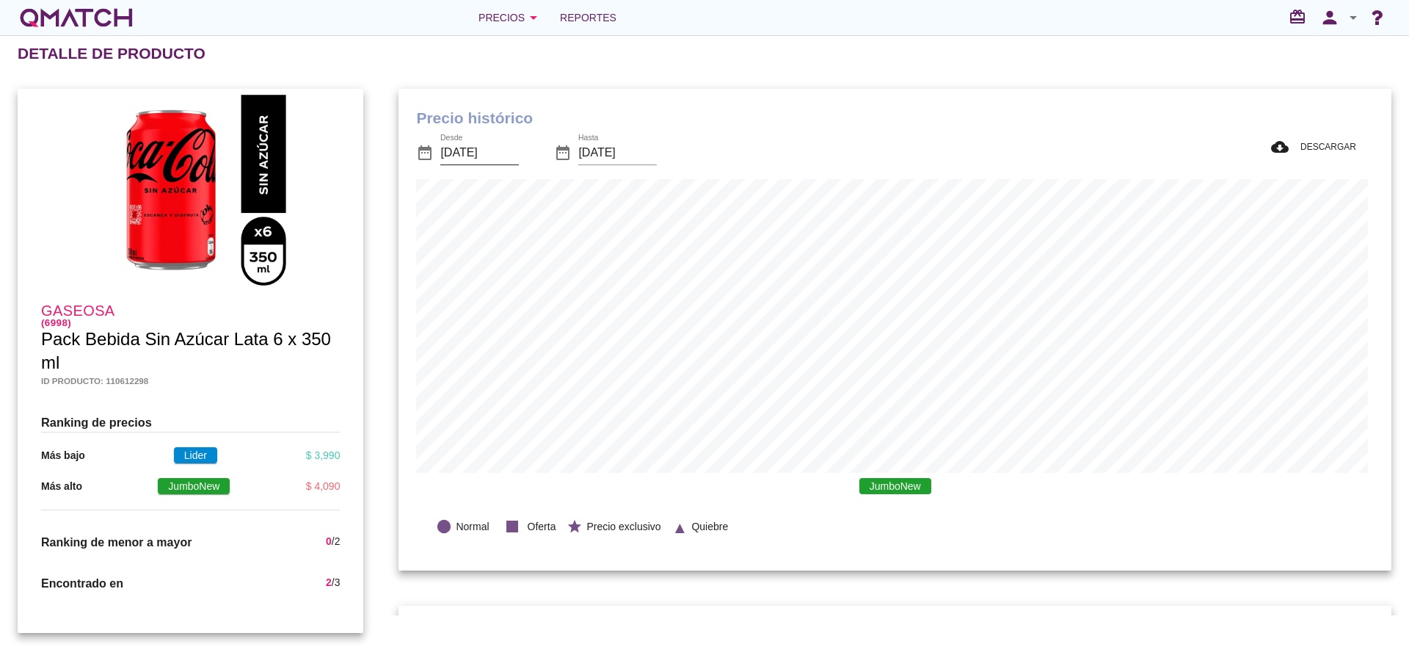
click at [480, 154] on input "[DATE]" at bounding box center [479, 152] width 79 height 23
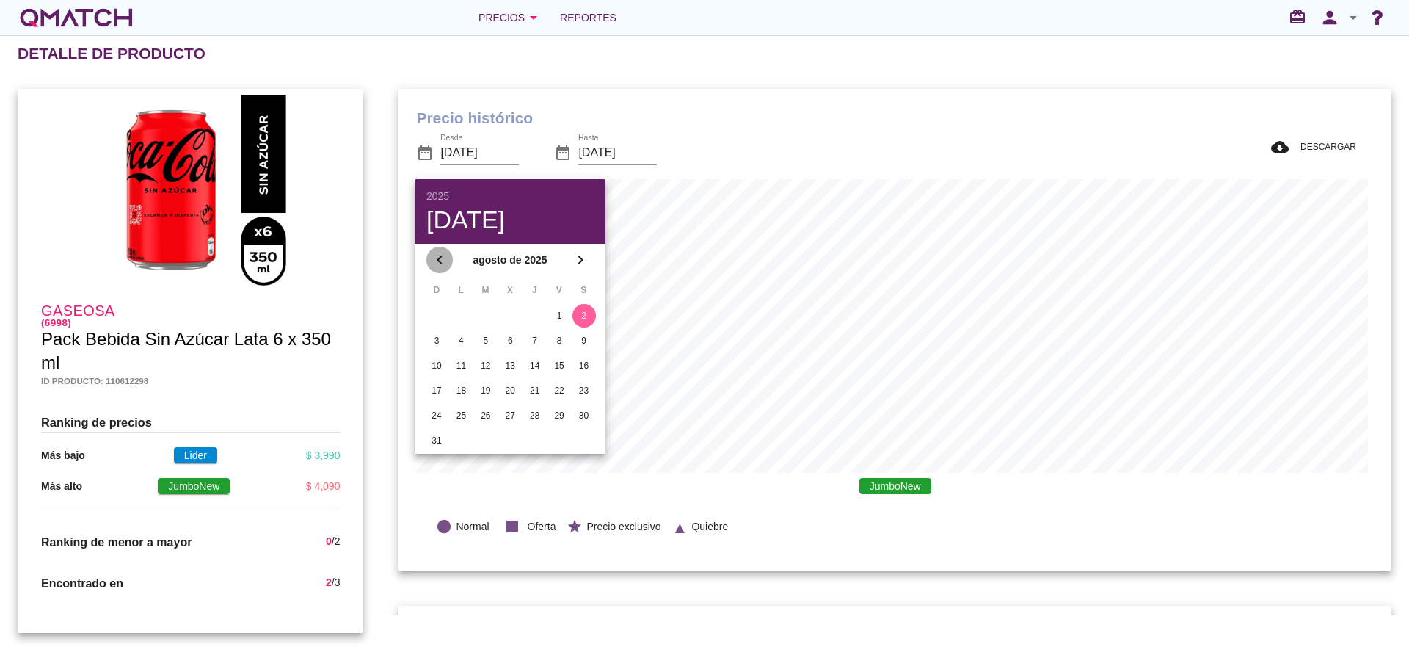
click at [439, 266] on icon "chevron_left" at bounding box center [440, 260] width 18 height 18
click at [486, 263] on strong "[DATE]" at bounding box center [510, 259] width 114 height 15
click at [455, 299] on div "ene" at bounding box center [453, 297] width 32 height 13
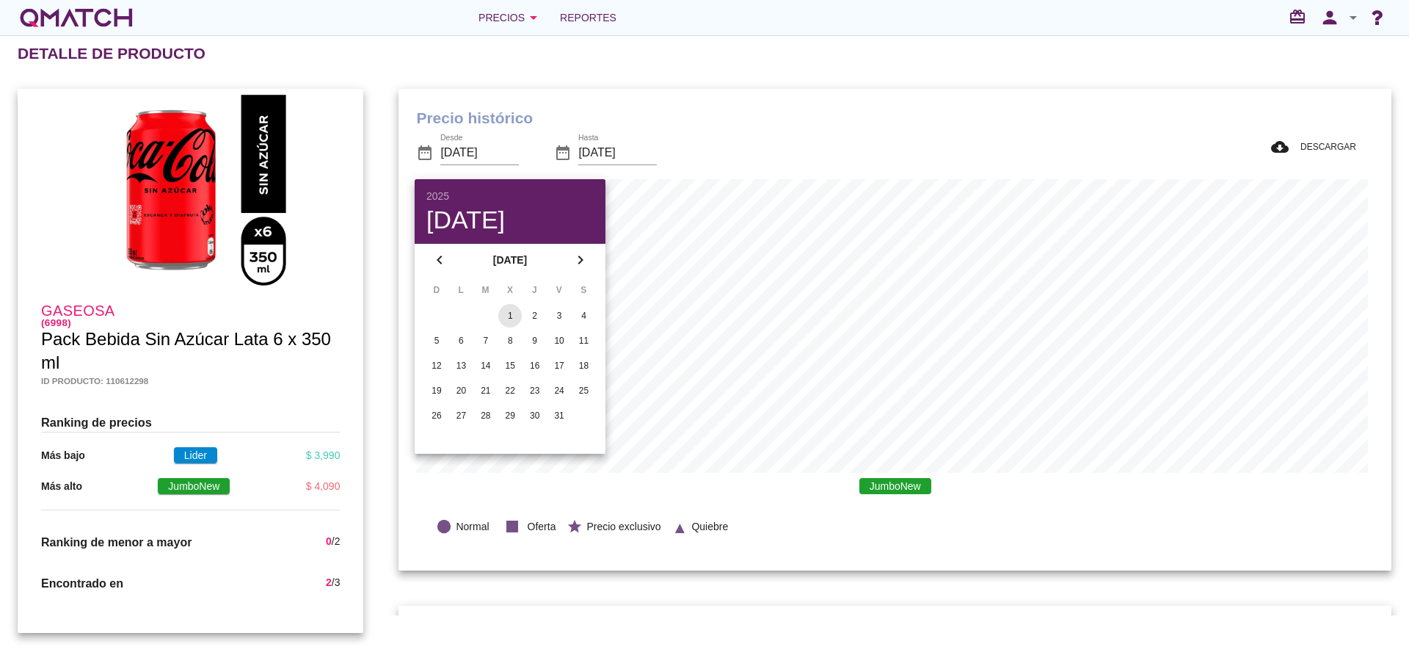
click at [508, 311] on div "1" at bounding box center [509, 315] width 23 height 13
type input "[DATE]"
click at [772, 561] on div "Precio histórico date_range Desde [DATE] date_range Hasta [DATE] cloud_download…" at bounding box center [895, 330] width 993 height 482
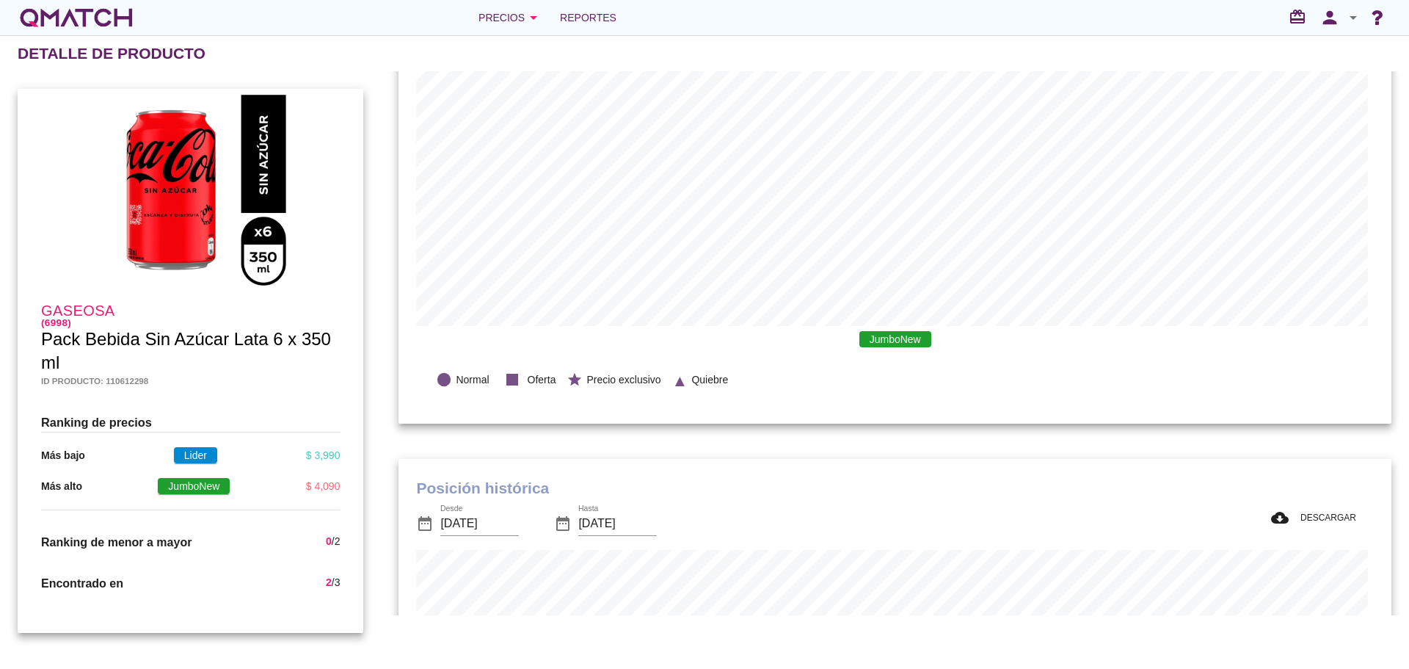
scroll to position [0, 0]
